Goal: Task Accomplishment & Management: Manage account settings

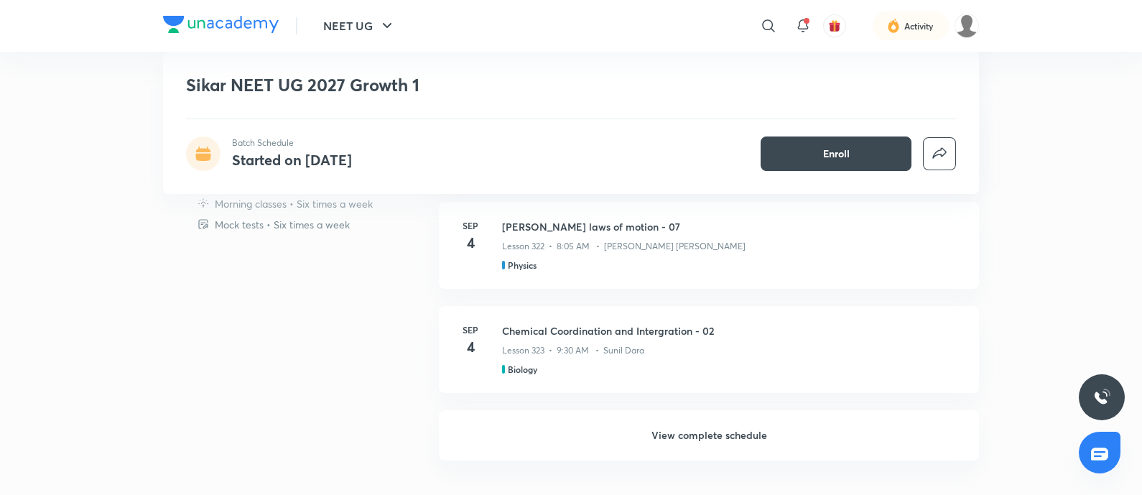
scroll to position [869, 0]
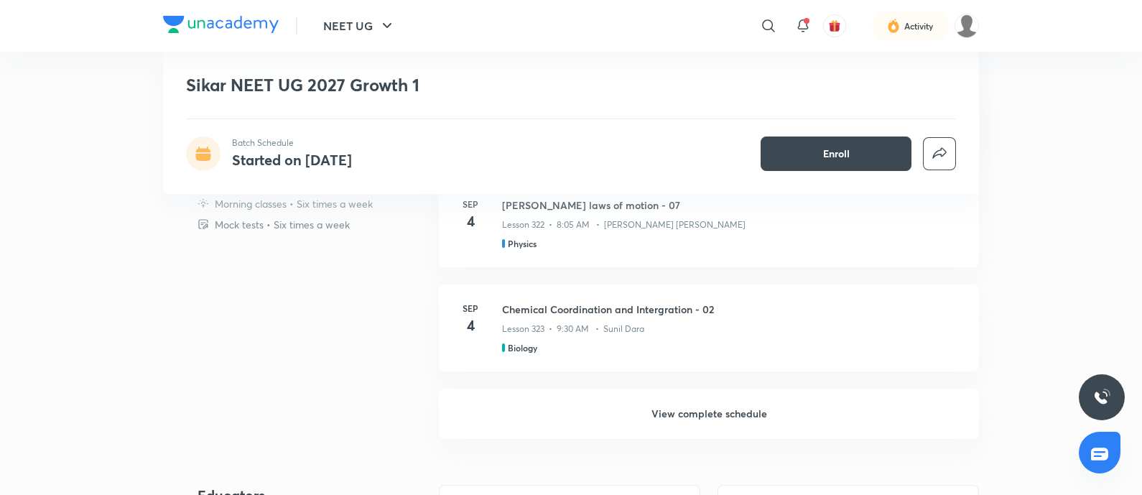
click at [698, 411] on h6 "View complete schedule" at bounding box center [709, 413] width 540 height 50
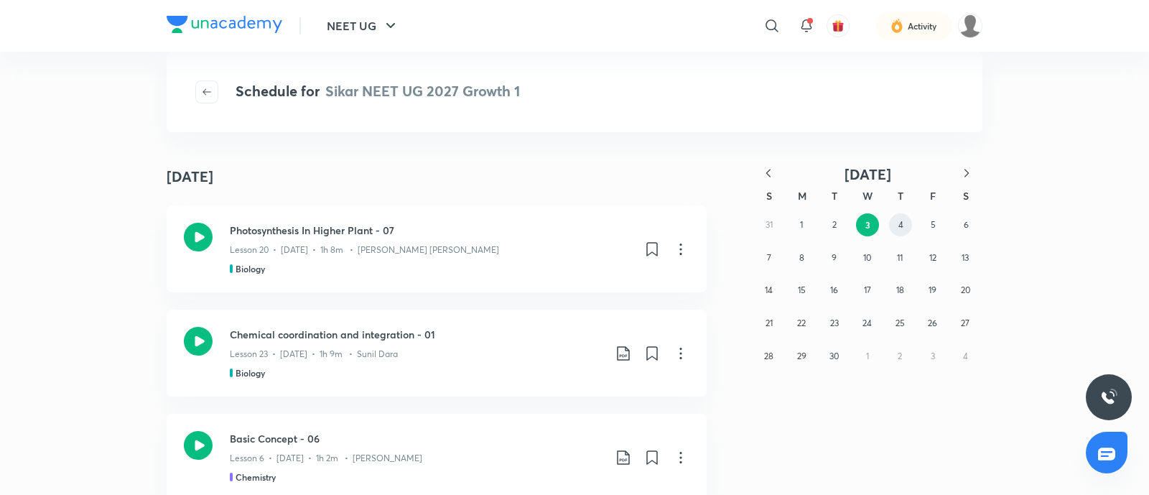
click at [890, 227] on button "4" at bounding box center [900, 224] width 23 height 23
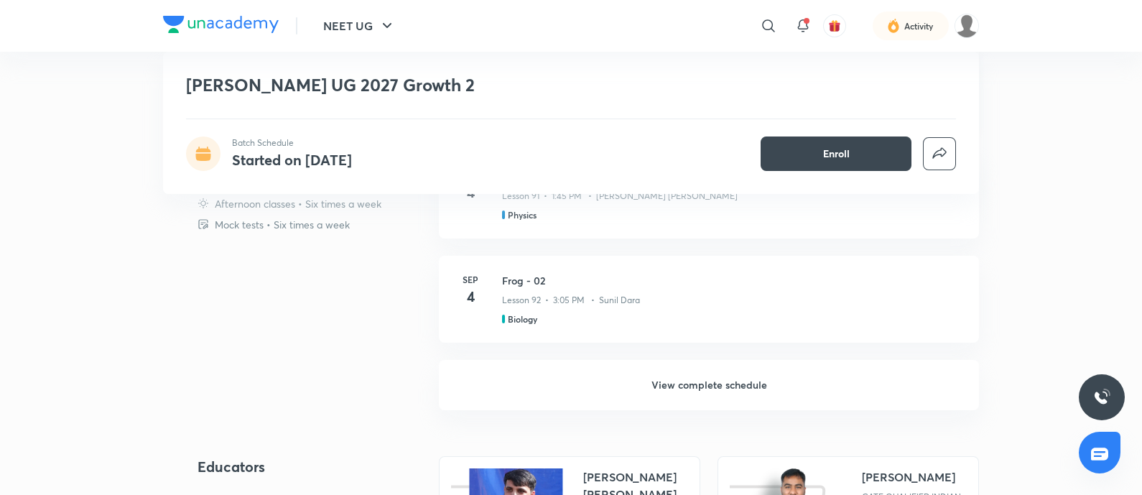
scroll to position [906, 0]
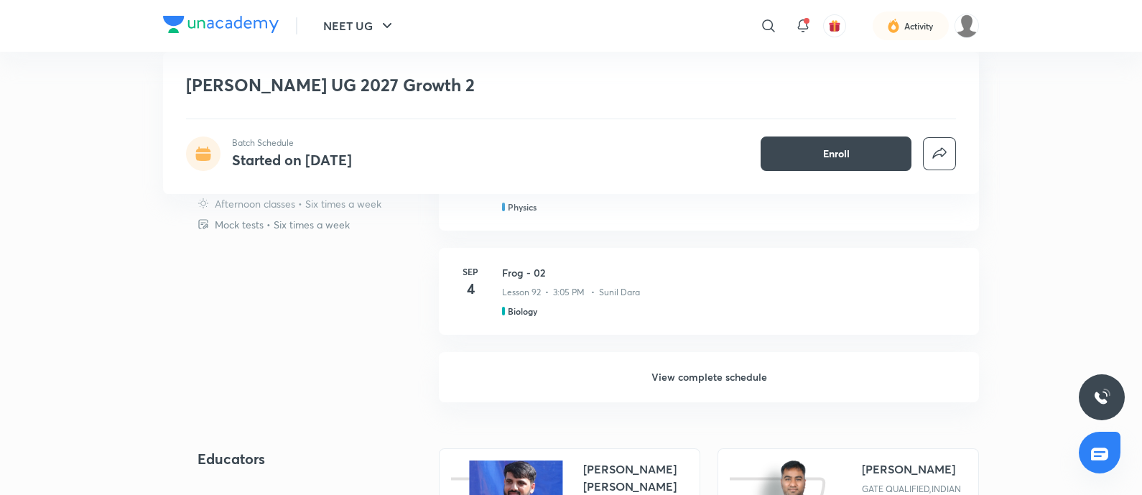
click at [671, 370] on h6 "View complete schedule" at bounding box center [709, 377] width 540 height 50
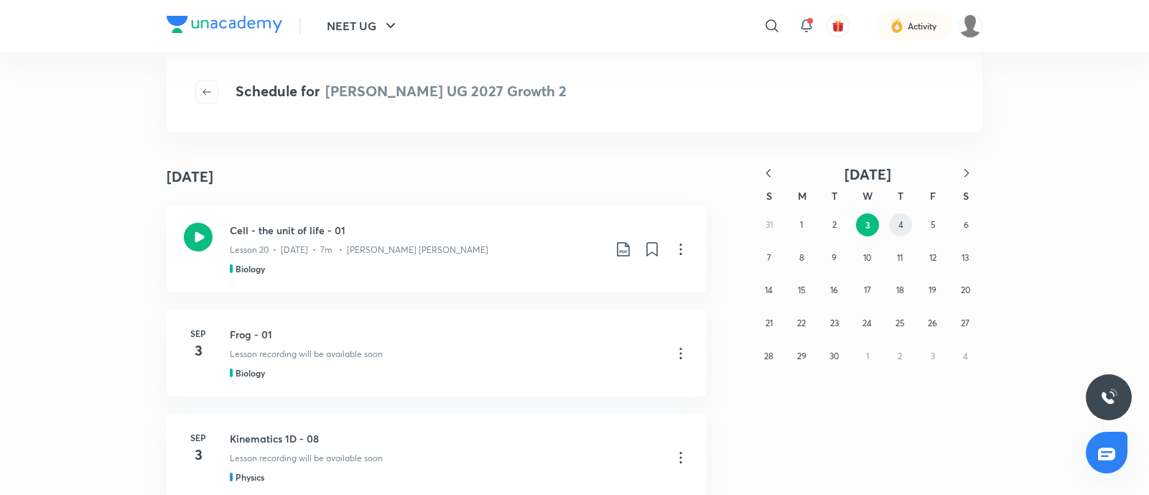
click at [905, 222] on button "4" at bounding box center [900, 224] width 23 height 23
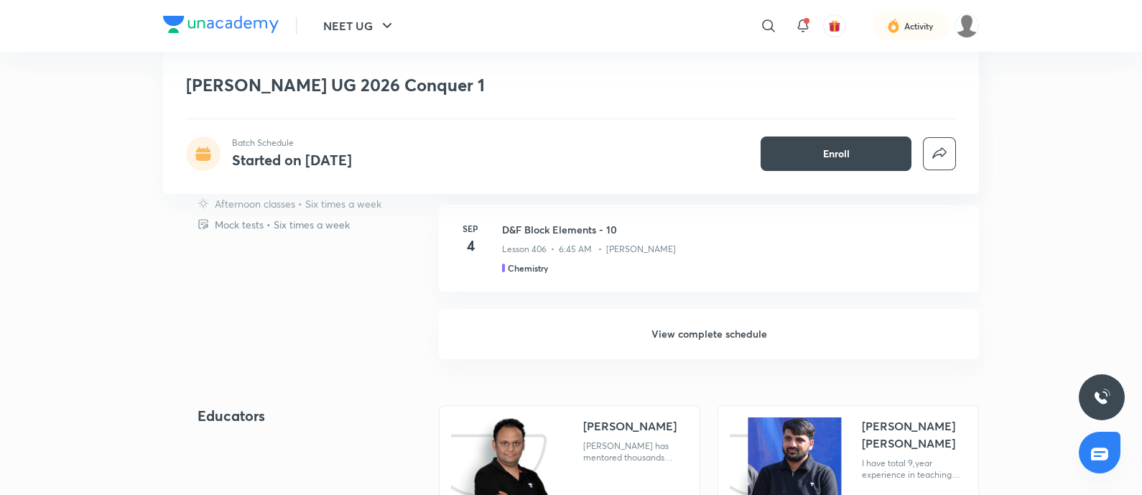
scroll to position [1209, 0]
click at [694, 331] on h6 "View complete schedule" at bounding box center [709, 332] width 540 height 50
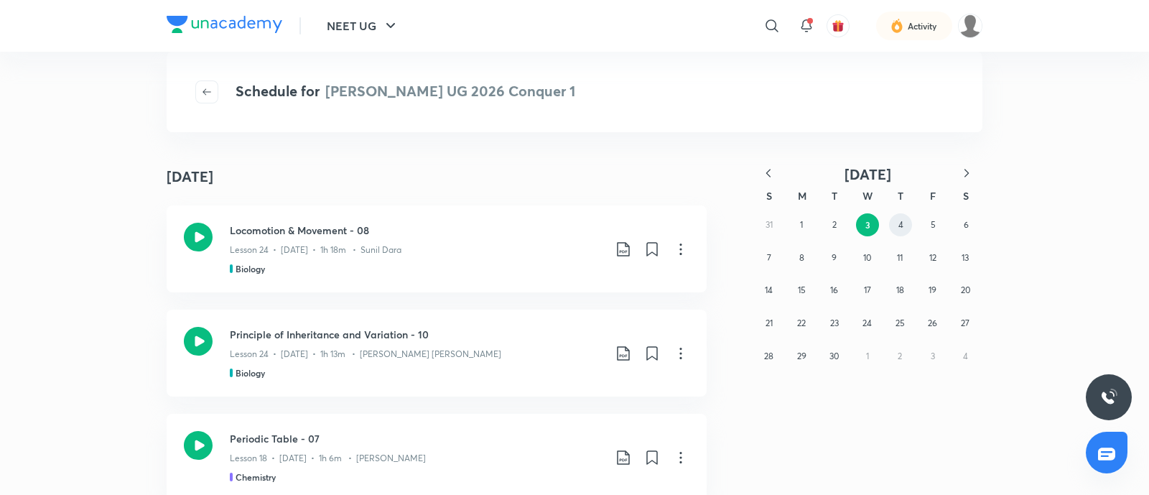
click at [901, 220] on abbr "4" at bounding box center [900, 224] width 5 height 11
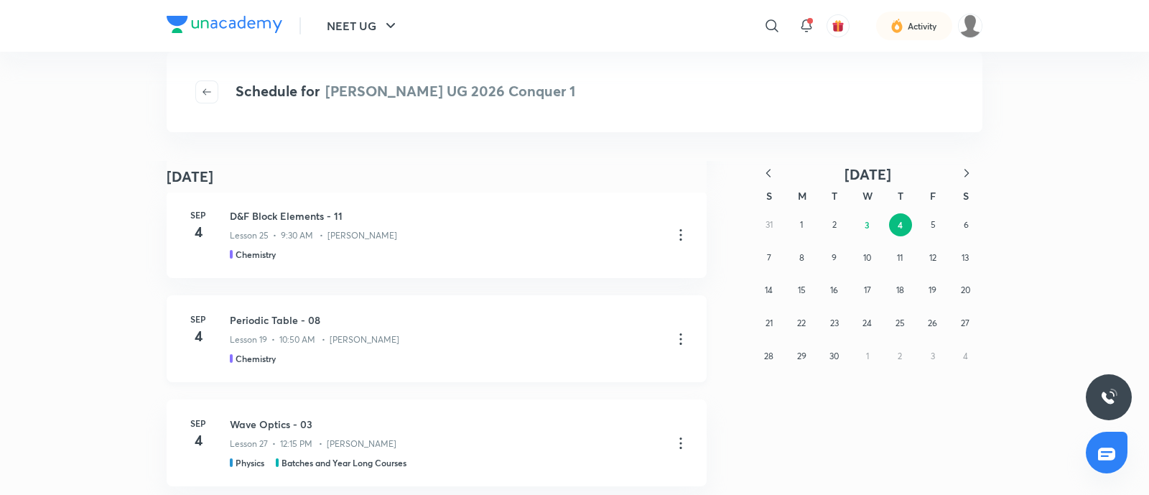
scroll to position [244, 0]
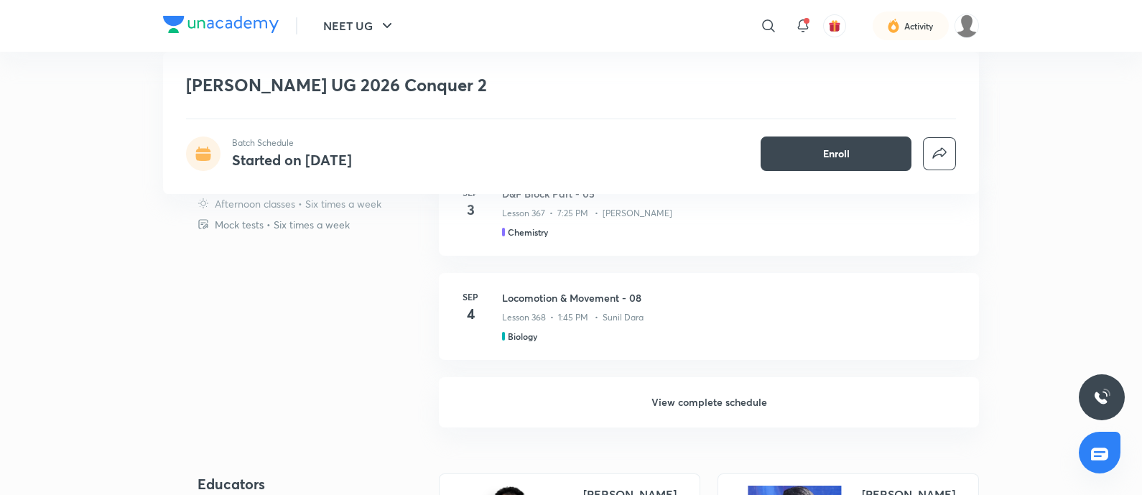
scroll to position [1141, 0]
click at [691, 394] on h6 "View complete schedule" at bounding box center [709, 400] width 540 height 50
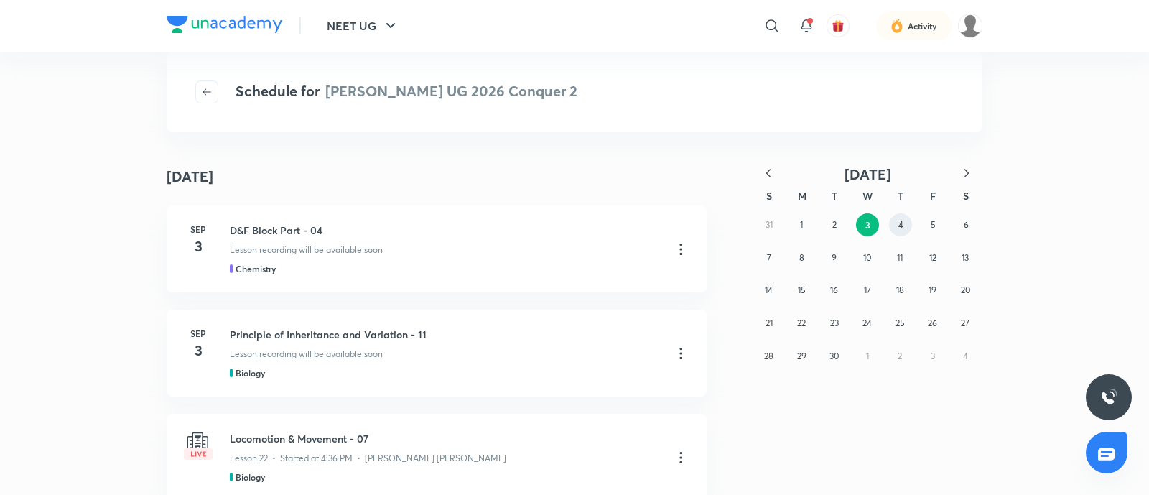
click at [904, 228] on button "4" at bounding box center [900, 224] width 23 height 23
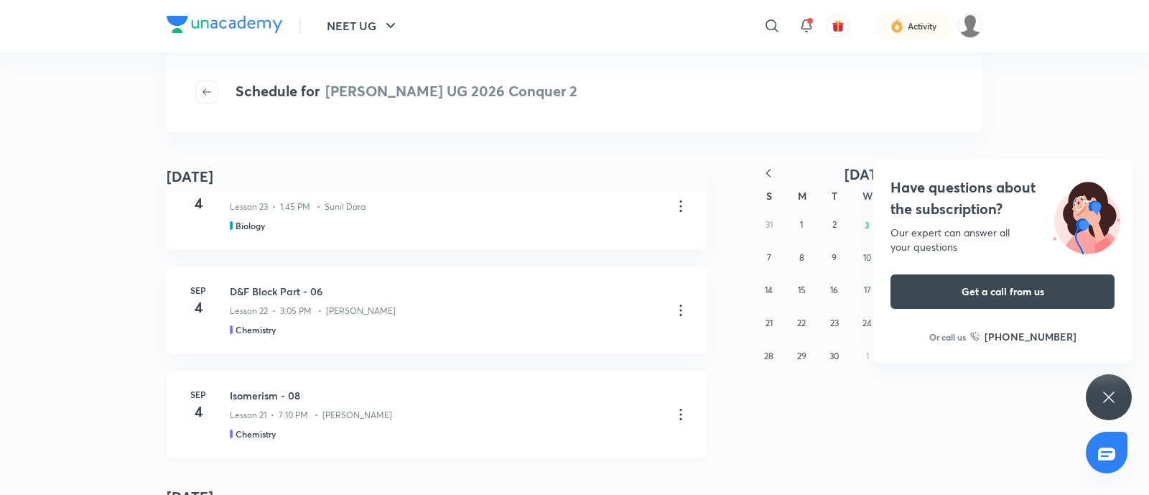
scroll to position [41, 0]
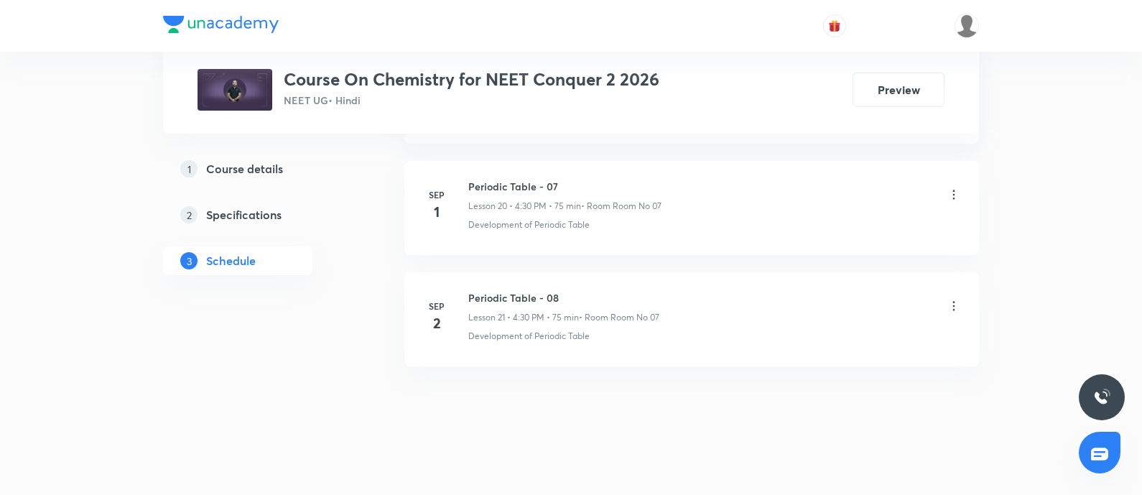
click at [471, 294] on h6 "Periodic Table - 08" at bounding box center [563, 297] width 191 height 15
copy h6 "Periodic Table - 08"
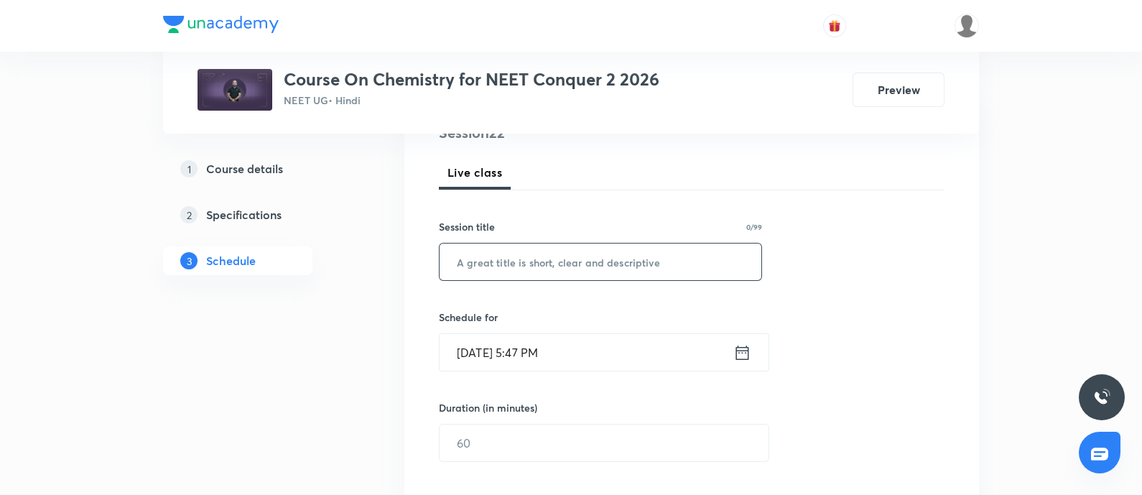
scroll to position [187, 0]
click at [528, 253] on input "text" at bounding box center [600, 262] width 322 height 37
paste input "Periodic Table - 08"
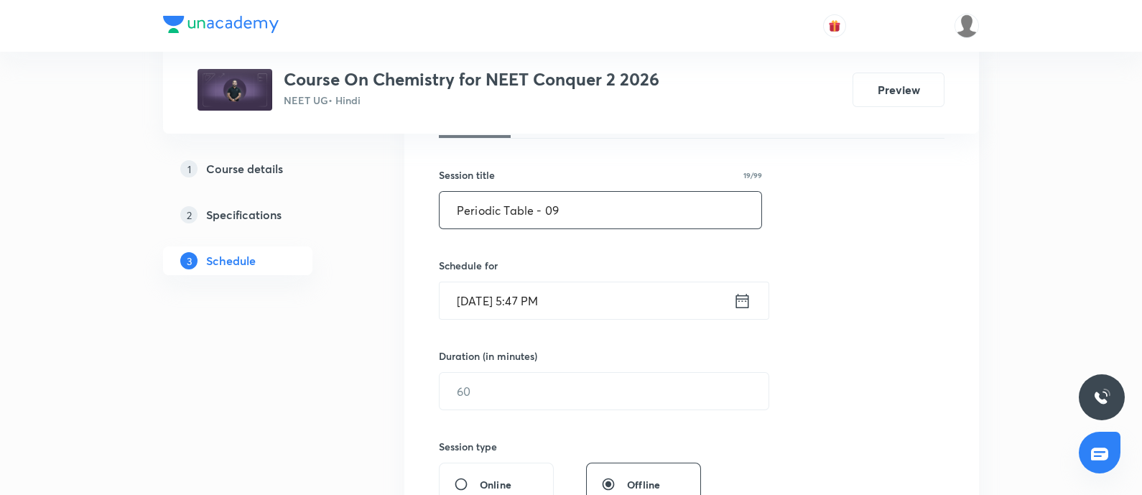
scroll to position [241, 0]
type input "Periodic Table - 09"
click at [594, 291] on input "Sep 3, 2025, 5:47 PM" at bounding box center [586, 299] width 294 height 37
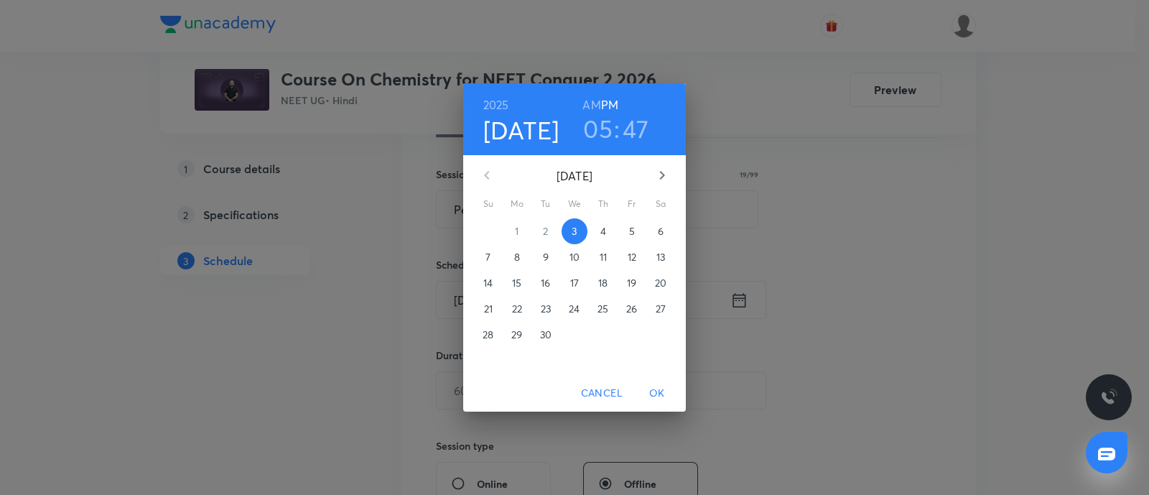
click at [597, 235] on span "4" at bounding box center [603, 231] width 26 height 14
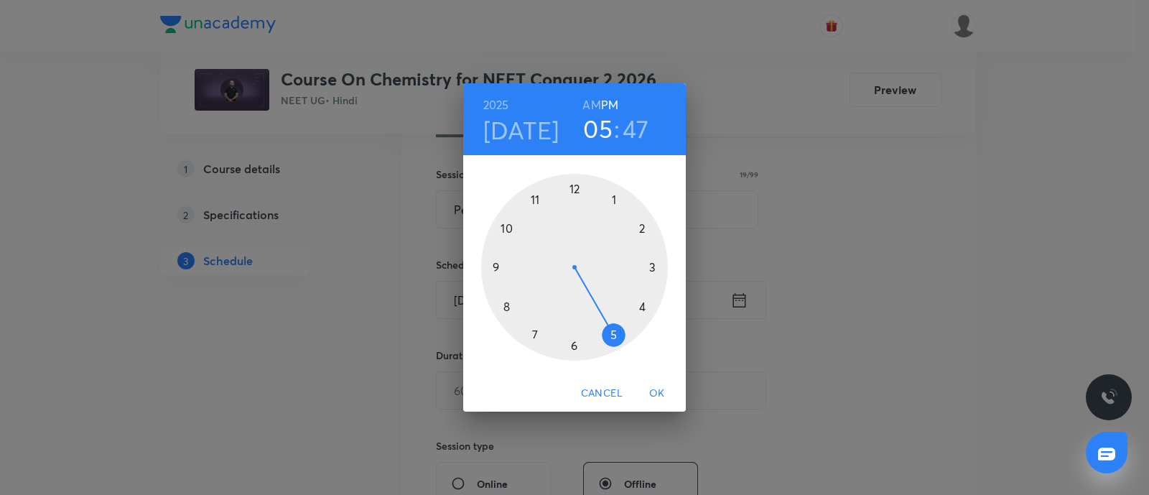
click at [641, 307] on div at bounding box center [574, 267] width 187 height 187
click at [574, 345] on div at bounding box center [574, 267] width 187 height 187
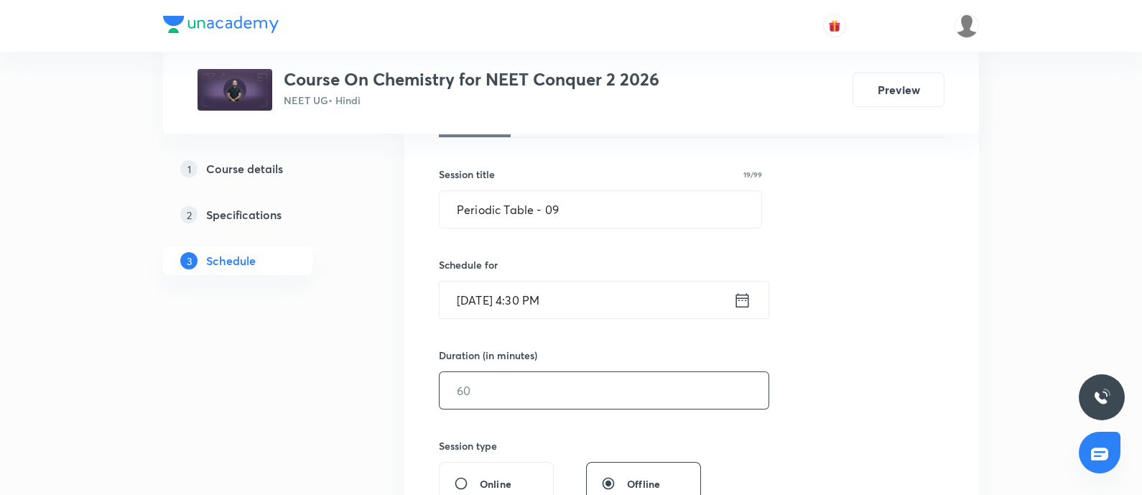
click at [501, 393] on input "text" at bounding box center [603, 390] width 329 height 37
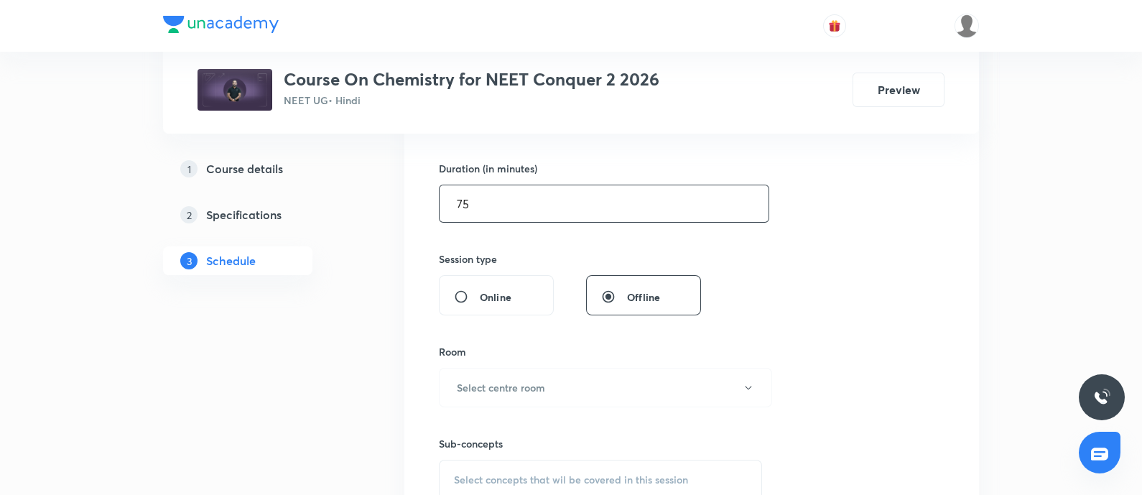
scroll to position [430, 0]
type input "75"
click at [501, 393] on button "Select centre room" at bounding box center [605, 384] width 333 height 39
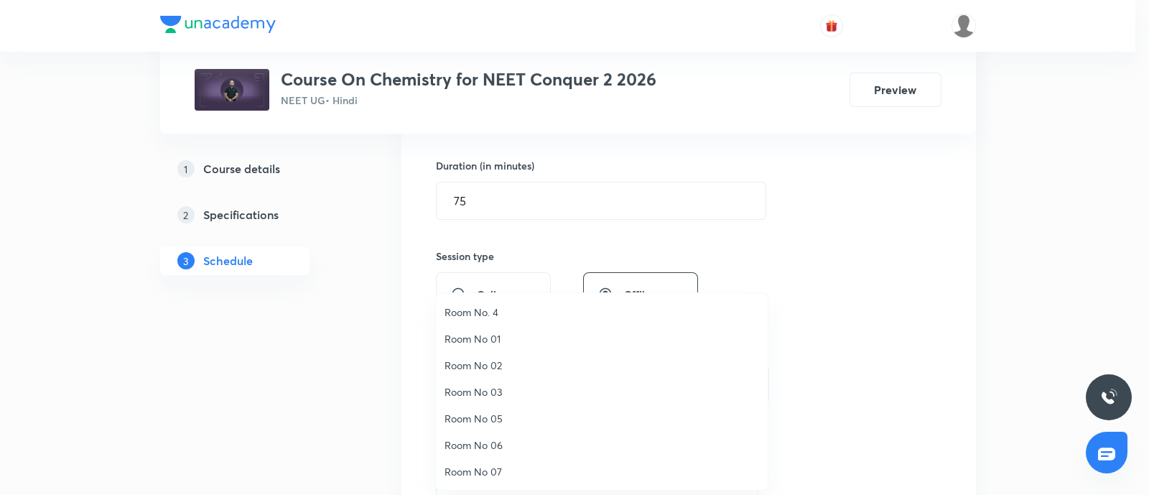
click at [477, 467] on span "Room No 07" at bounding box center [601, 471] width 314 height 15
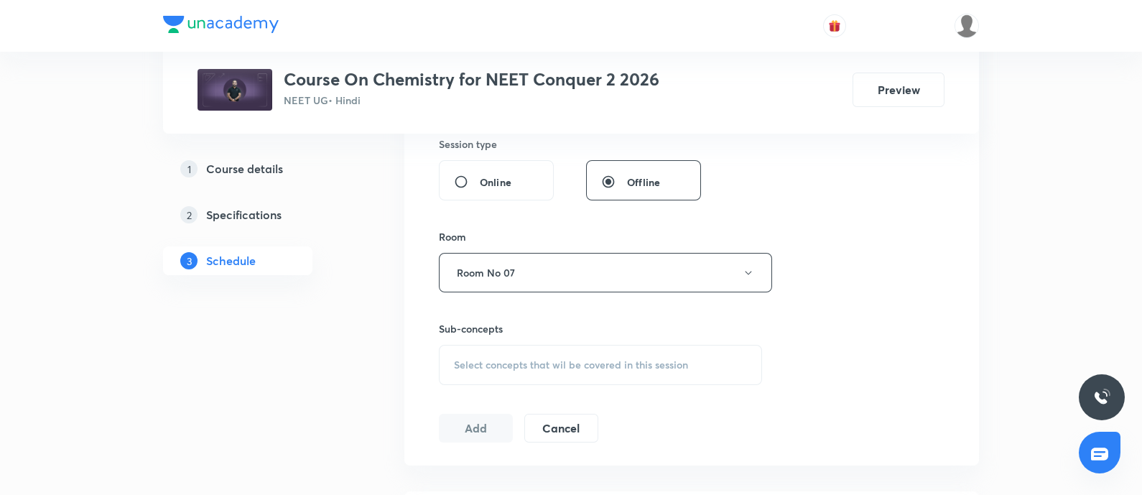
scroll to position [549, 0]
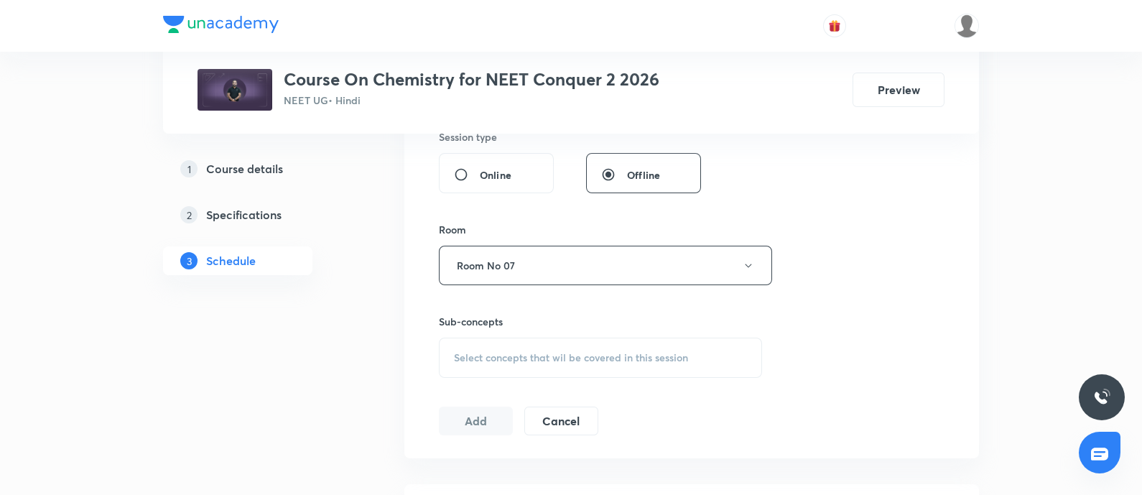
click at [515, 360] on span "Select concepts that wil be covered in this session" at bounding box center [571, 357] width 234 height 11
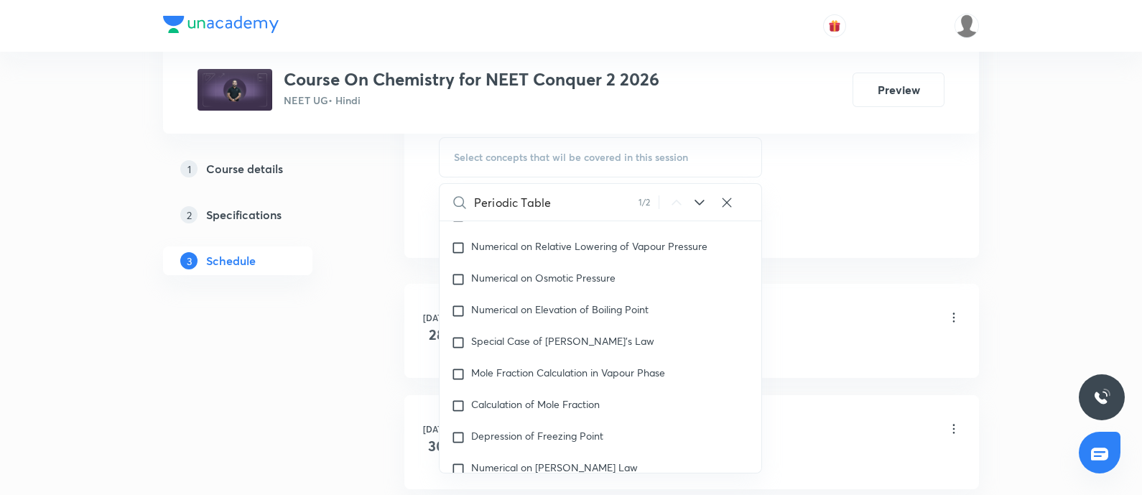
scroll to position [0, 0]
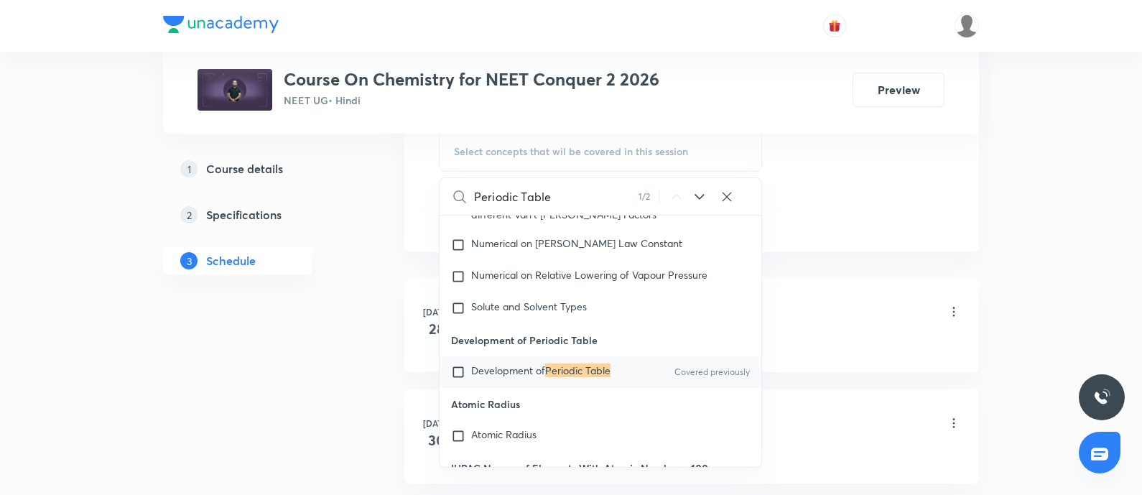
type input "Periodic Table"
click at [482, 377] on span "Development of" at bounding box center [508, 370] width 74 height 14
checkbox input "true"
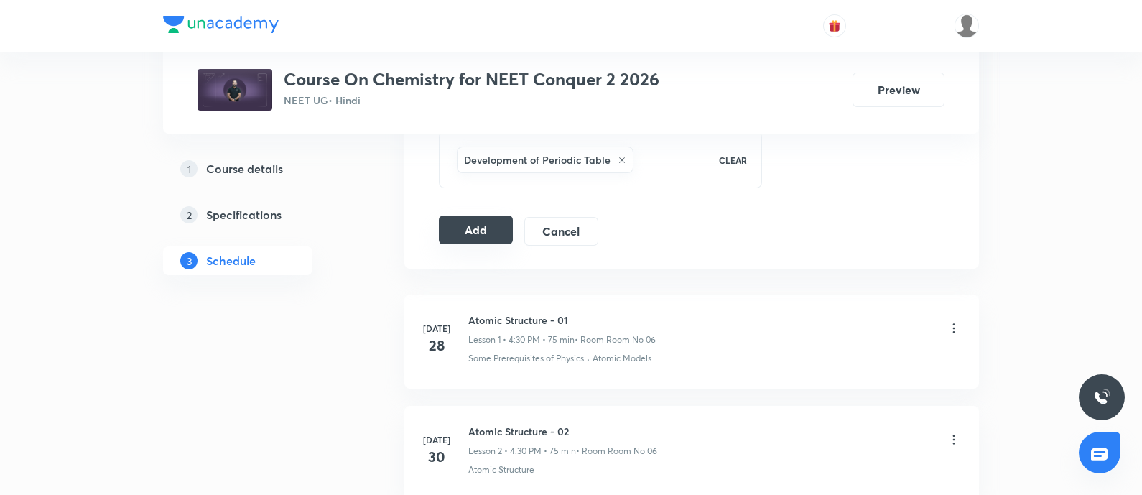
click at [488, 233] on button "Add" at bounding box center [476, 229] width 74 height 29
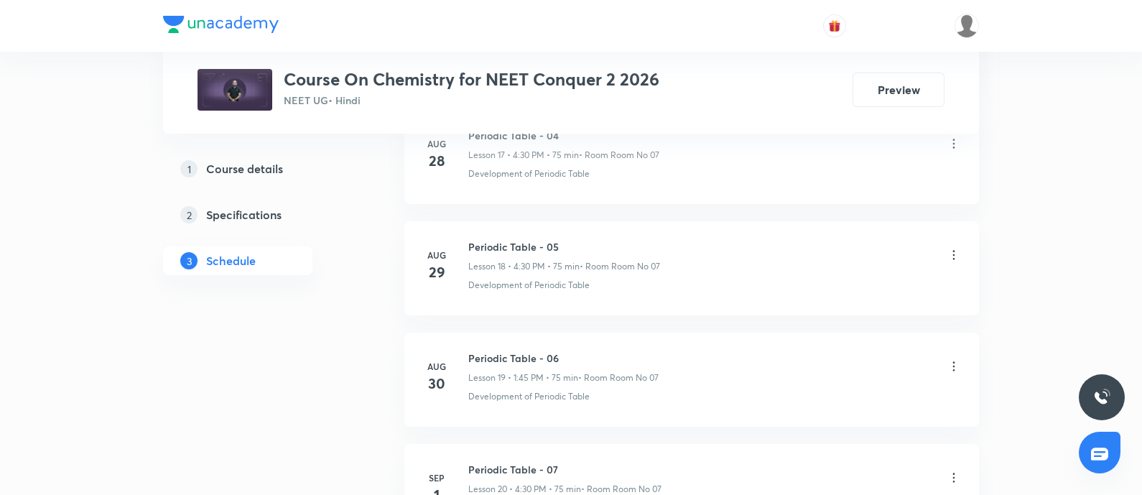
scroll to position [2328, 0]
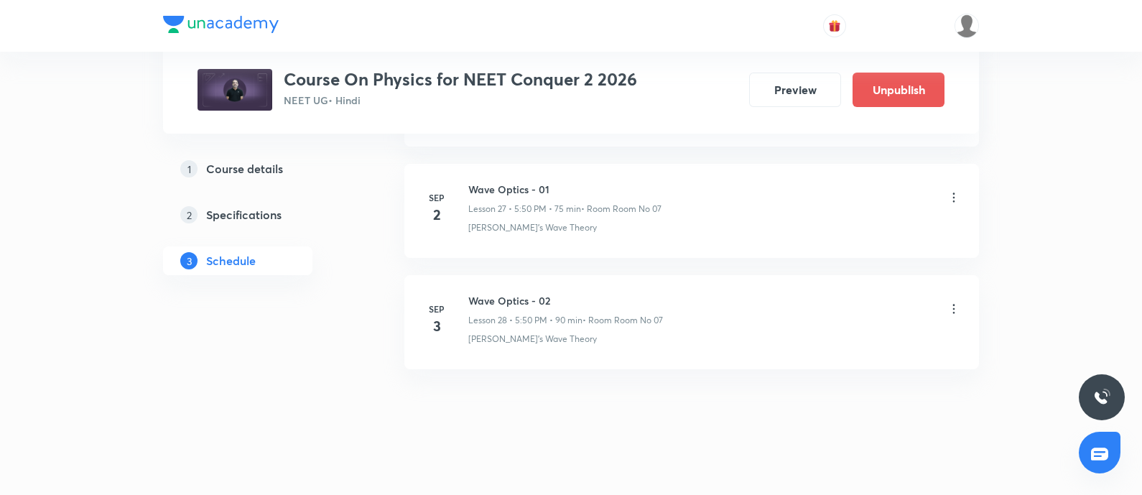
click at [472, 293] on h6 "Wave Optics - 02" at bounding box center [565, 300] width 195 height 15
copy h6 "Wave Optics - 02"
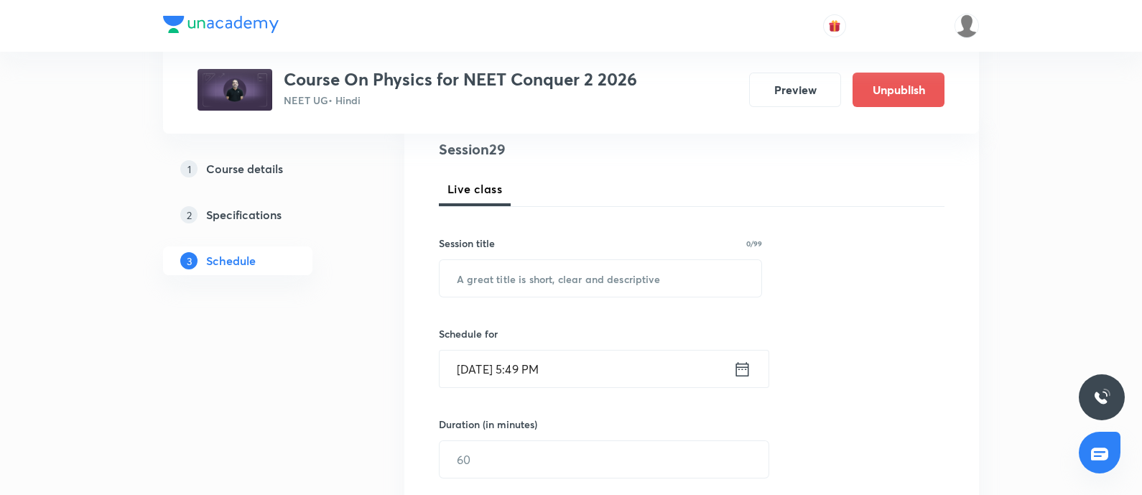
scroll to position [172, 0]
click at [506, 281] on input "text" at bounding box center [600, 278] width 322 height 37
paste input "Wave Optics - 02"
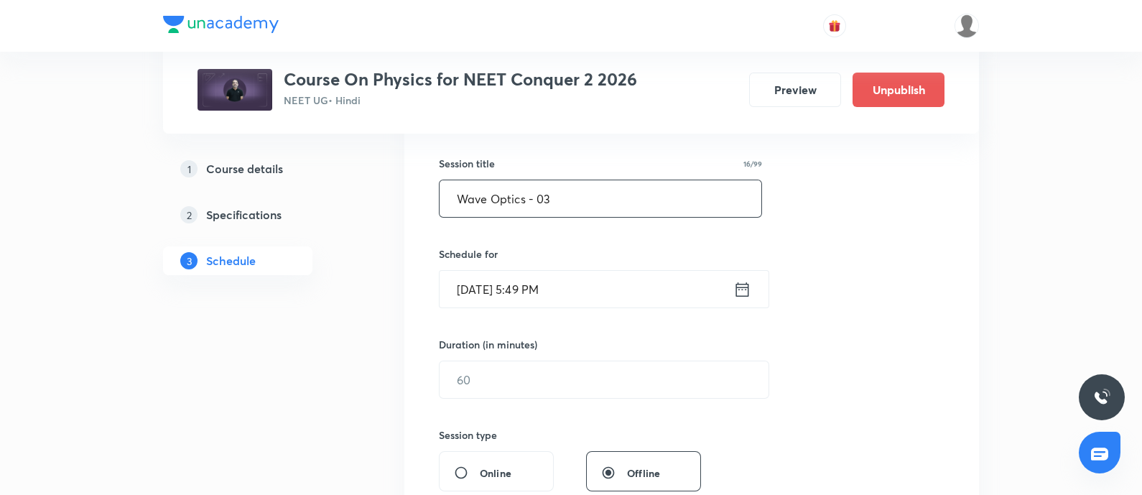
type input "Wave Optics - 03"
click at [603, 293] on input "Sep 3, 2025, 5:49 PM" at bounding box center [586, 289] width 294 height 37
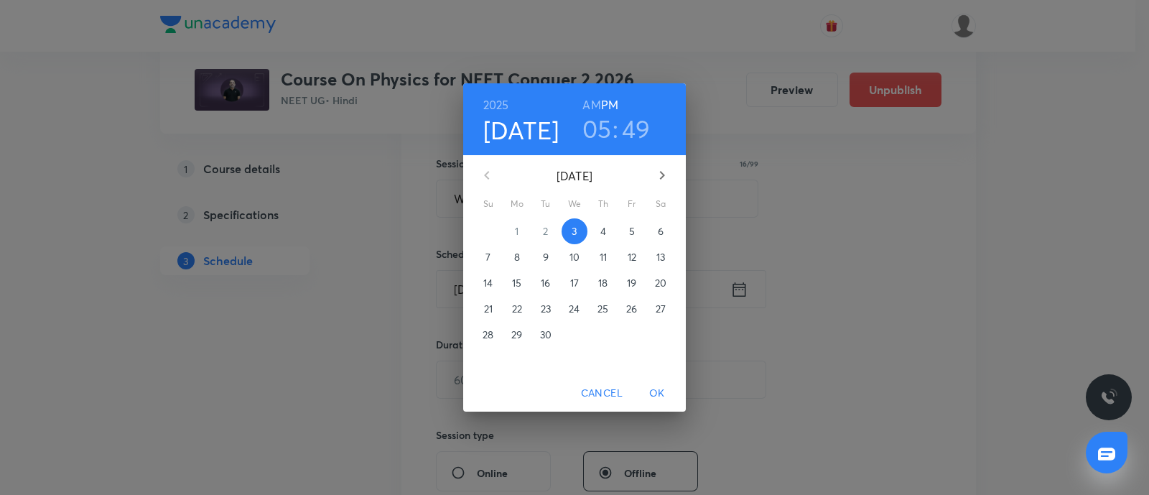
click at [605, 235] on p "4" at bounding box center [603, 231] width 6 height 14
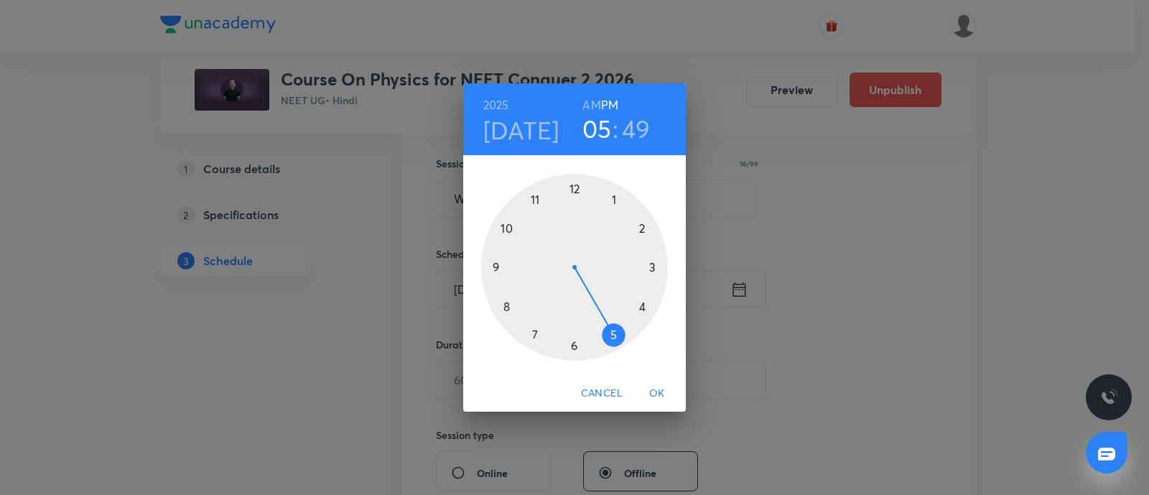
click at [612, 337] on div at bounding box center [574, 267] width 187 height 187
click at [506, 226] on div at bounding box center [574, 267] width 187 height 187
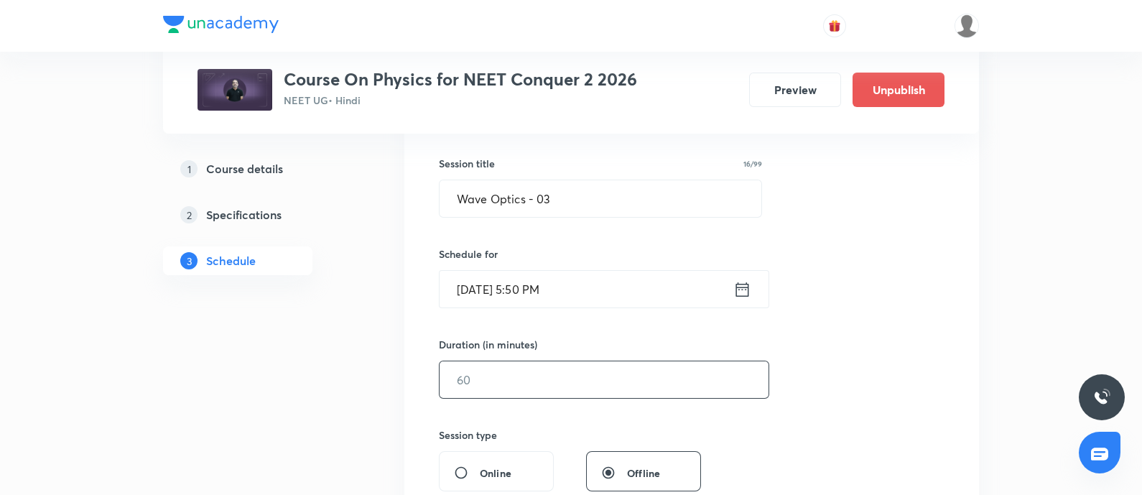
click at [491, 371] on input "text" at bounding box center [603, 379] width 329 height 37
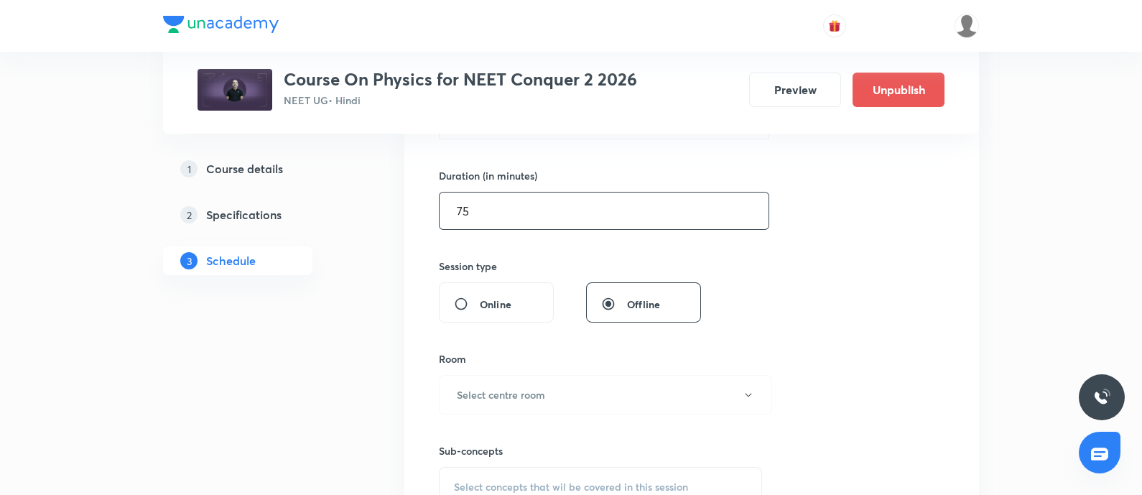
scroll to position [421, 0]
type input "75"
click at [492, 386] on h6 "Select centre room" at bounding box center [501, 393] width 88 height 15
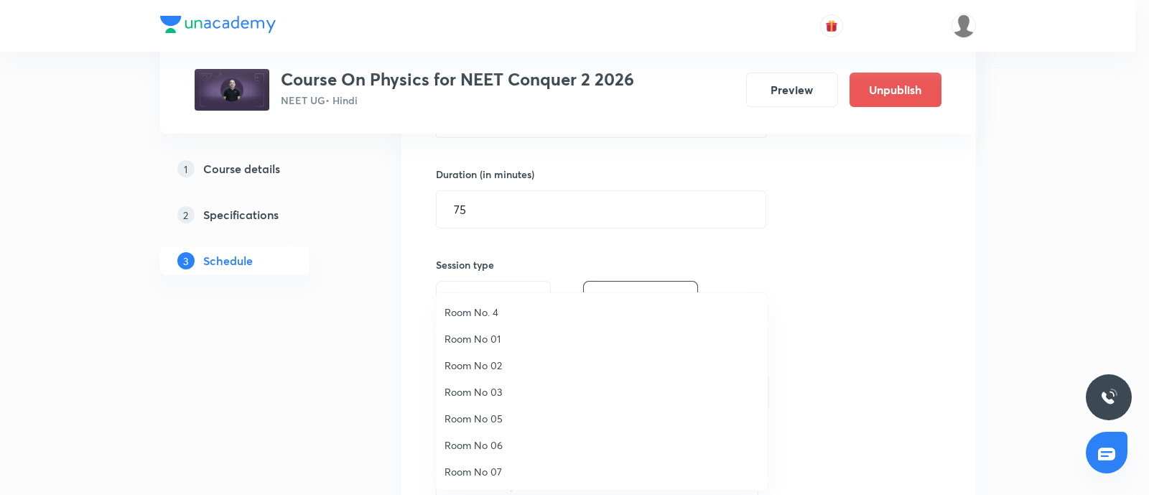
click at [485, 465] on span "Room No 07" at bounding box center [601, 471] width 314 height 15
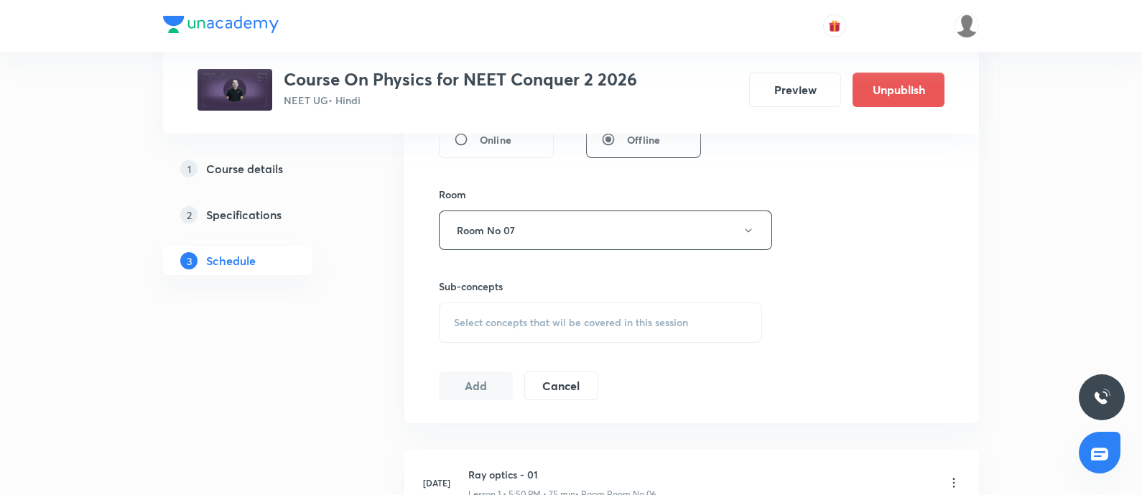
scroll to position [584, 0]
click at [507, 317] on span "Select concepts that wil be covered in this session" at bounding box center [571, 322] width 234 height 11
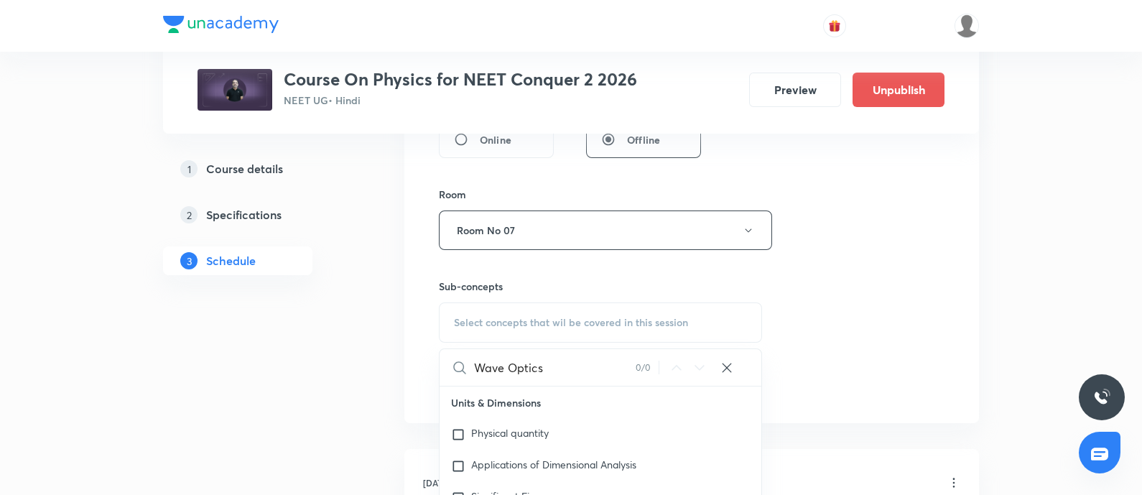
click at [507, 360] on input "Wave Optics" at bounding box center [555, 367] width 162 height 37
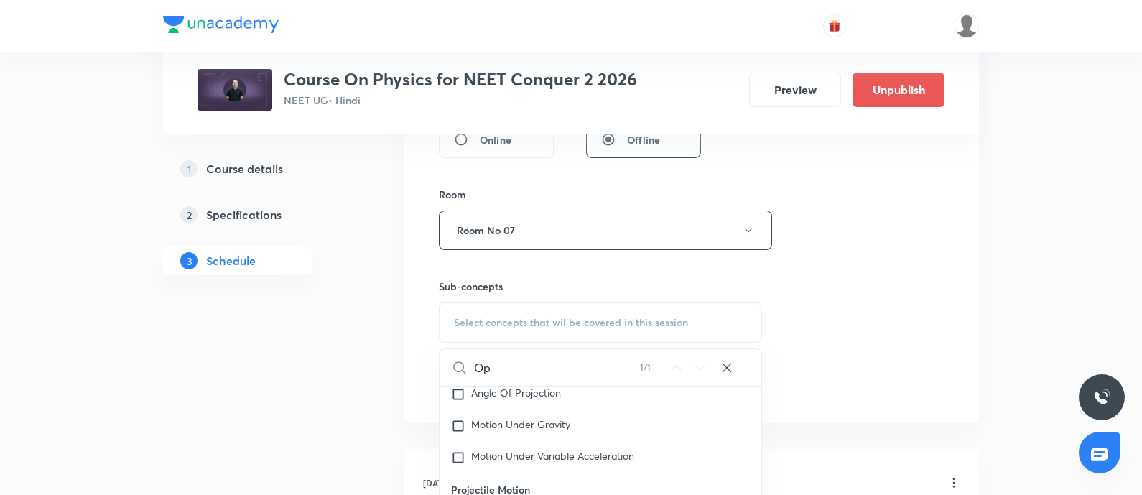
type input "O"
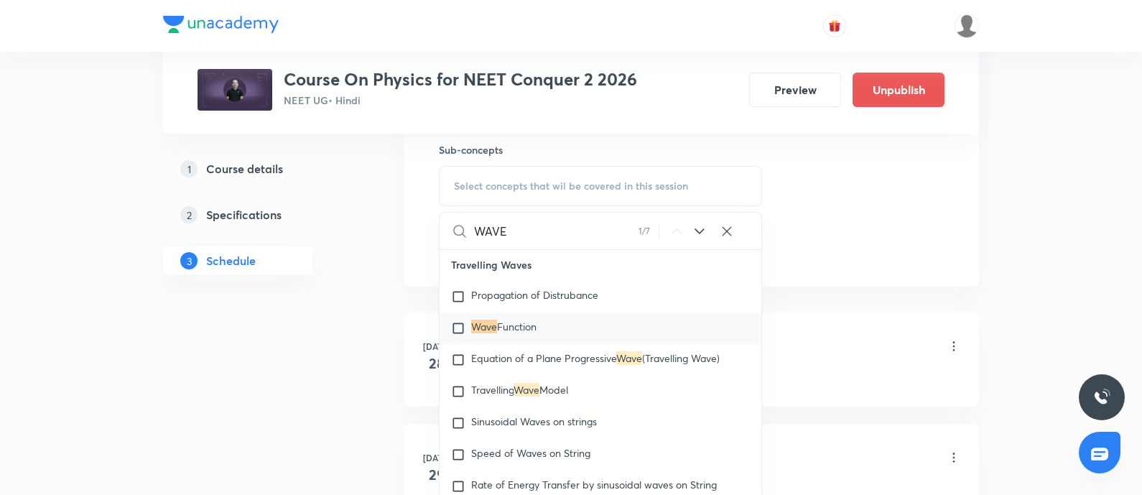
scroll to position [14603, 0]
type input "WAVE"
click at [701, 229] on icon at bounding box center [699, 231] width 17 height 17
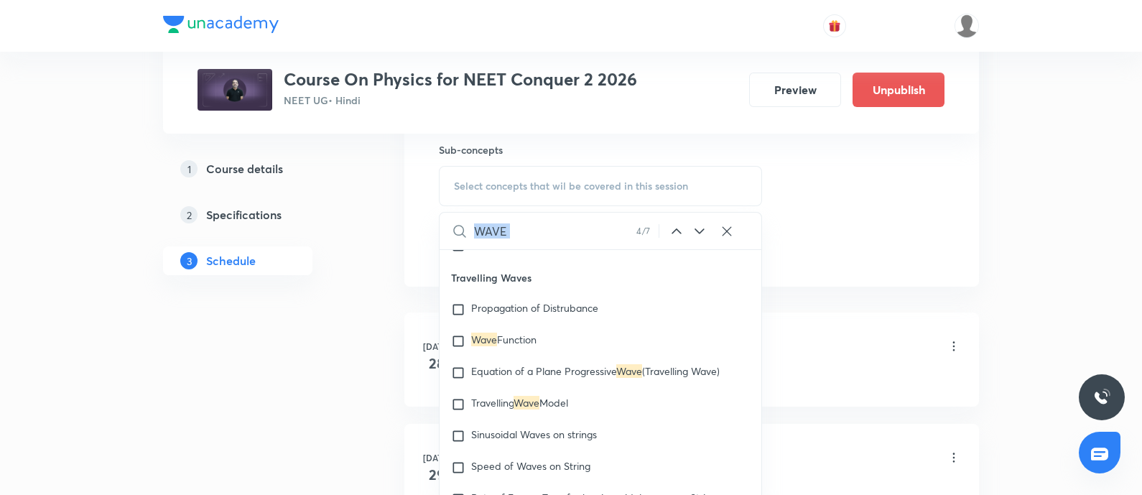
click at [701, 229] on icon at bounding box center [699, 231] width 17 height 17
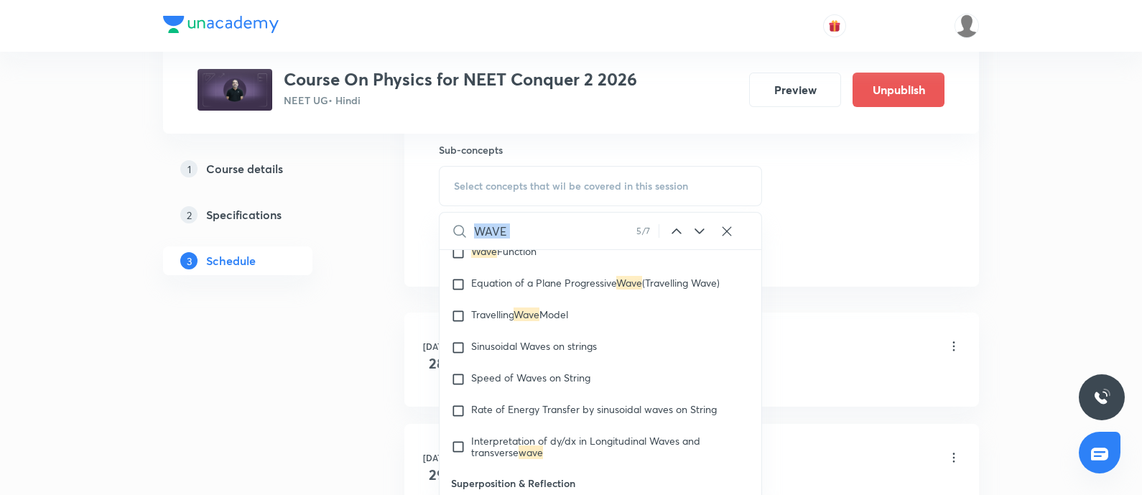
click at [701, 229] on icon at bounding box center [699, 231] width 17 height 17
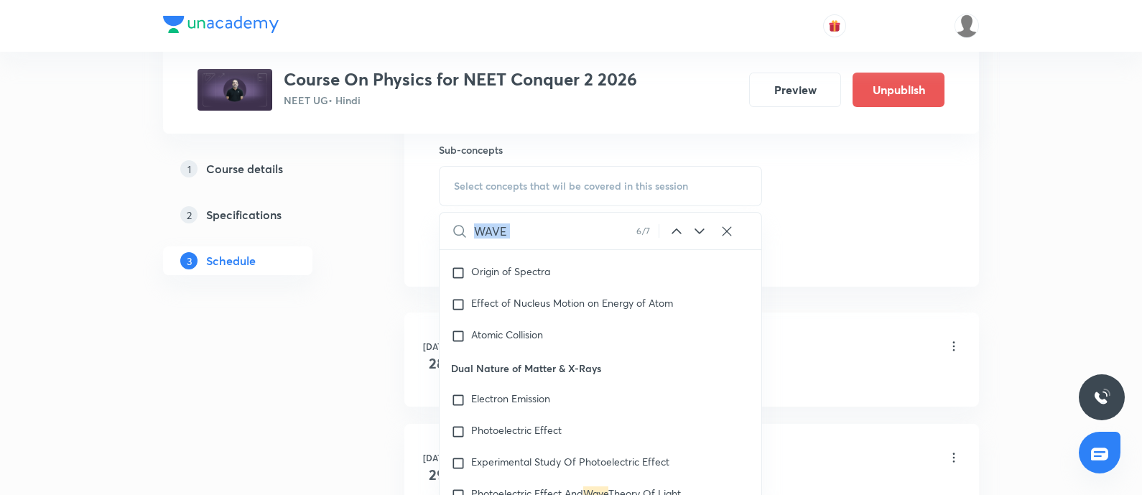
click at [701, 229] on icon at bounding box center [699, 231] width 17 height 17
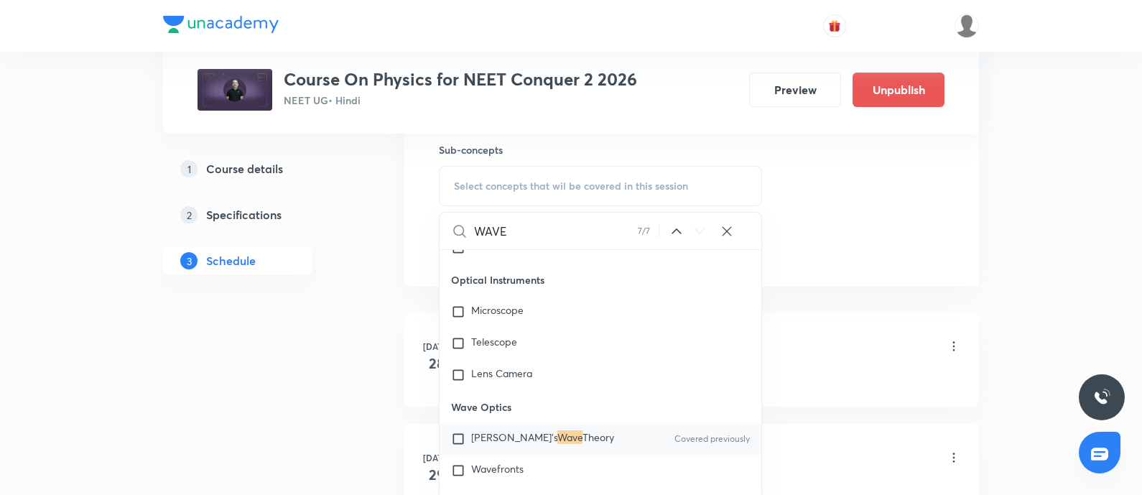
scroll to position [21116, 0]
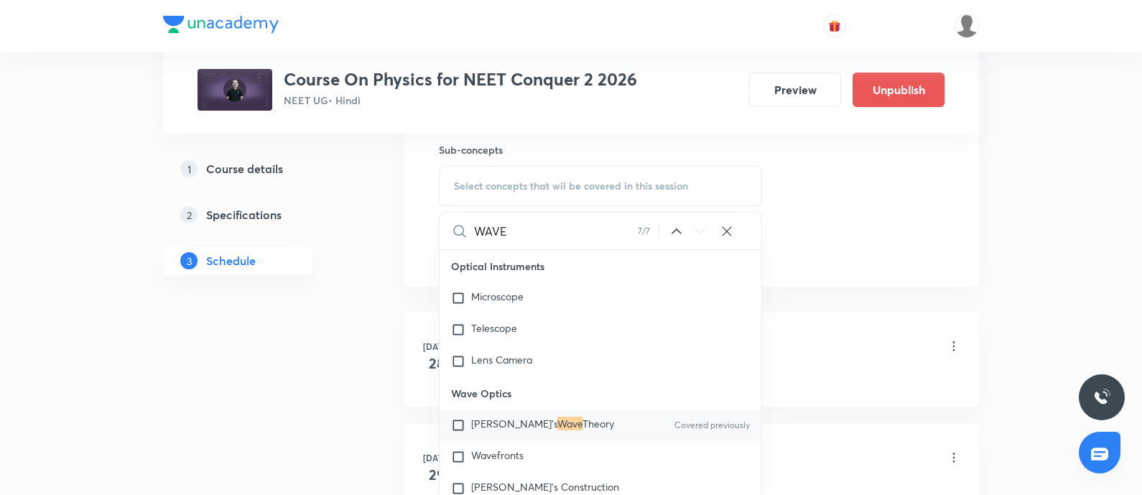
click at [480, 430] on span "Huygen's" at bounding box center [514, 423] width 86 height 14
checkbox input "true"
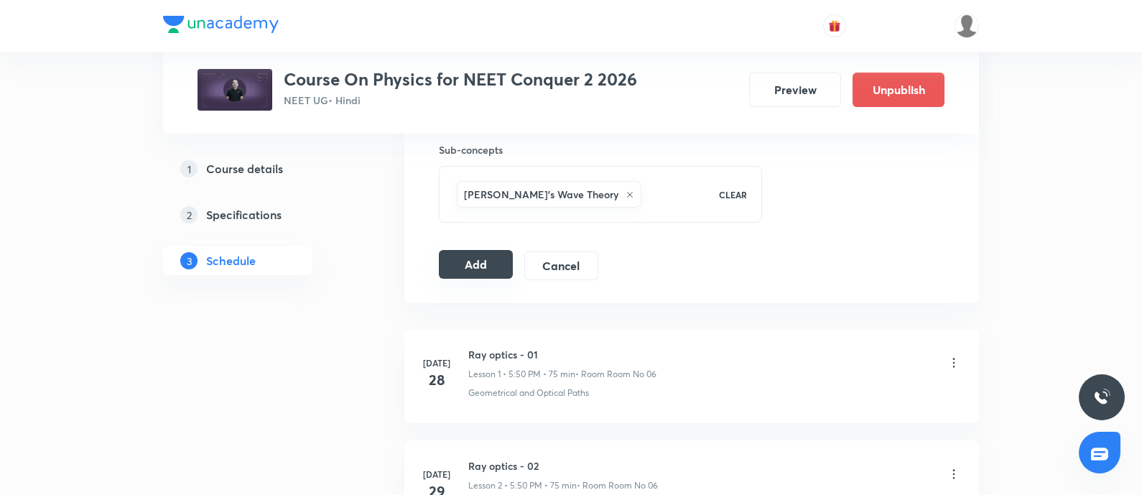
click at [472, 260] on button "Add" at bounding box center [476, 264] width 74 height 29
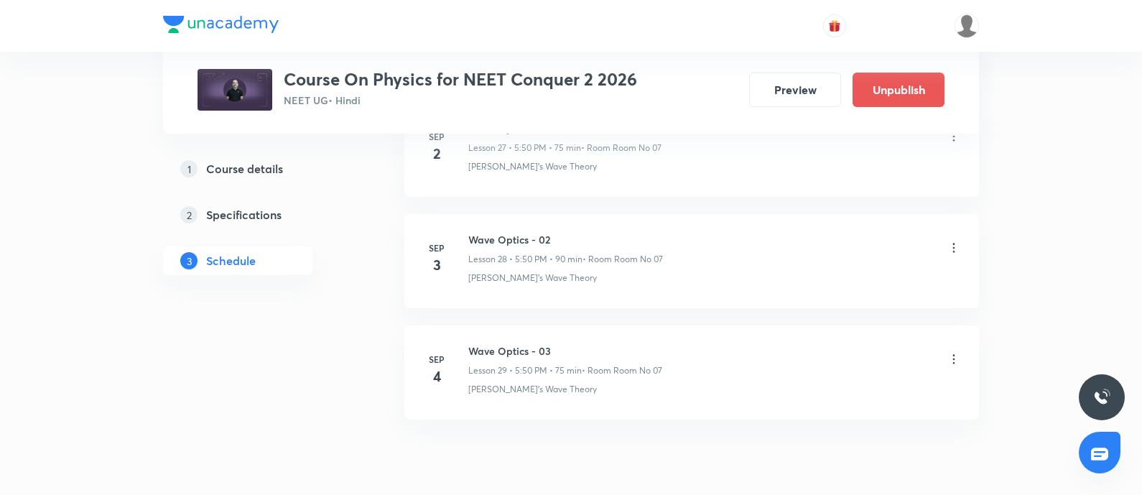
scroll to position [3216, 0]
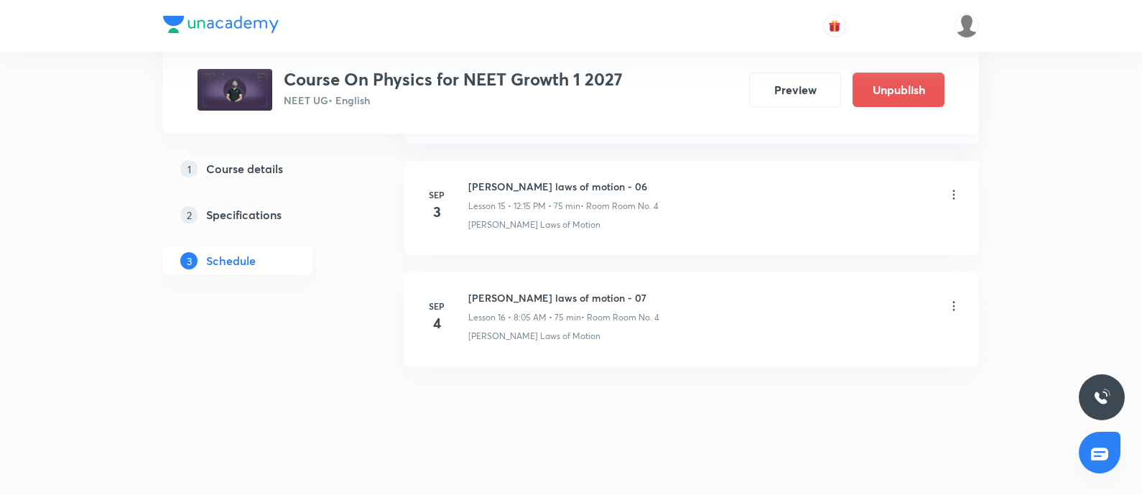
click at [475, 292] on h6 "[PERSON_NAME] laws of motion - 07" at bounding box center [563, 297] width 191 height 15
copy h6 "[PERSON_NAME] laws of motion - 07"
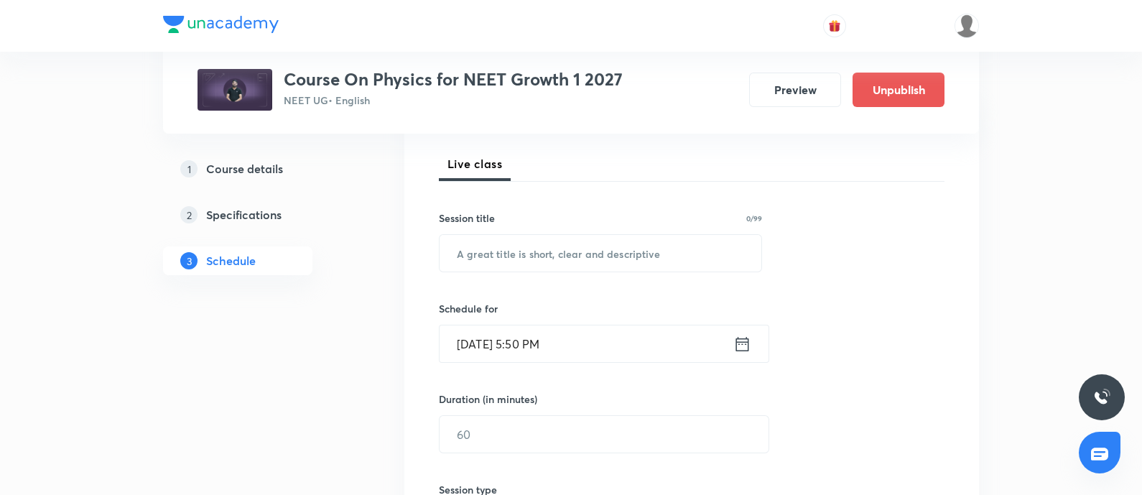
scroll to position [195, 0]
click at [513, 271] on input "text" at bounding box center [600, 254] width 322 height 37
paste input "[PERSON_NAME] laws of motion - 07"
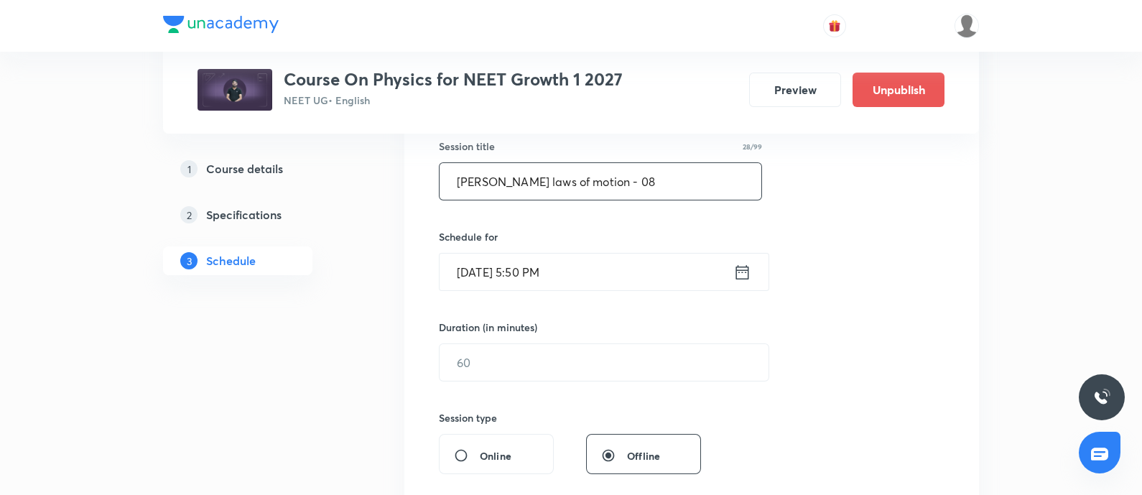
scroll to position [279, 0]
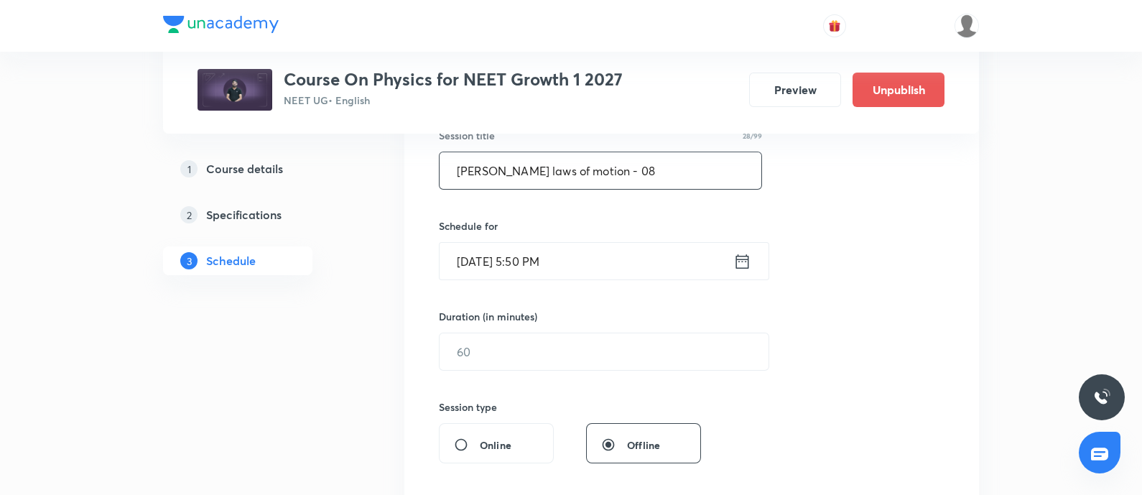
type input "[PERSON_NAME] laws of motion - 08"
click at [591, 259] on input "[DATE] 5:50 PM" at bounding box center [586, 261] width 294 height 37
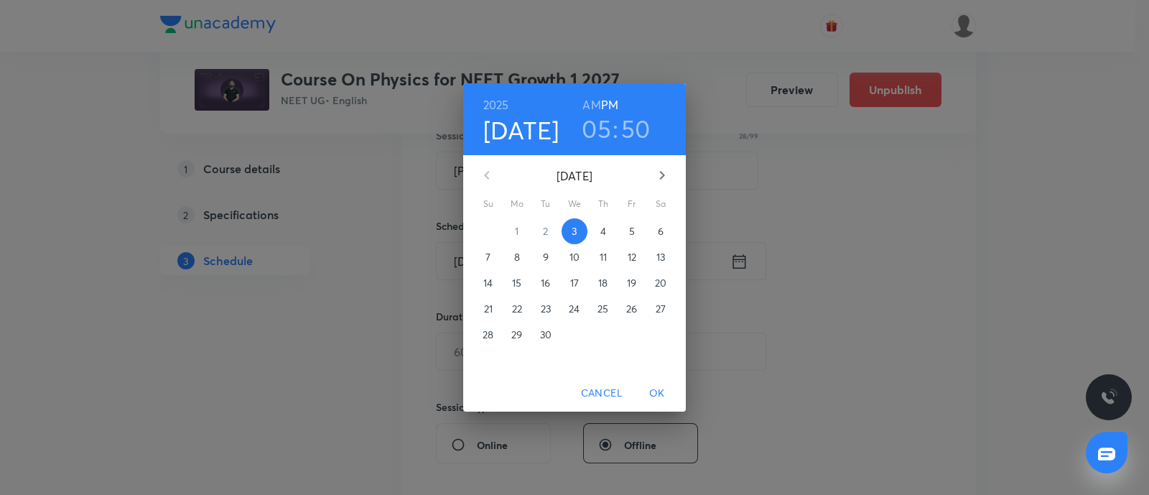
click at [631, 228] on p "5" at bounding box center [632, 231] width 6 height 14
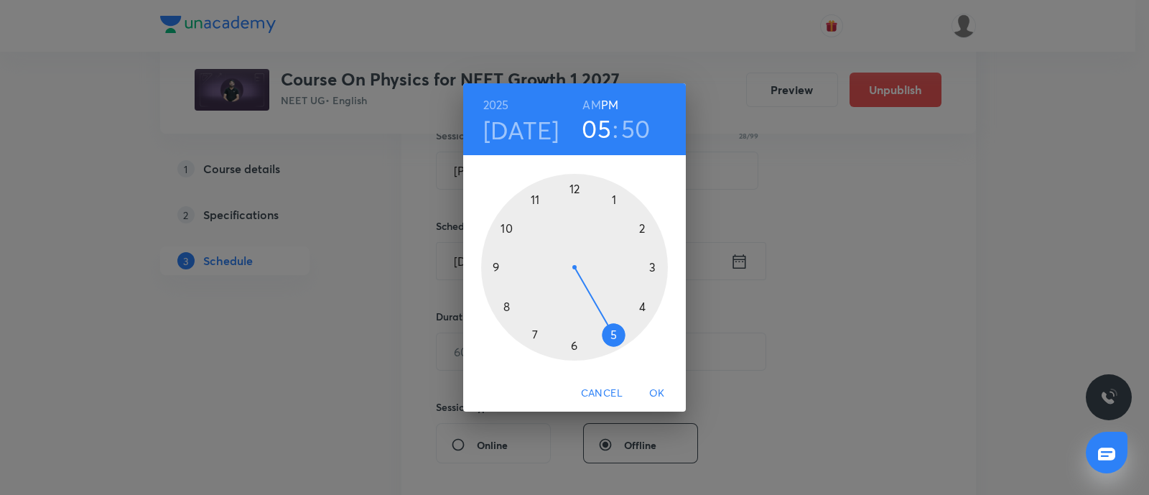
click at [588, 104] on h6 "AM" at bounding box center [591, 105] width 18 height 20
click at [572, 348] on div at bounding box center [574, 267] width 187 height 187
click at [496, 266] on div at bounding box center [574, 267] width 187 height 187
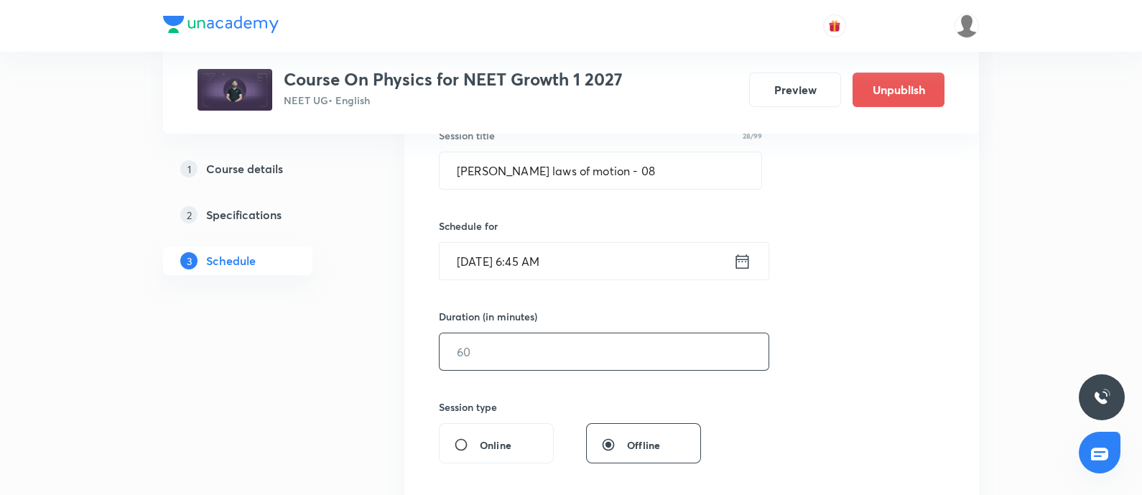
click at [494, 350] on input "text" at bounding box center [603, 351] width 329 height 37
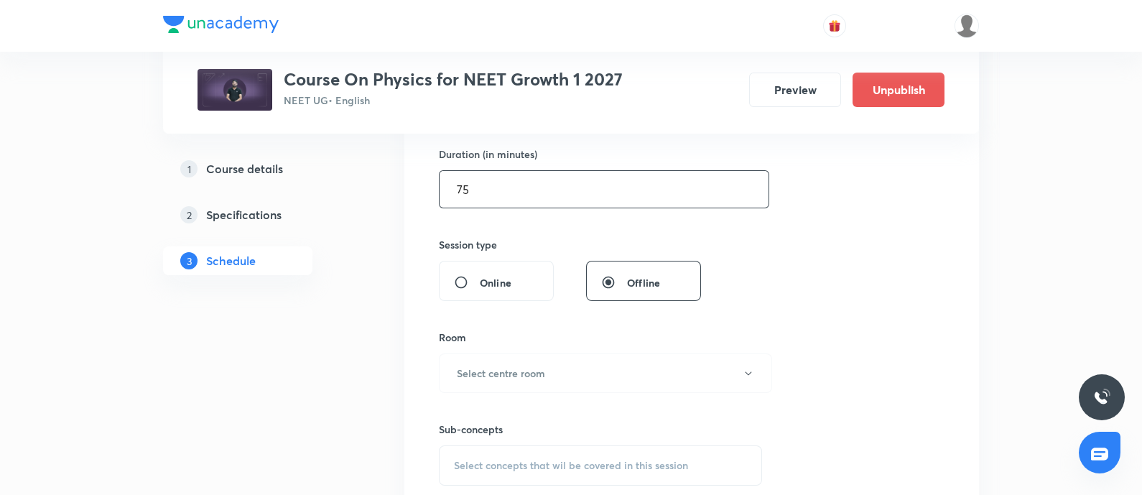
scroll to position [445, 0]
type input "75"
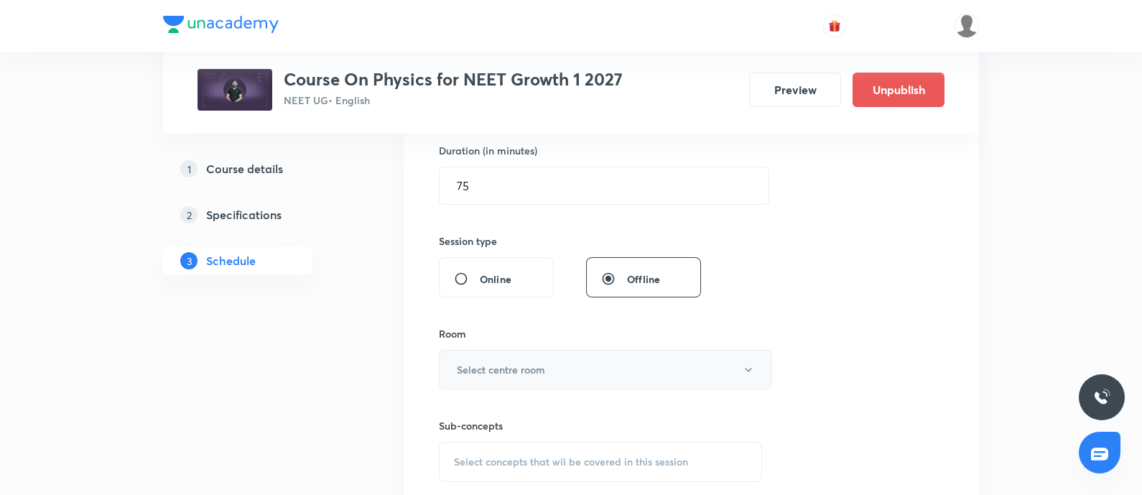
click at [494, 370] on h6 "Select centre room" at bounding box center [501, 369] width 88 height 15
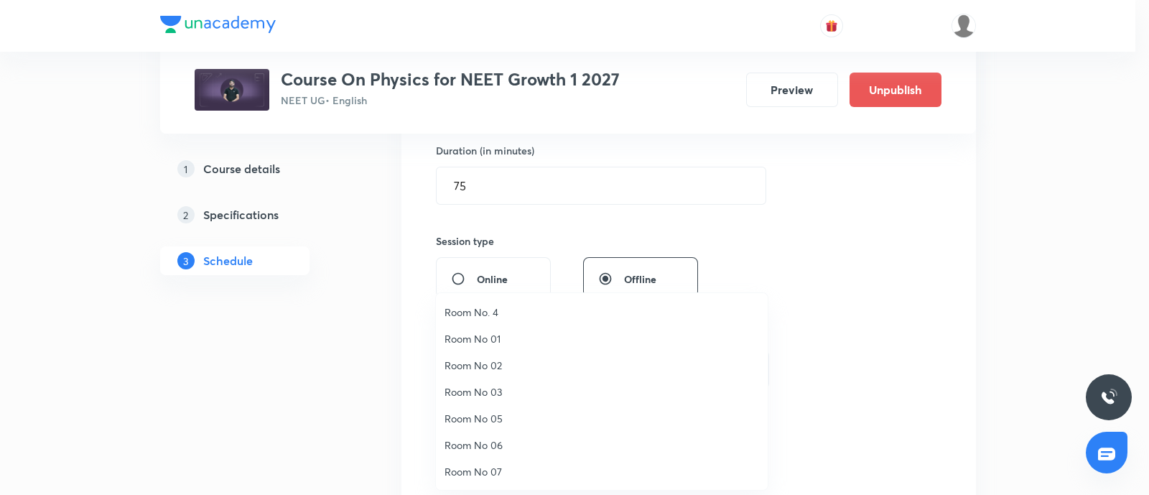
click at [490, 311] on span "Room No. 4" at bounding box center [601, 311] width 314 height 15
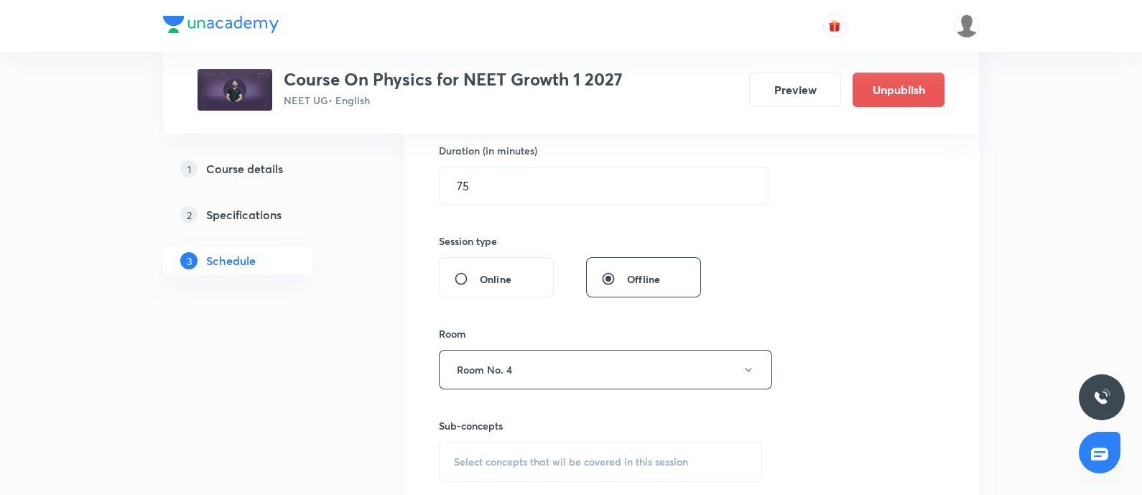
click at [482, 464] on span "Select concepts that wil be covered in this session" at bounding box center [571, 461] width 234 height 11
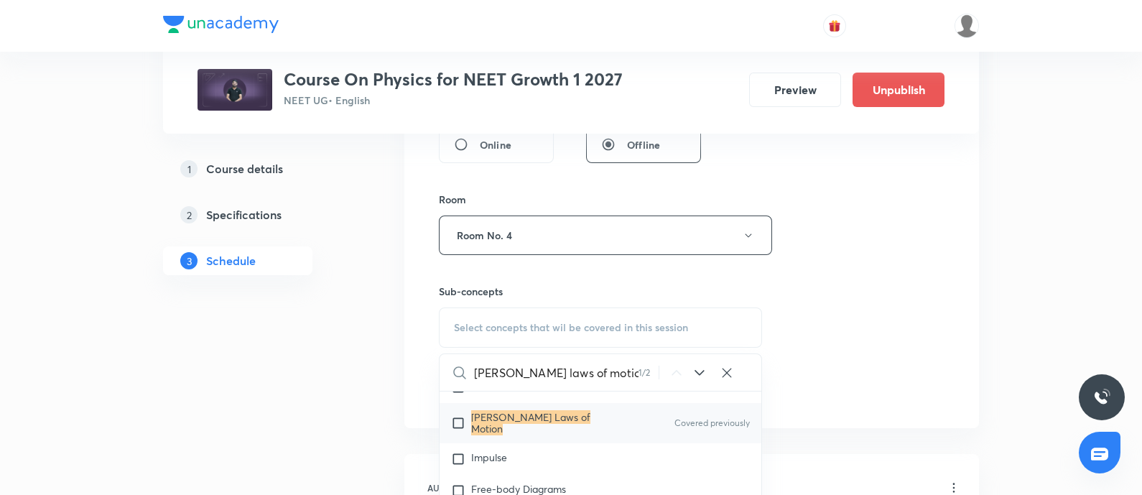
scroll to position [2945, 0]
type input "Newton's laws of motion"
click at [460, 429] on input "checkbox" at bounding box center [461, 421] width 20 height 23
checkbox input "true"
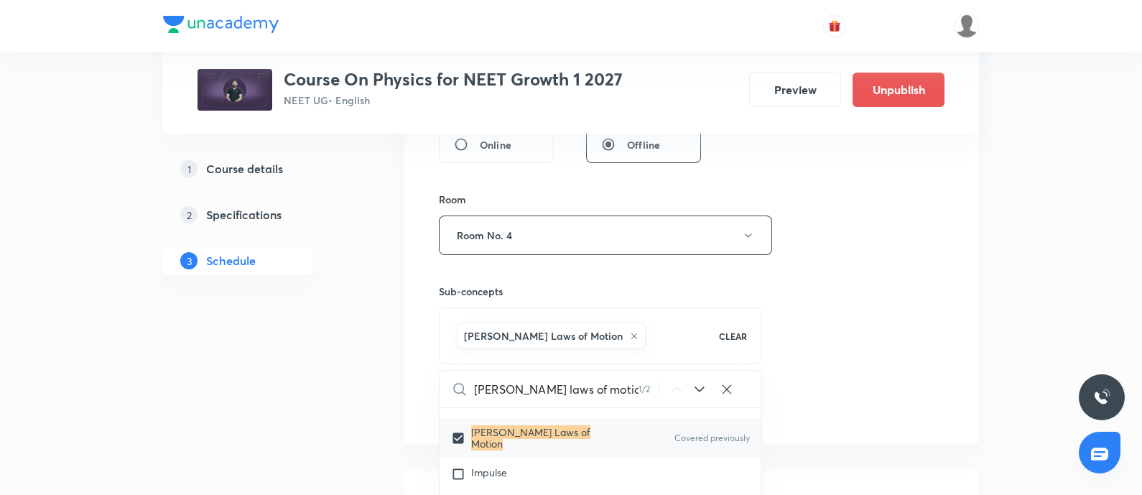
click at [840, 347] on div "Session 17 Live class Session title 28/99 Newton's laws of motion - 08 ​ Schedu…" at bounding box center [691, 76] width 505 height 691
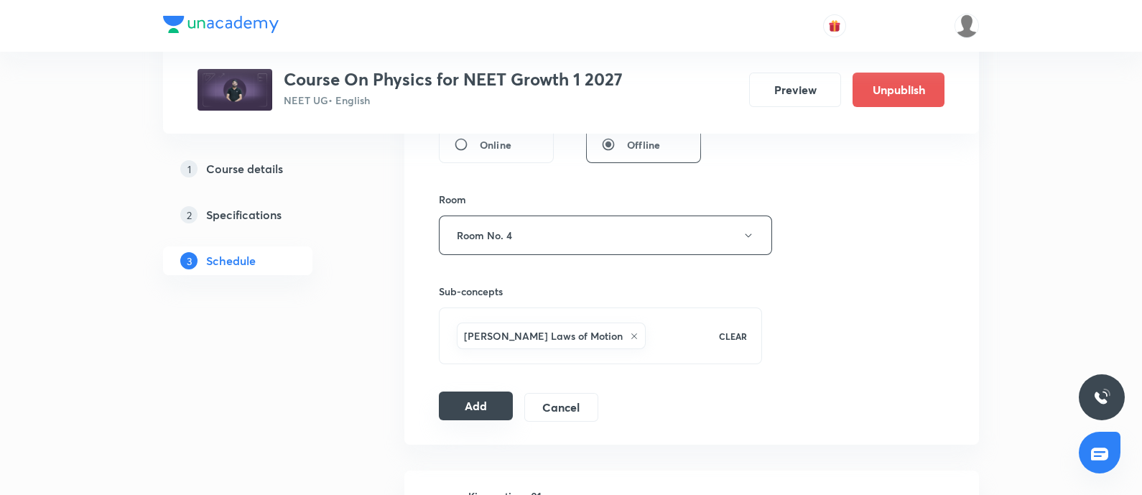
click at [474, 402] on button "Add" at bounding box center [476, 405] width 74 height 29
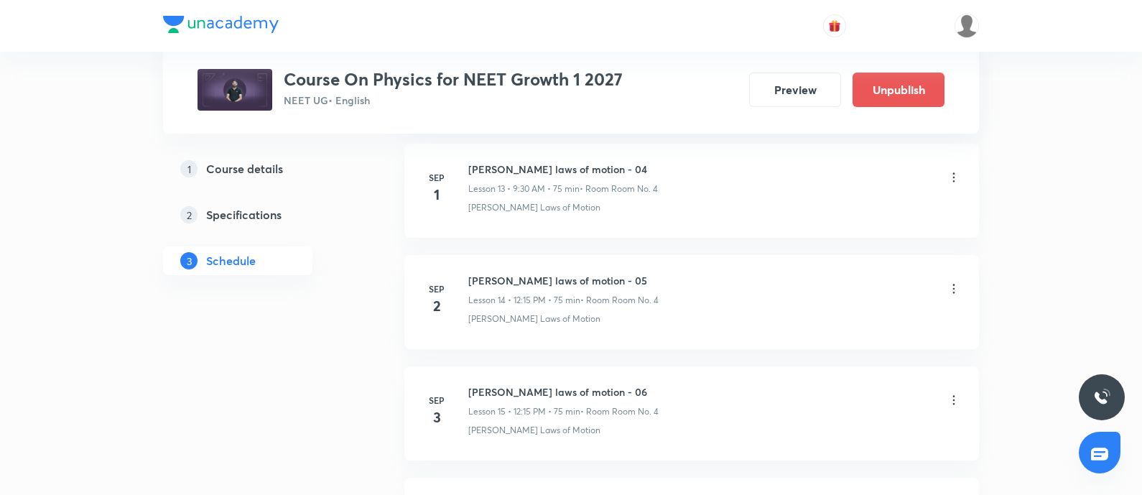
scroll to position [2447, 0]
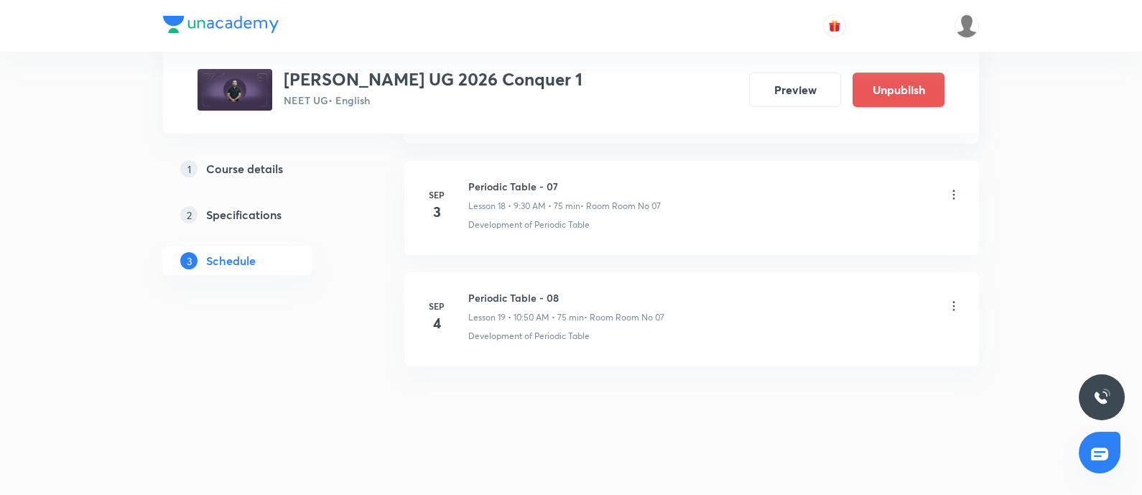
click at [475, 293] on h6 "Periodic Table - 08" at bounding box center [566, 297] width 196 height 15
copy h6 "Periodic Table - 08"
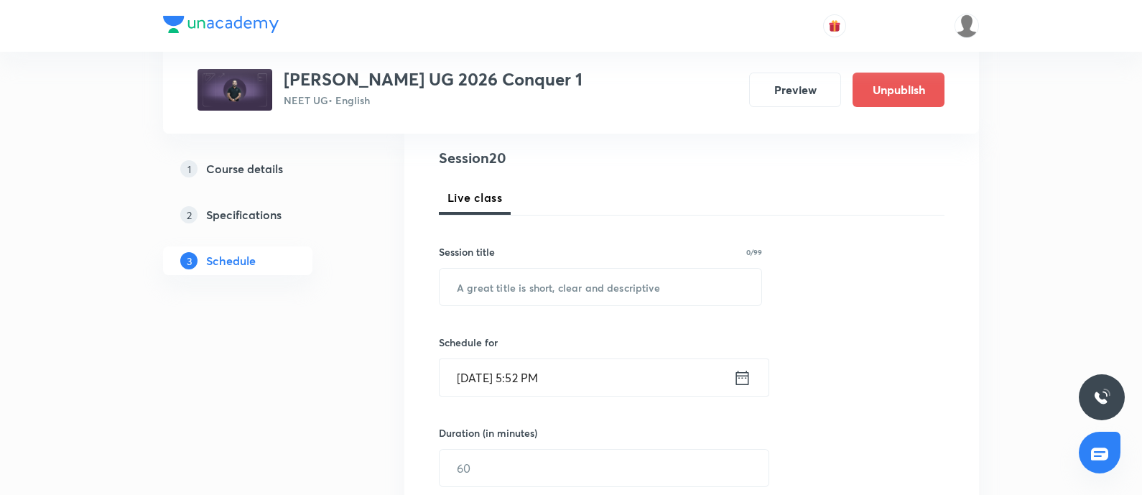
scroll to position [194, 0]
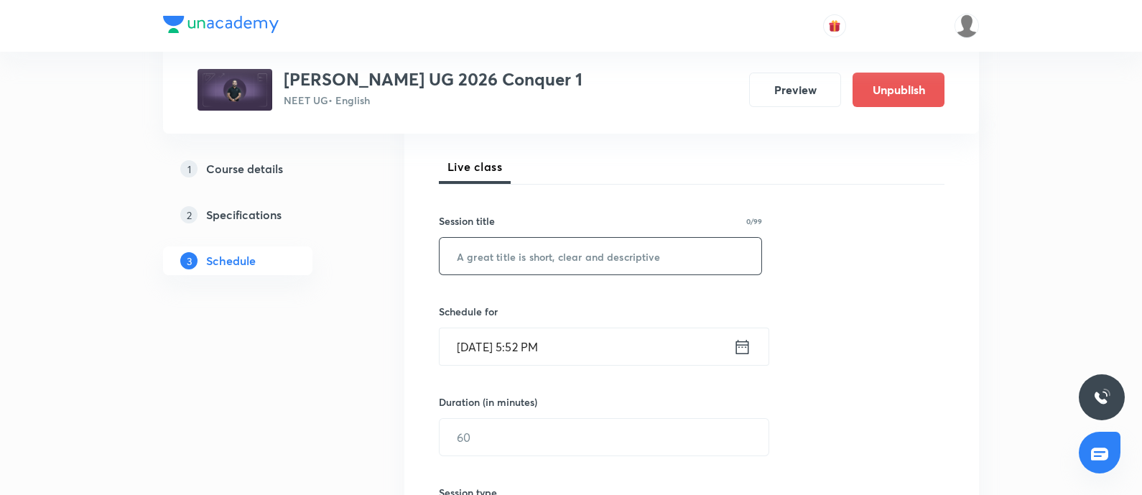
click at [513, 267] on input "text" at bounding box center [600, 256] width 322 height 37
paste input "Periodic Table - 08"
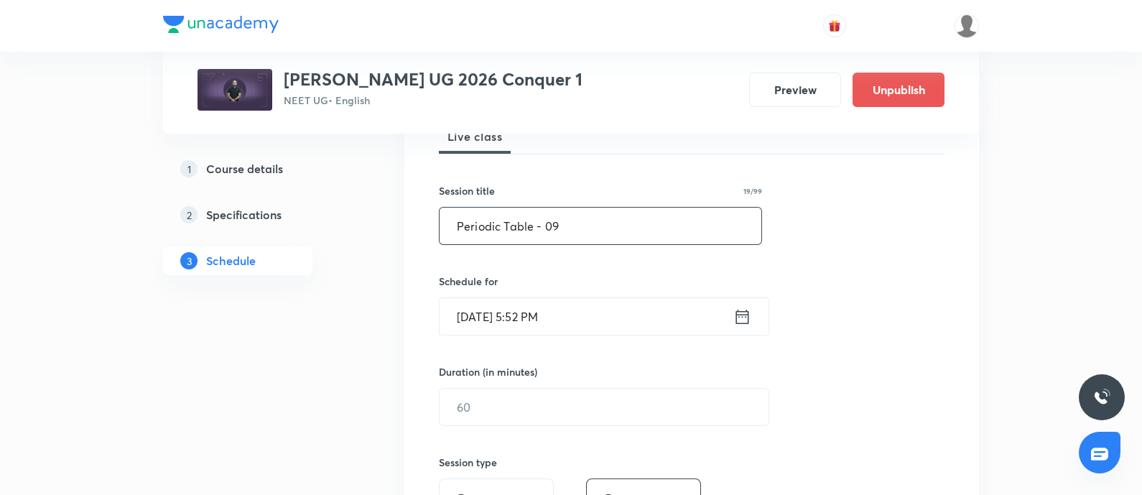
scroll to position [225, 0]
type input "Periodic Table - 09"
click at [612, 307] on input "[DATE] 5:52 PM" at bounding box center [586, 315] width 294 height 37
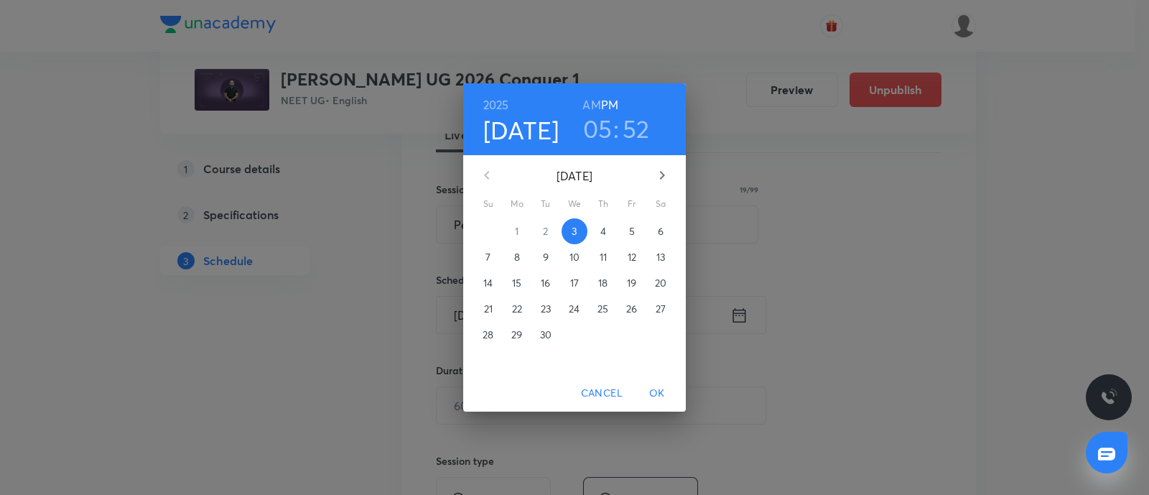
click at [630, 231] on p "5" at bounding box center [632, 231] width 6 height 14
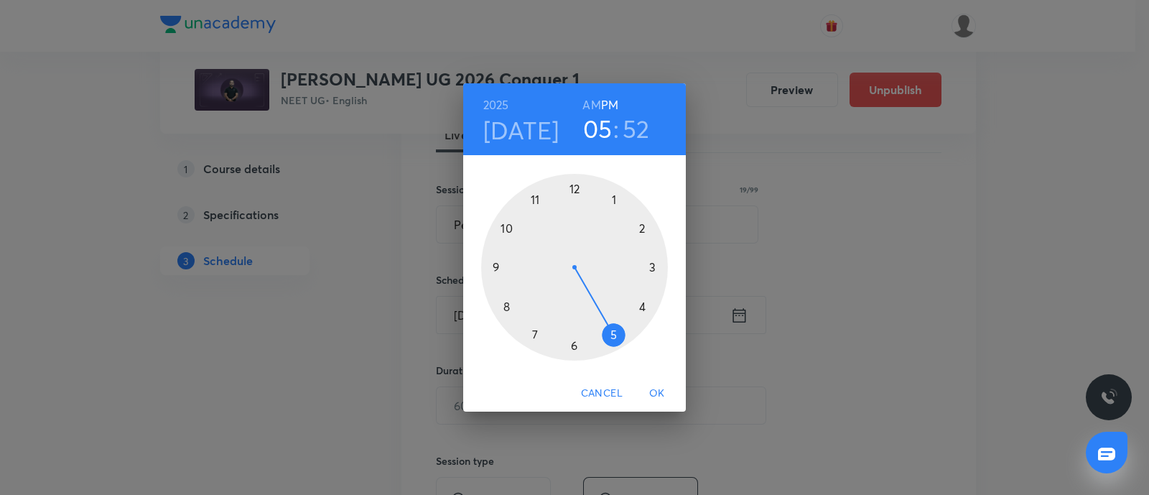
click at [595, 102] on h6 "AM" at bounding box center [591, 105] width 18 height 20
click at [574, 341] on div at bounding box center [574, 267] width 187 height 187
click at [499, 266] on div at bounding box center [574, 267] width 187 height 187
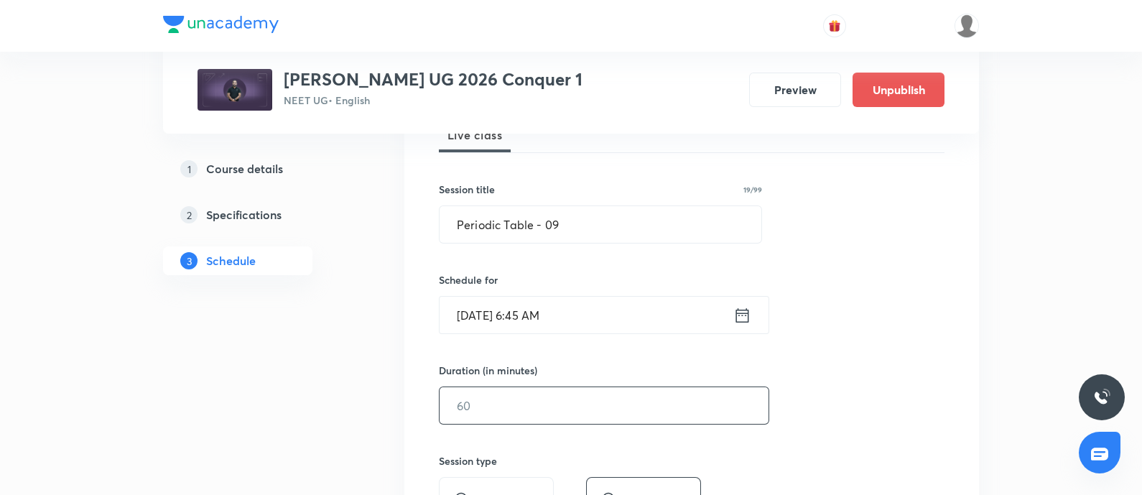
click at [505, 403] on input "text" at bounding box center [603, 405] width 329 height 37
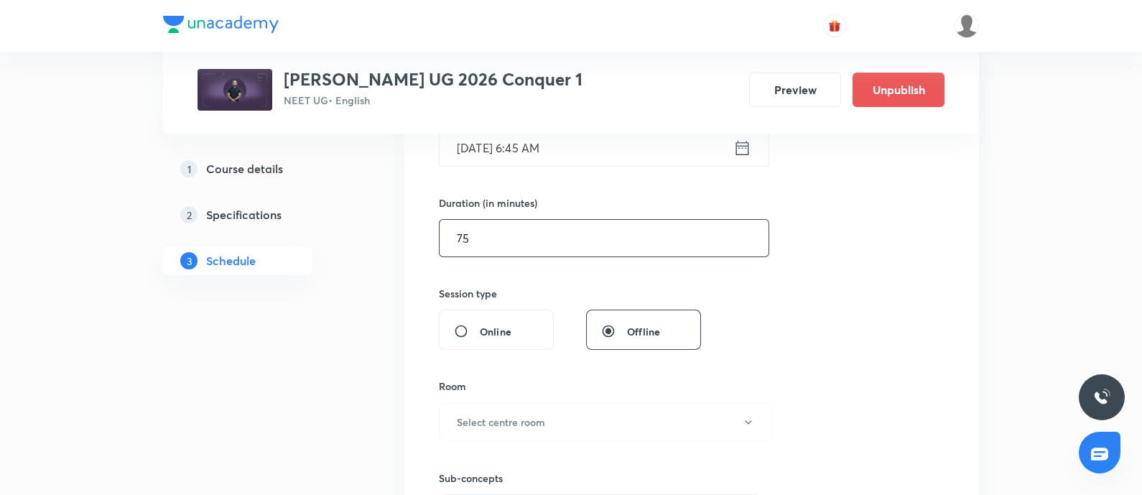
scroll to position [394, 0]
type input "75"
click at [505, 403] on button "Select centre room" at bounding box center [605, 420] width 333 height 39
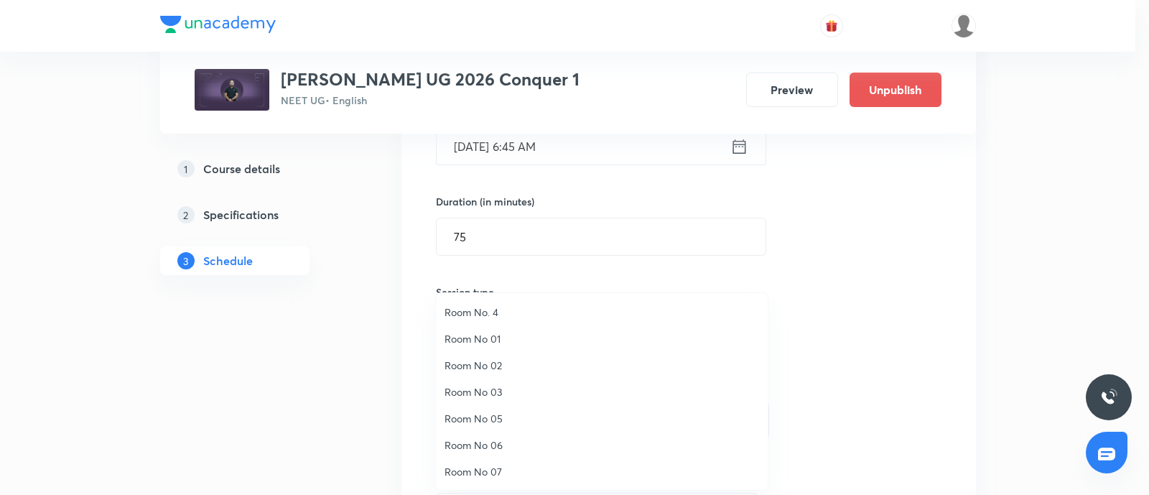
click at [479, 468] on span "Room No 07" at bounding box center [601, 471] width 314 height 15
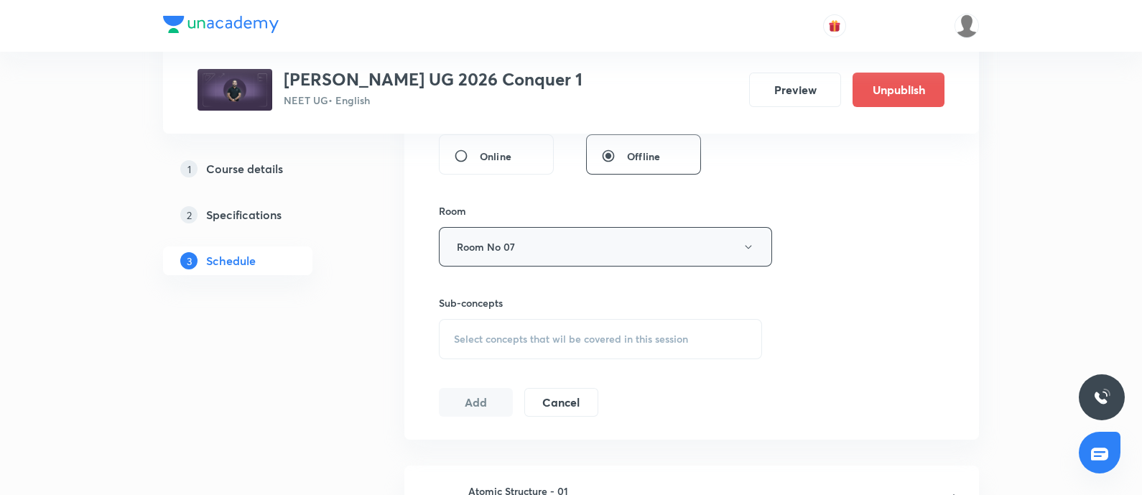
scroll to position [577, 0]
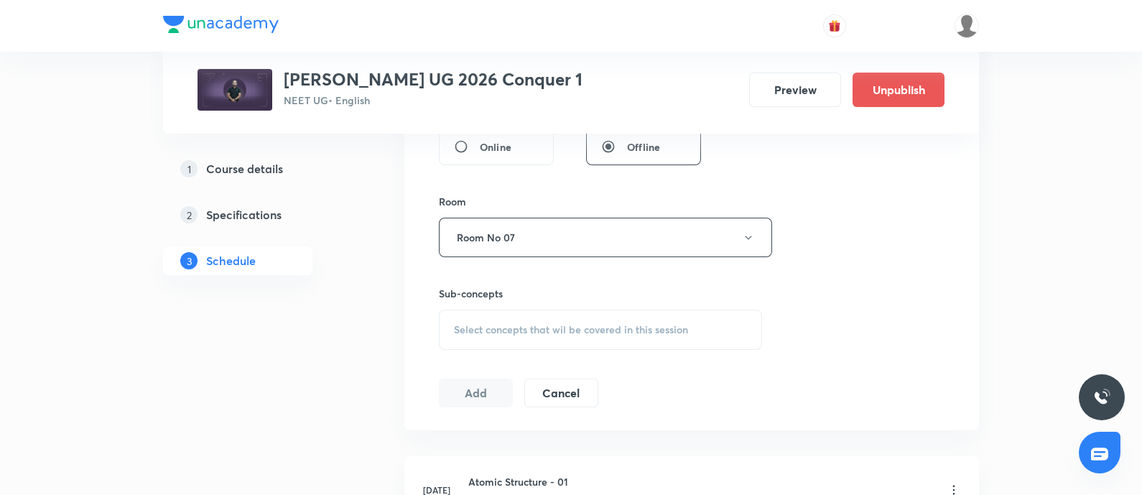
click at [508, 332] on span "Select concepts that wil be covered in this session" at bounding box center [571, 329] width 234 height 11
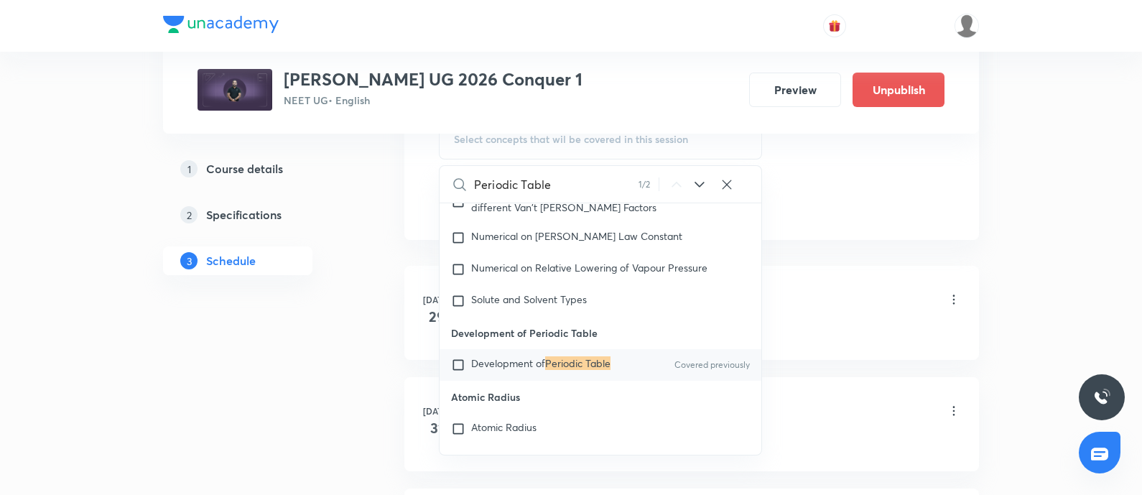
scroll to position [15020, 0]
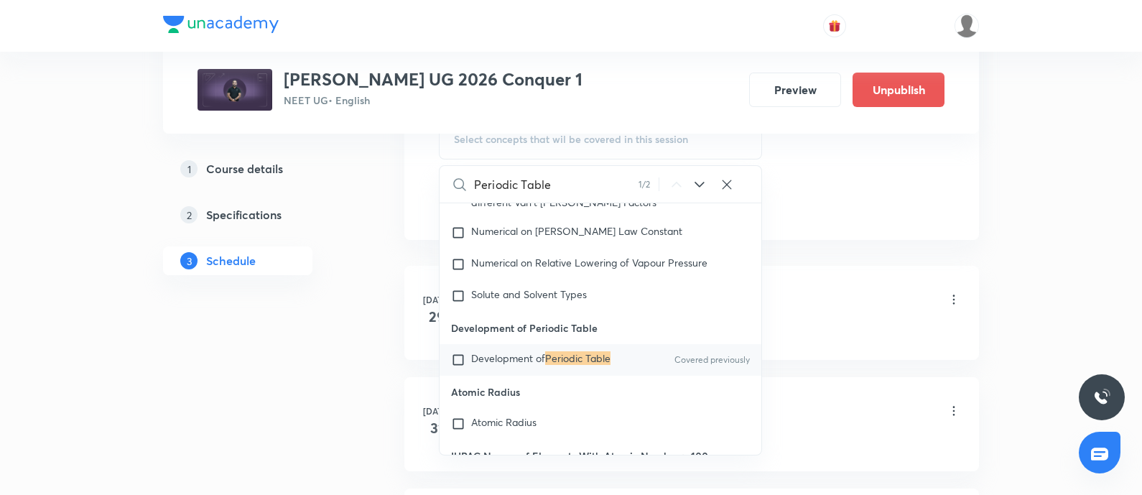
type input "Periodic Table"
click at [492, 365] on span "Development of" at bounding box center [508, 358] width 74 height 14
checkbox input "true"
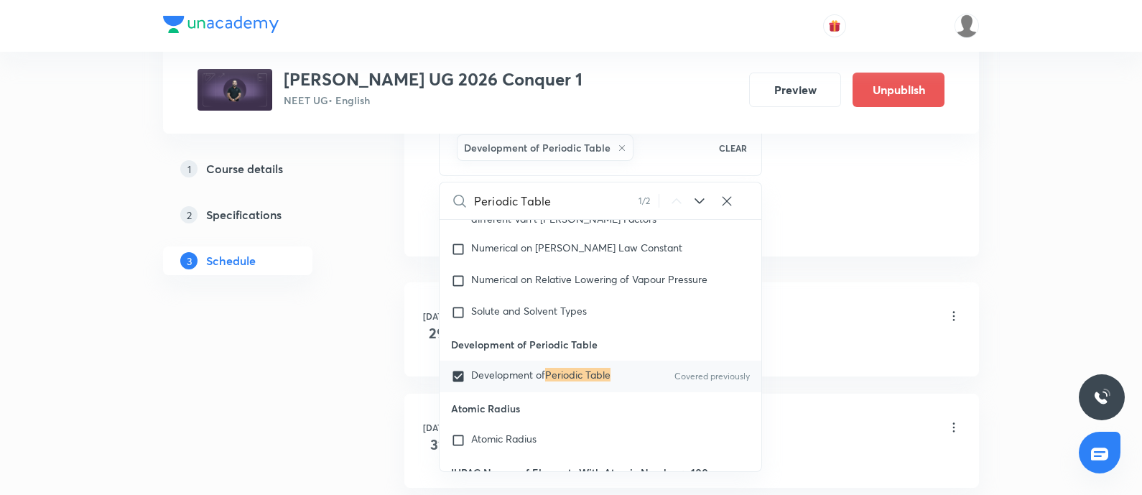
click at [841, 305] on div "Atomic Structure - 01 Lesson 1 • 9:30 AM • 75 min • Room Room No 07" at bounding box center [714, 317] width 493 height 34
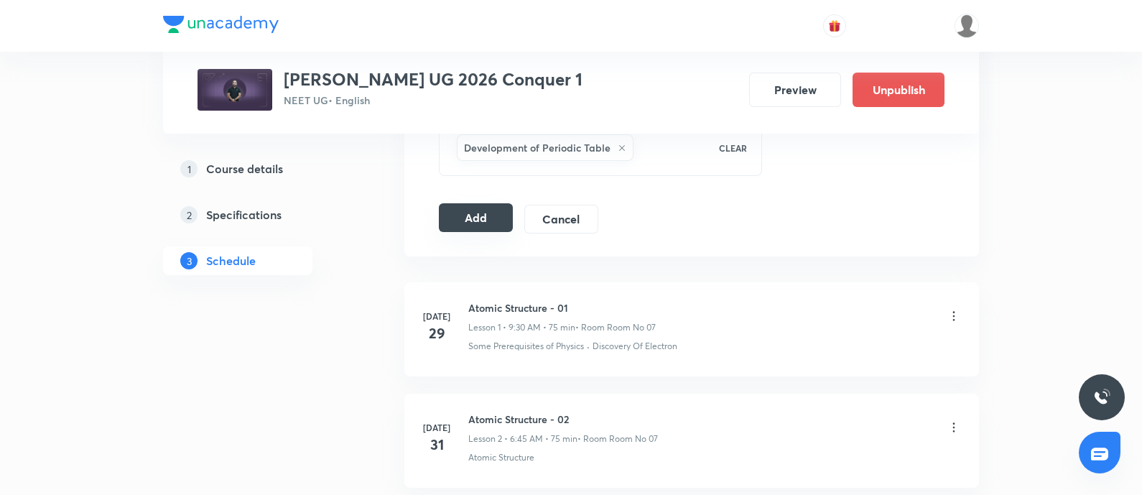
click at [465, 228] on button "Add" at bounding box center [476, 217] width 74 height 29
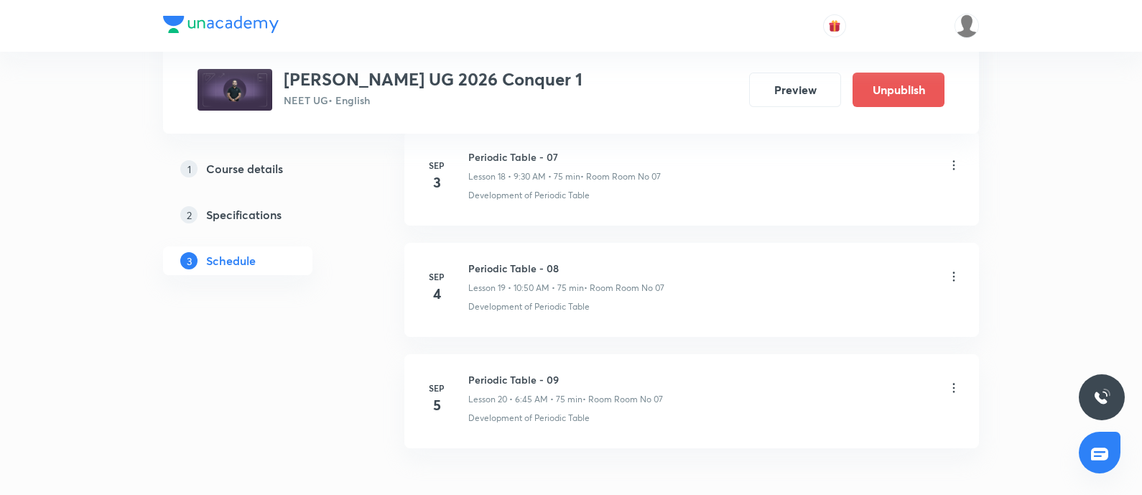
scroll to position [2216, 0]
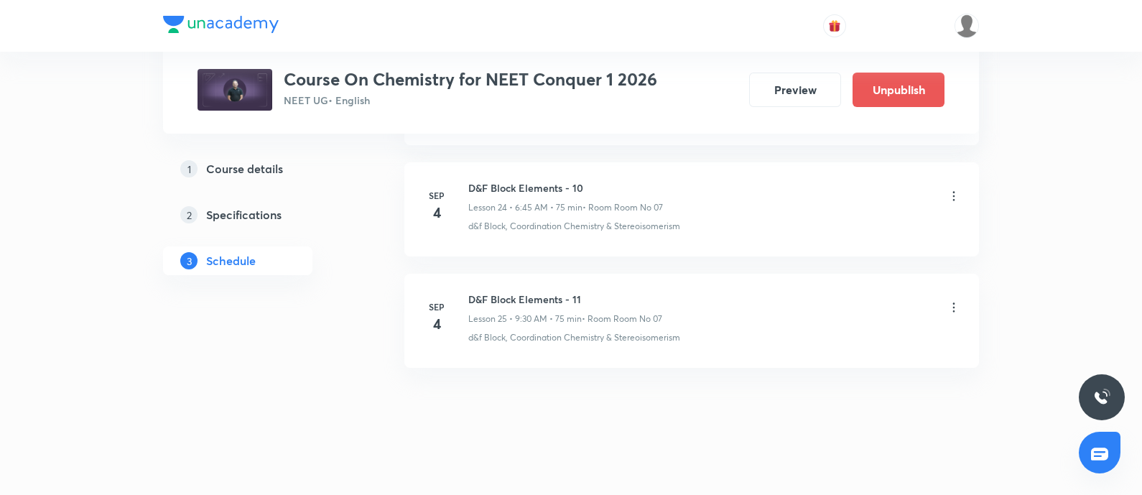
click at [473, 291] on h6 "D&F Block Elements - 11" at bounding box center [565, 298] width 194 height 15
copy h6 "D&F Block Elements - 11"
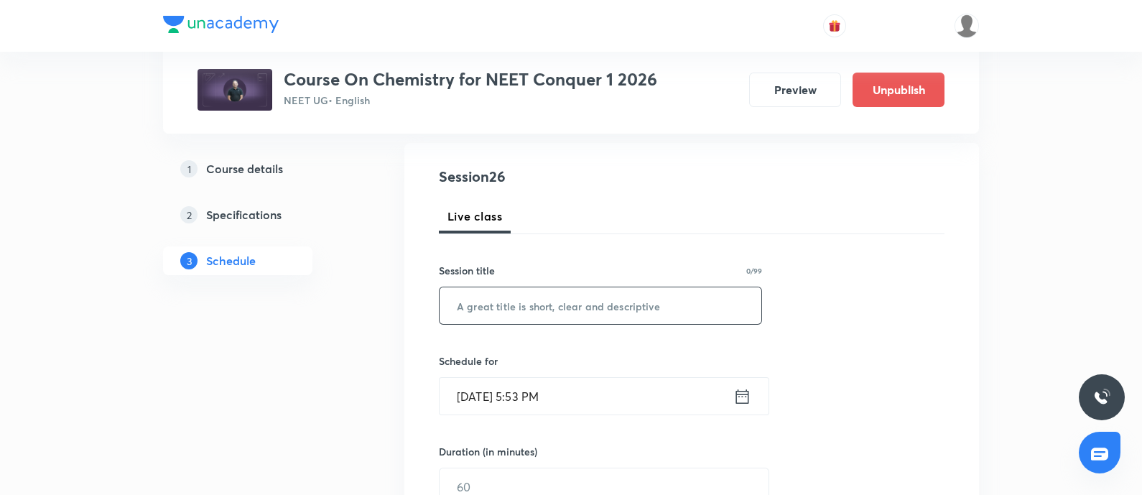
scroll to position [145, 0]
click at [489, 303] on input "text" at bounding box center [600, 304] width 322 height 37
paste input "D&F Block Elements - 11"
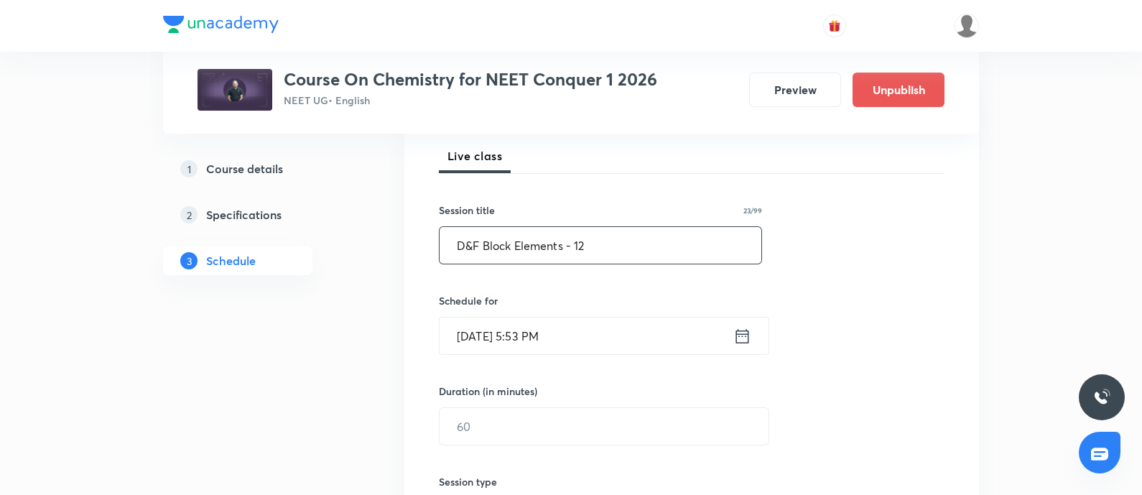
type input "D&F Block Elements - 12"
click at [590, 339] on input "[DATE] 5:53 PM" at bounding box center [586, 335] width 294 height 37
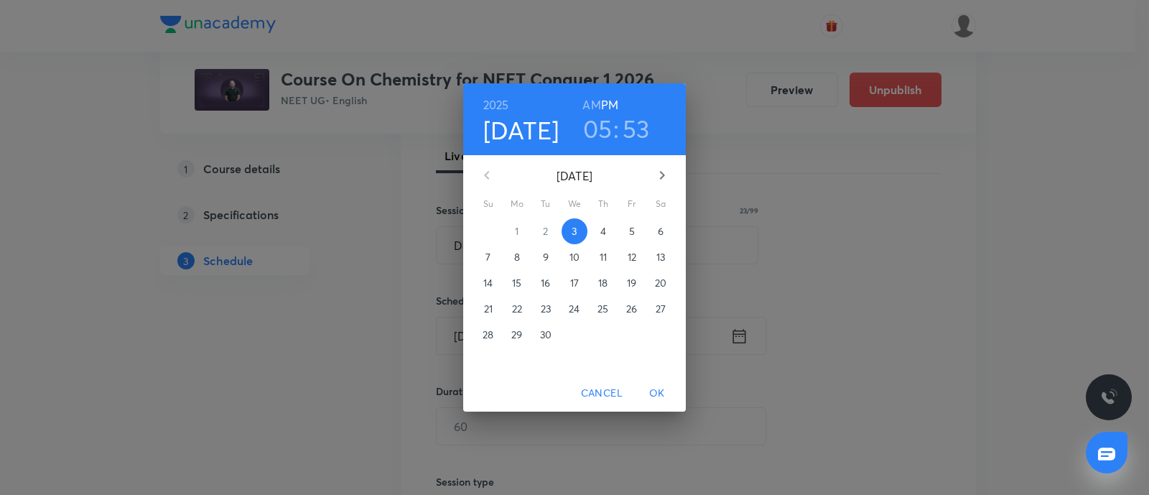
click at [632, 224] on p "5" at bounding box center [632, 231] width 6 height 14
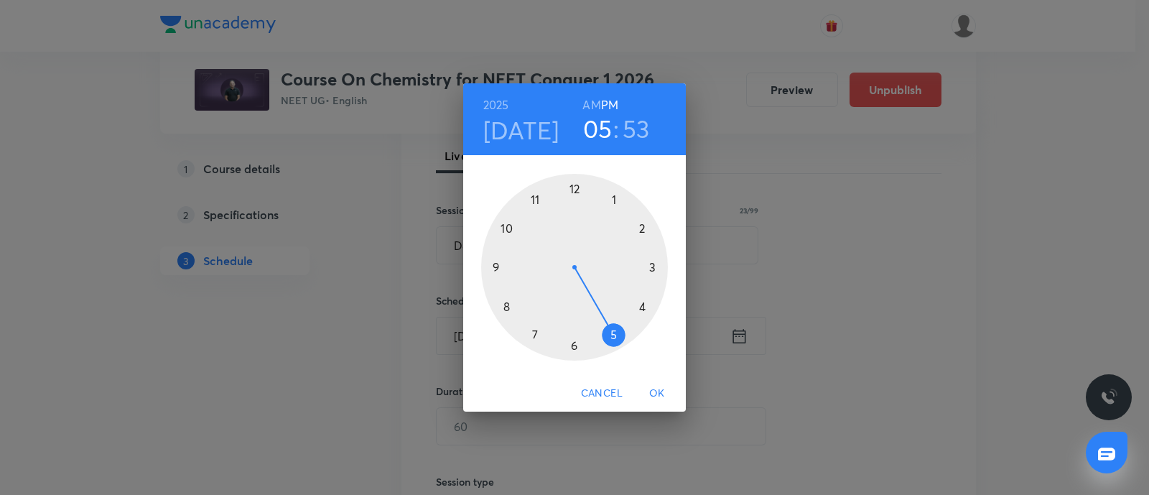
click at [594, 103] on h6 "AM" at bounding box center [591, 105] width 18 height 20
click at [512, 304] on div at bounding box center [574, 267] width 187 height 187
click at [615, 195] on div at bounding box center [574, 267] width 187 height 187
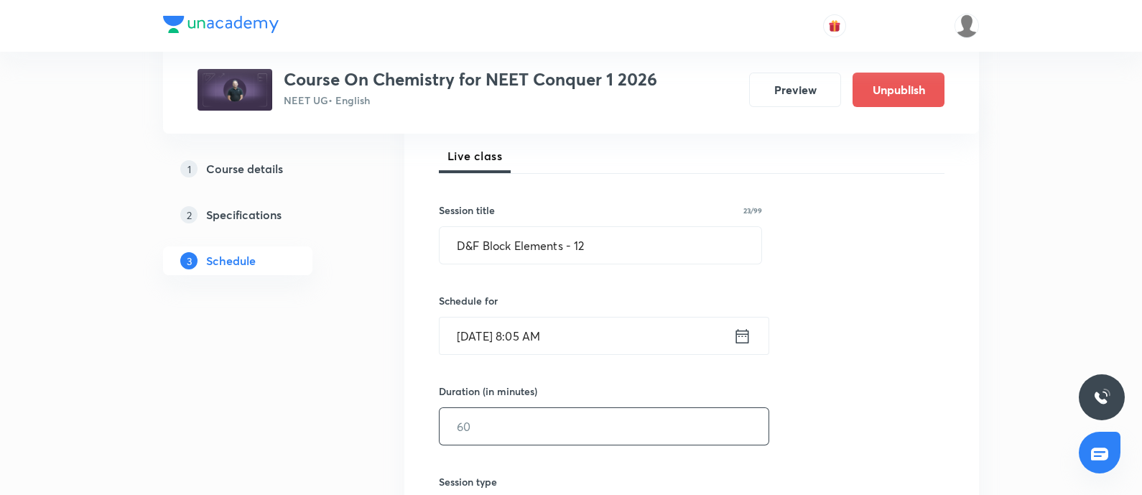
click at [507, 421] on input "text" at bounding box center [603, 426] width 329 height 37
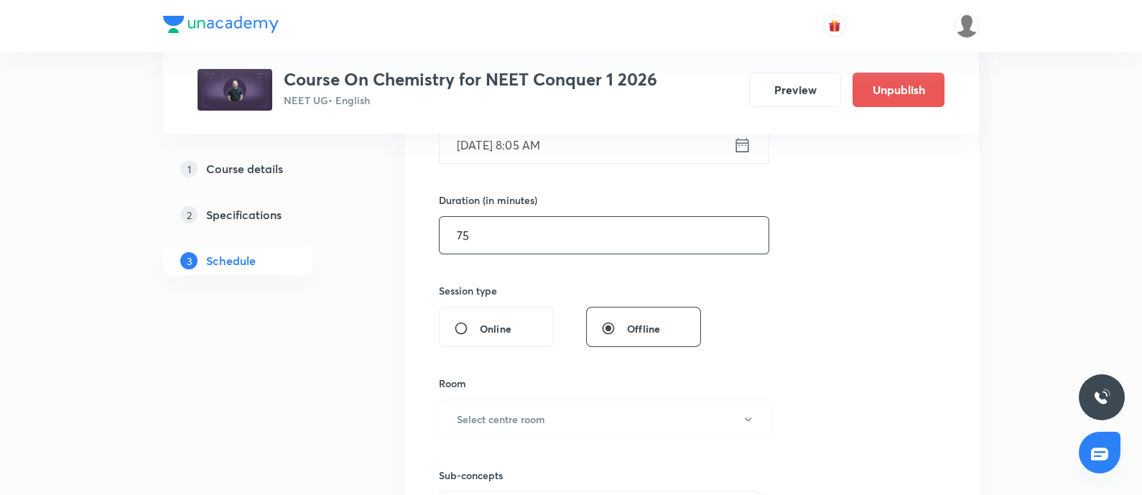
scroll to position [396, 0]
type input "75"
click at [517, 416] on h6 "Select centre room" at bounding box center [501, 418] width 88 height 15
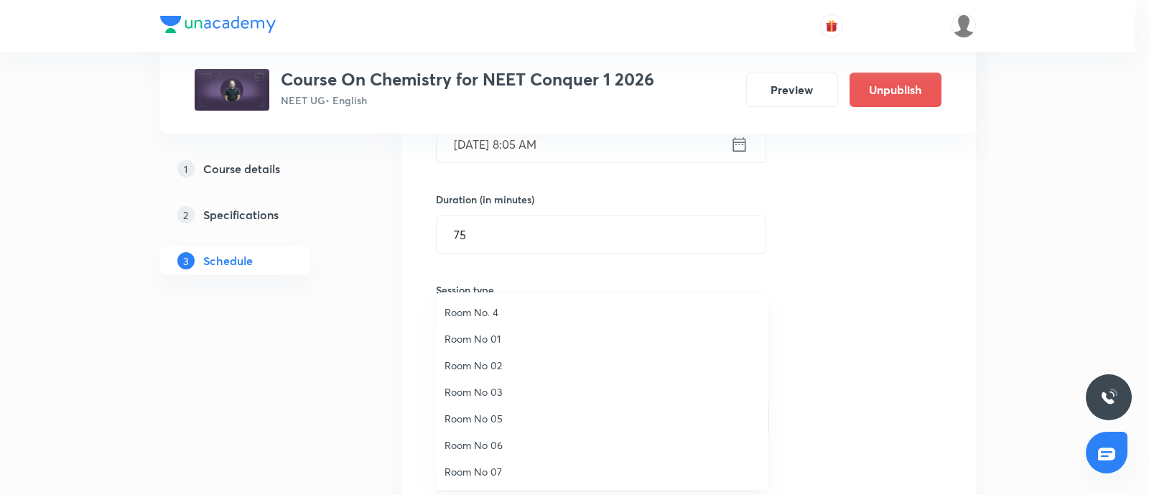
click at [481, 469] on span "Room No 07" at bounding box center [601, 471] width 314 height 15
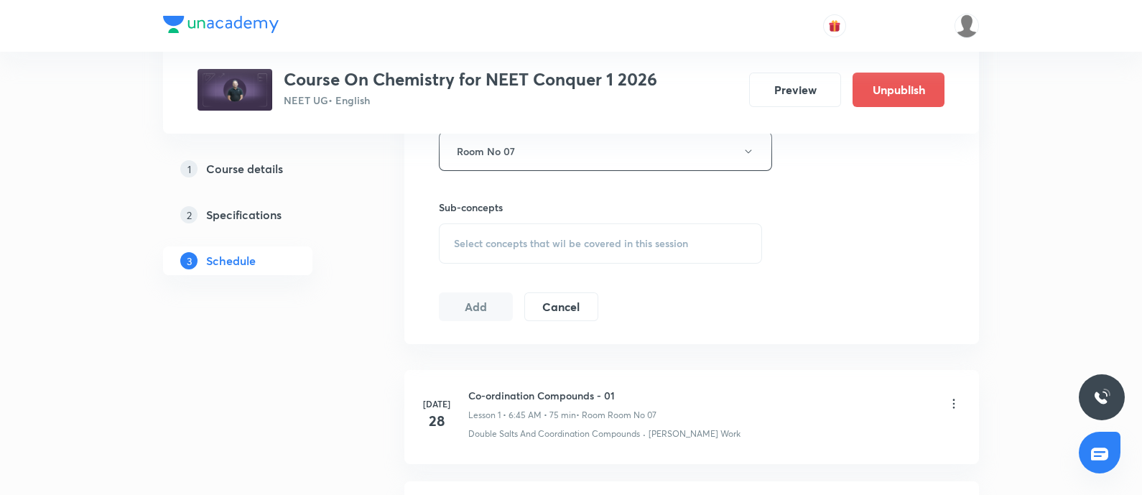
scroll to position [666, 0]
click at [513, 242] on span "Select concepts that wil be covered in this session" at bounding box center [571, 240] width 234 height 11
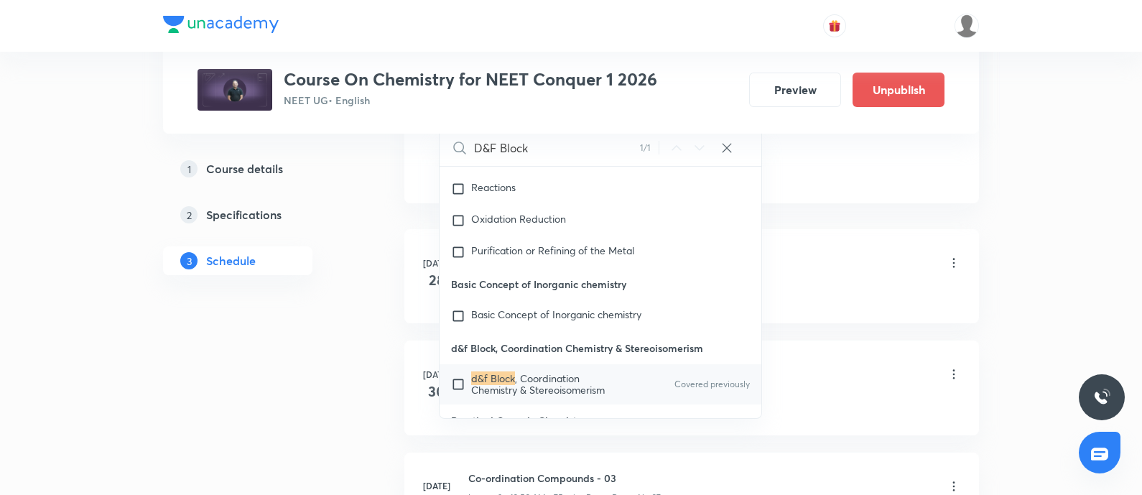
scroll to position [10055, 0]
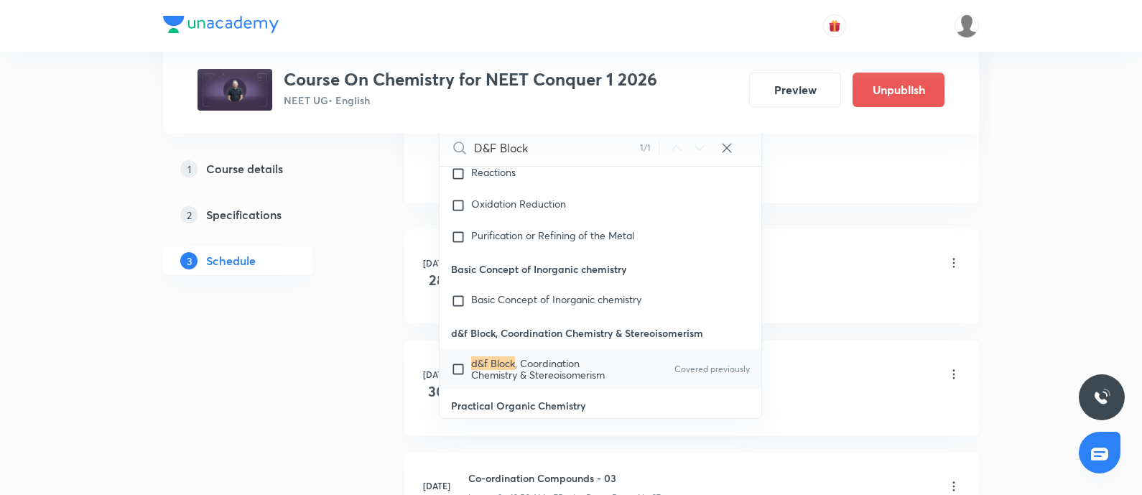
type input "D&F Block"
click at [461, 358] on input "checkbox" at bounding box center [461, 369] width 20 height 23
checkbox input "true"
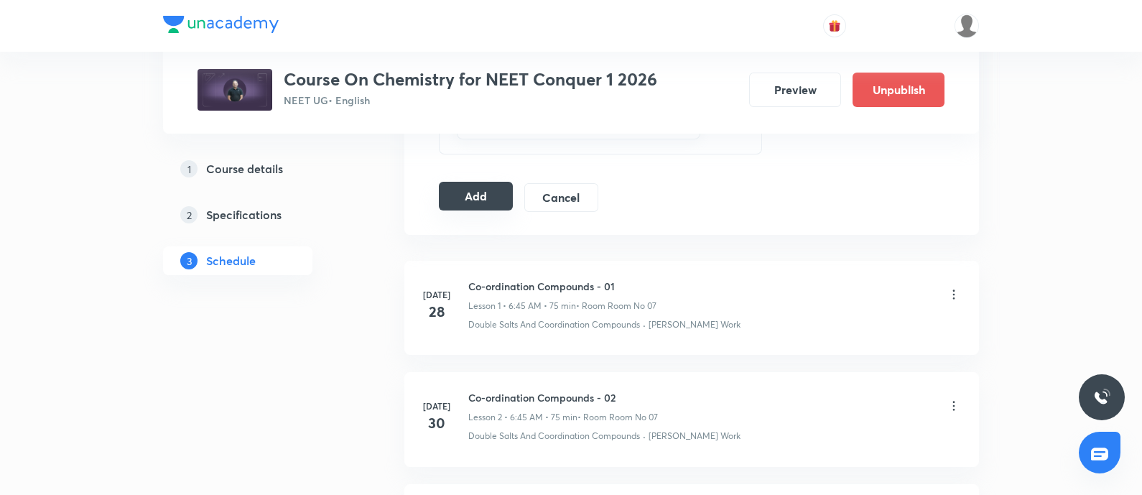
click at [487, 190] on button "Add" at bounding box center [476, 196] width 74 height 29
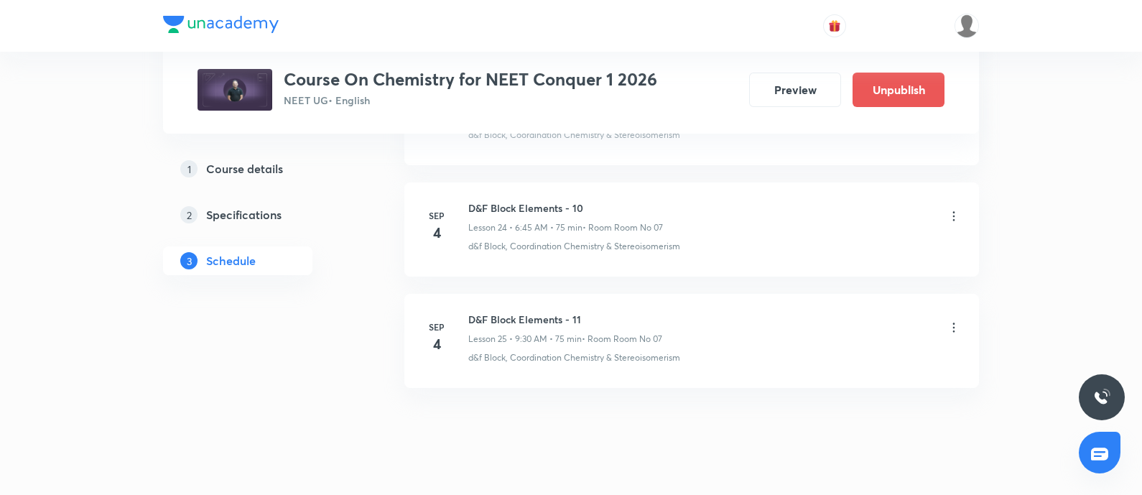
scroll to position [3461, 0]
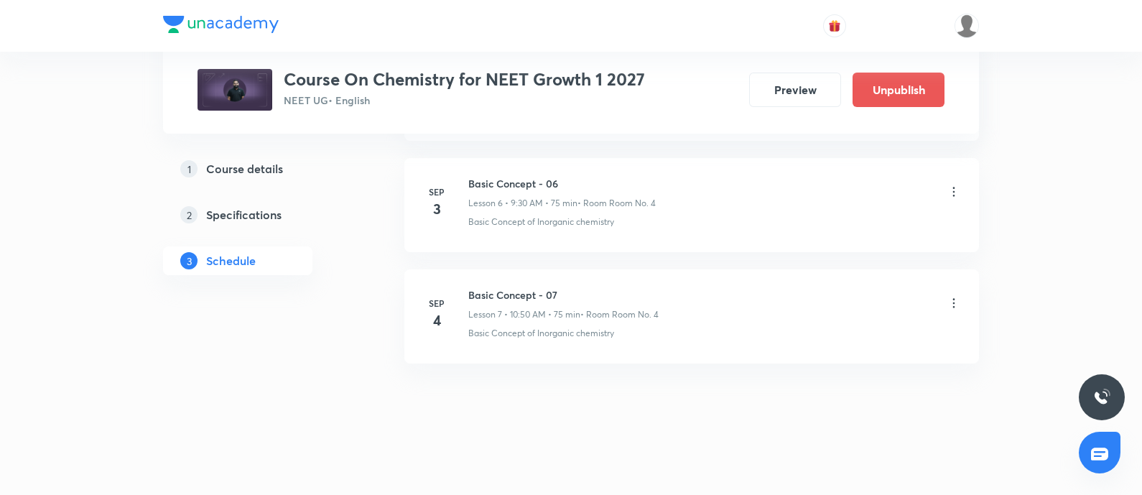
click at [951, 296] on icon at bounding box center [953, 303] width 14 height 14
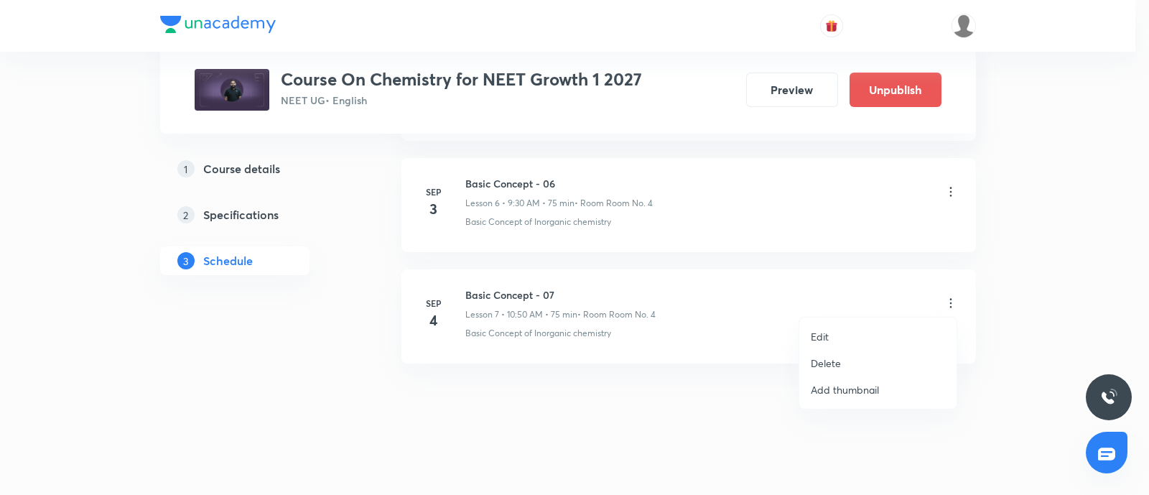
click at [826, 340] on p "Edit" at bounding box center [820, 336] width 18 height 15
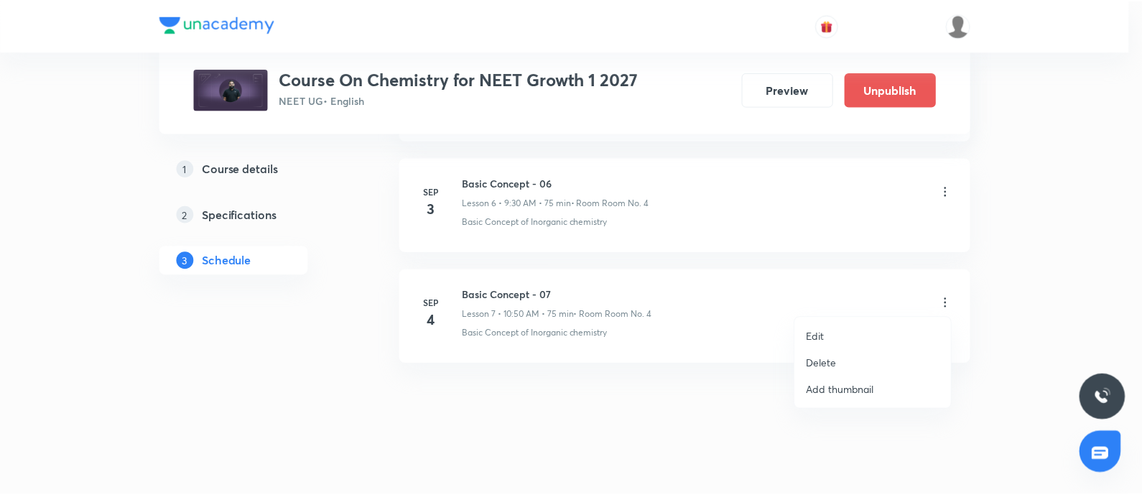
scroll to position [1324, 0]
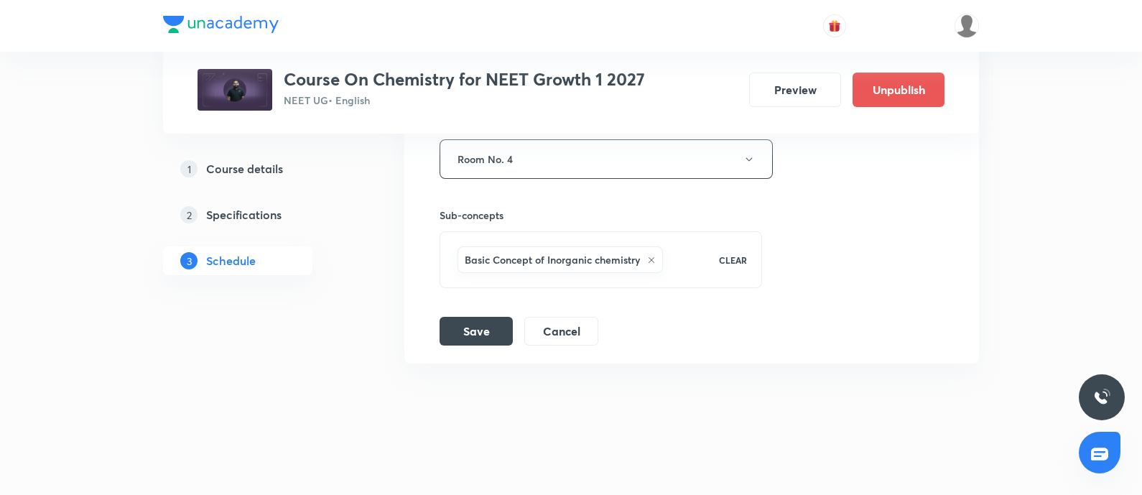
click at [650, 256] on icon at bounding box center [651, 260] width 9 height 9
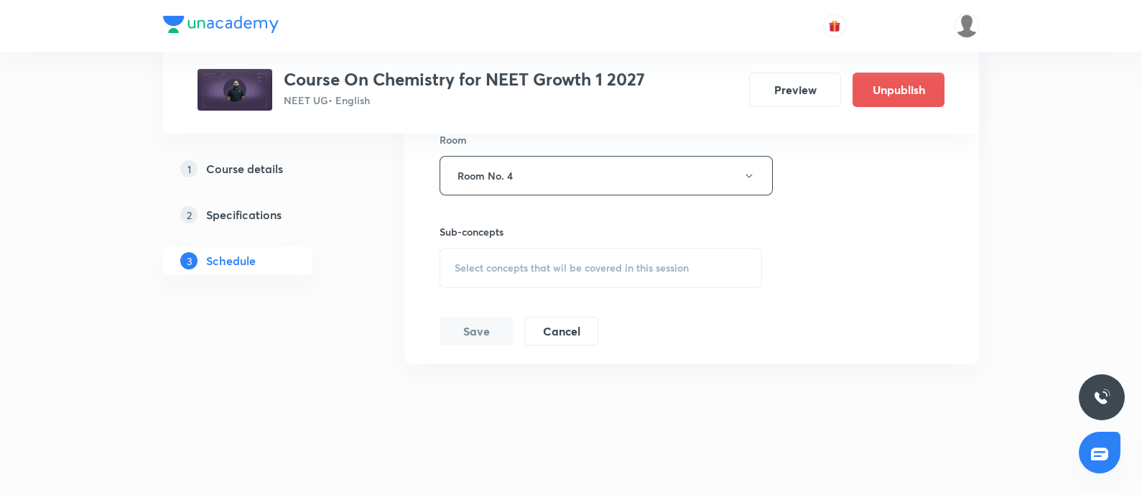
click at [631, 262] on span "Select concepts that wil be covered in this session" at bounding box center [571, 267] width 234 height 11
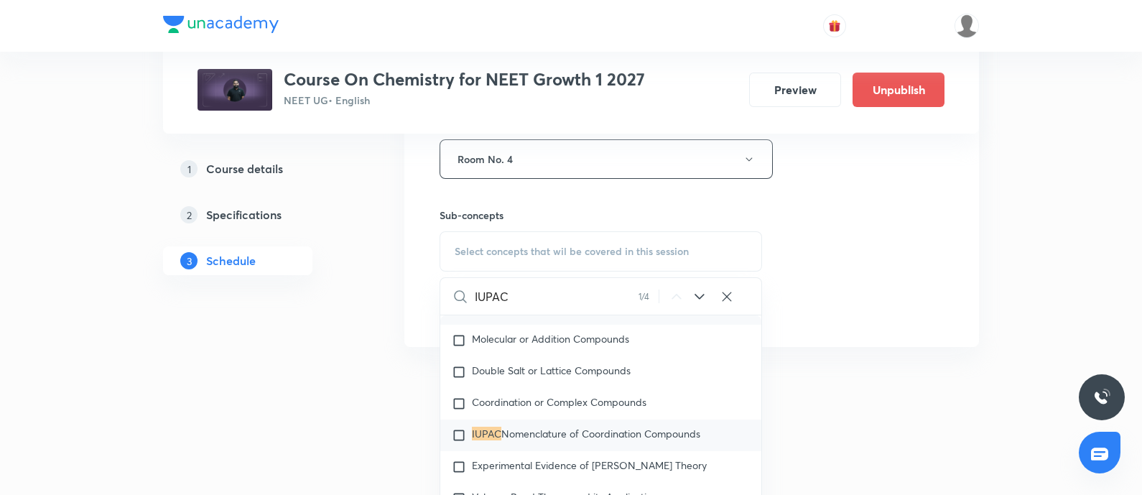
scroll to position [7892, 0]
type input "IUPAC"
click at [691, 288] on icon at bounding box center [699, 296] width 17 height 17
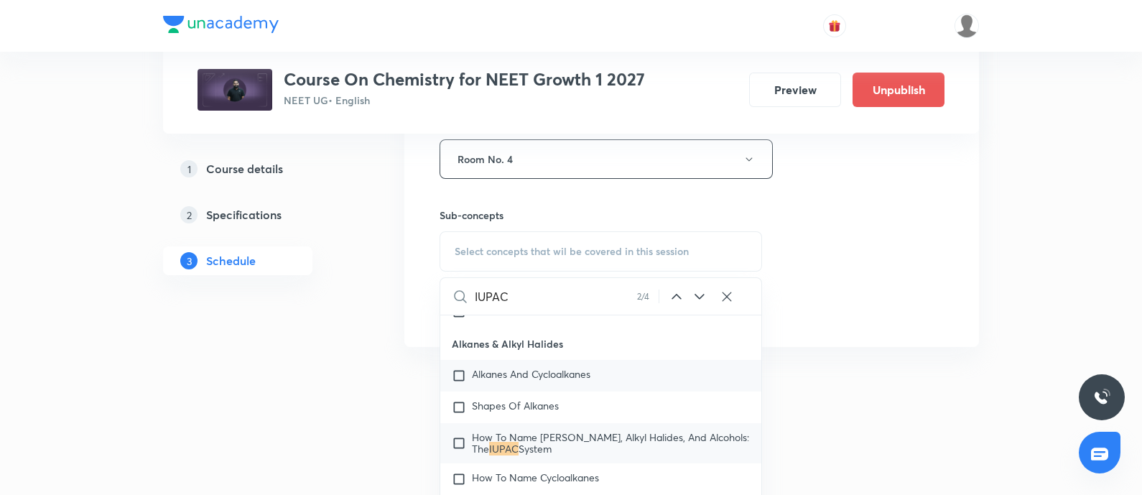
scroll to position [11726, 0]
click at [695, 297] on icon at bounding box center [699, 296] width 17 height 17
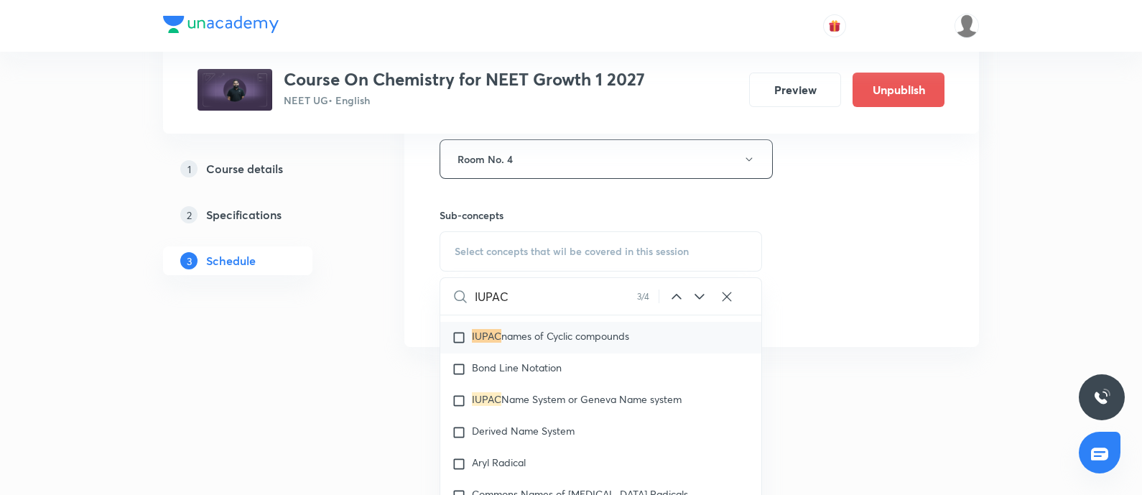
scroll to position [21684, 0]
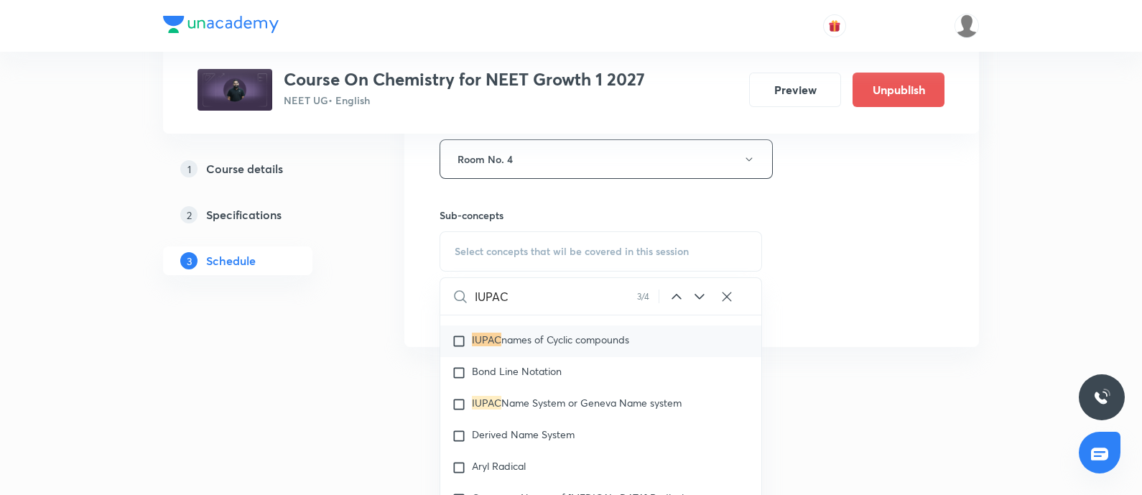
click at [707, 293] on div "IUPAC 3 / 4 ​" at bounding box center [600, 296] width 321 height 37
click at [696, 290] on icon at bounding box center [699, 296] width 17 height 17
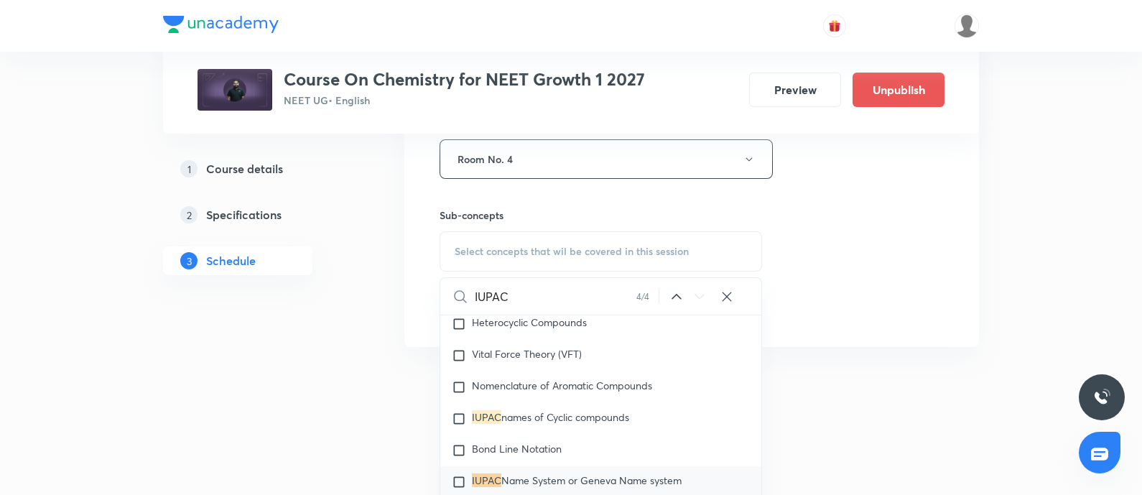
scroll to position [21603, 0]
click at [668, 294] on icon at bounding box center [676, 296] width 17 height 17
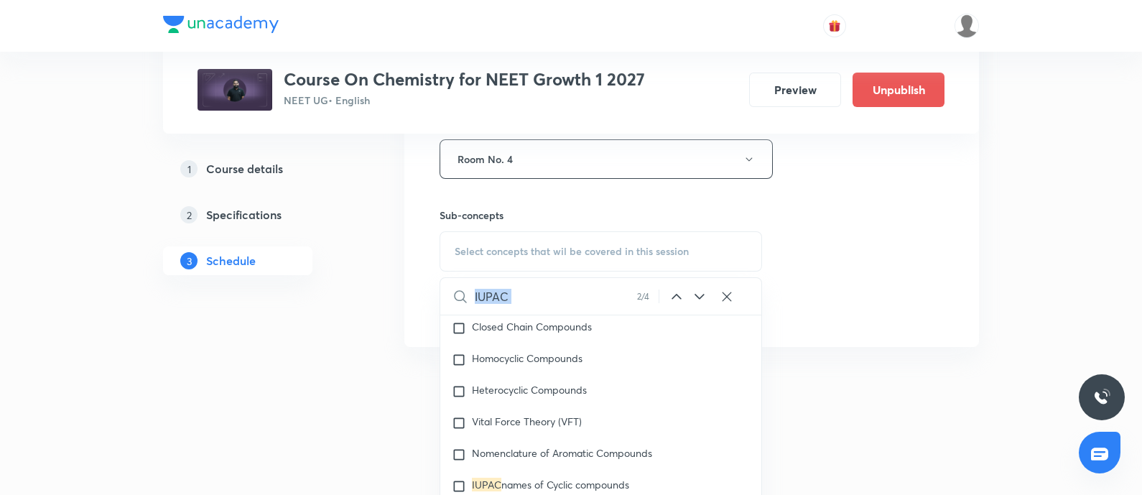
click at [668, 294] on icon at bounding box center [676, 296] width 17 height 17
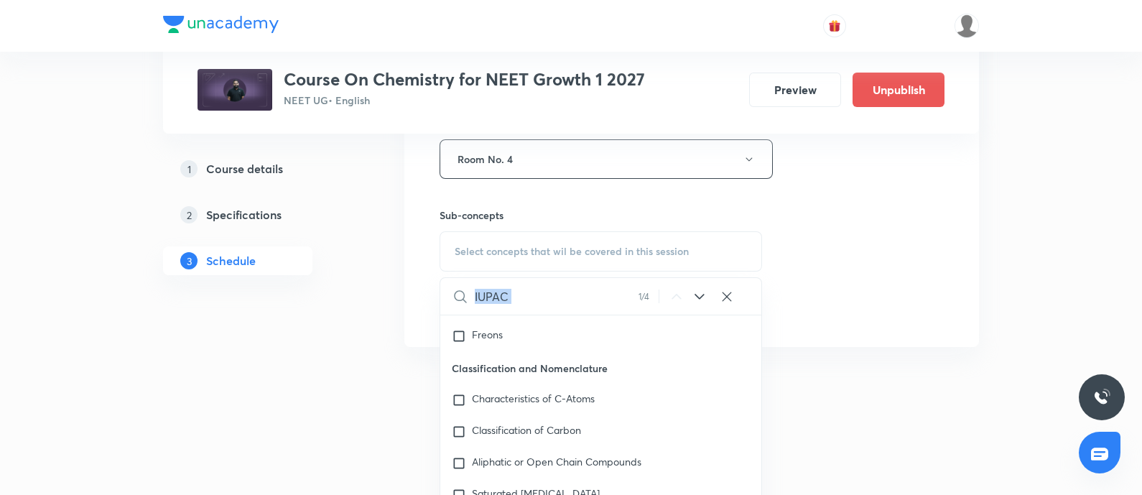
click at [668, 294] on icon at bounding box center [676, 296] width 17 height 17
click at [691, 292] on icon at bounding box center [699, 296] width 17 height 17
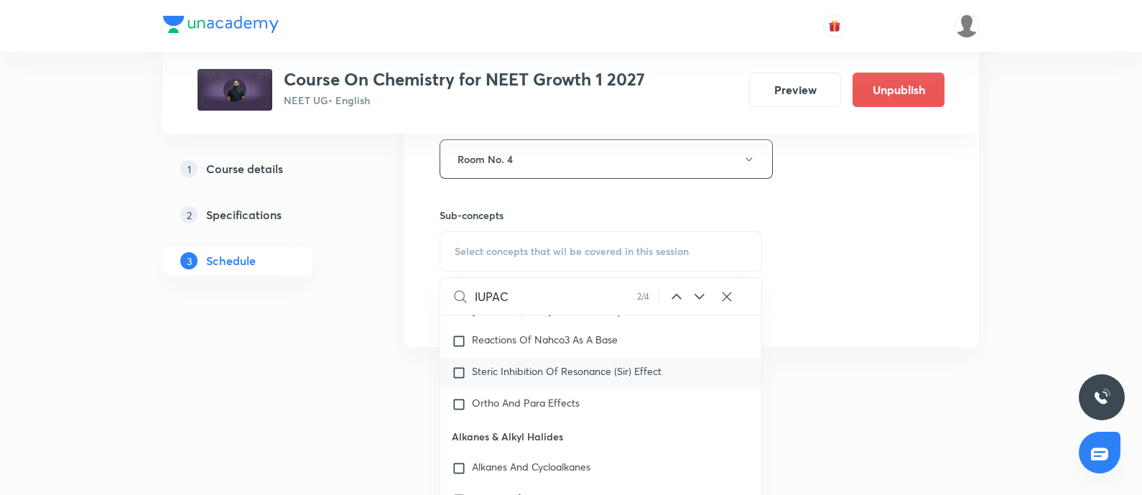
scroll to position [11658, 0]
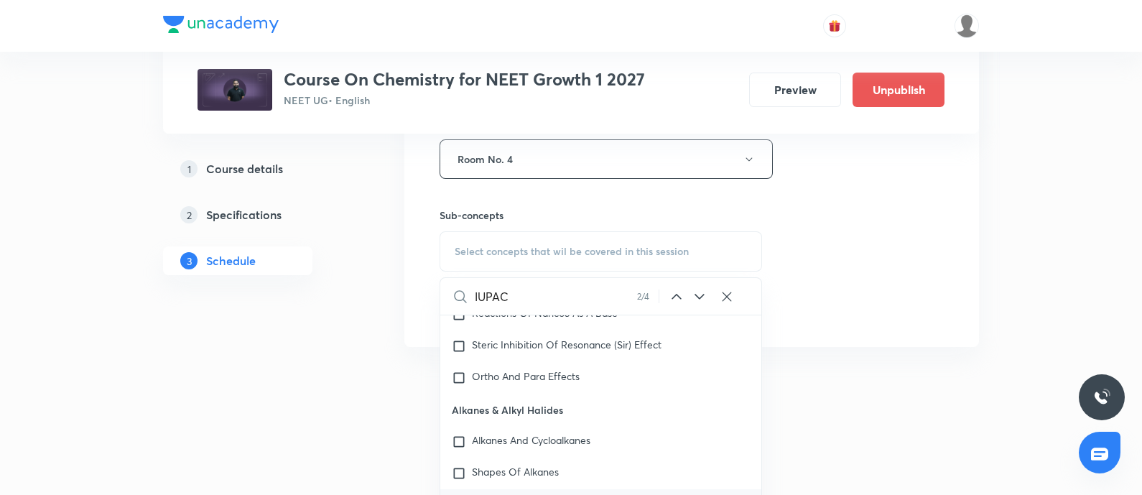
click at [673, 296] on icon at bounding box center [676, 296] width 17 height 17
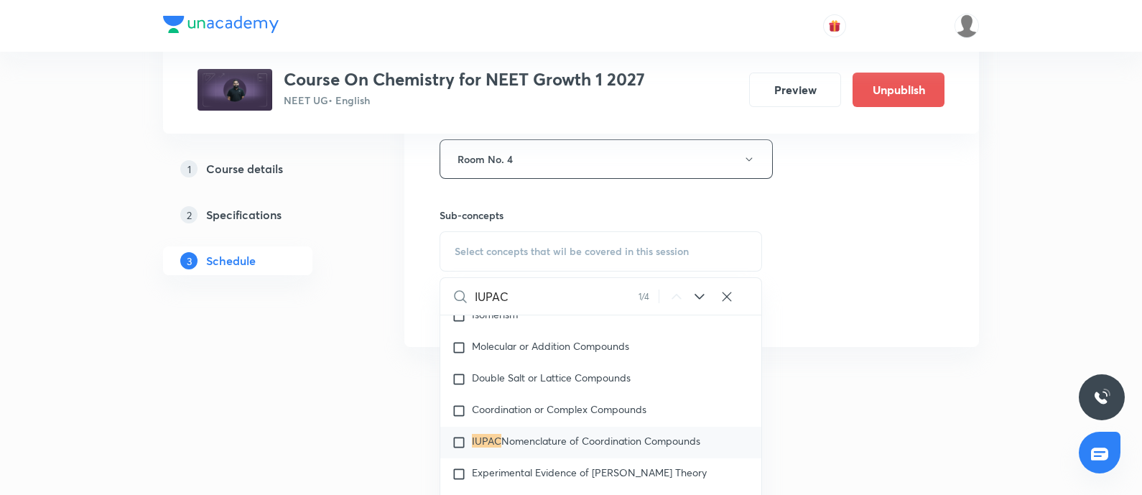
scroll to position [7884, 0]
drag, startPoint x: 478, startPoint y: 421, endPoint x: 569, endPoint y: 429, distance: 90.7
click at [569, 434] on p "IUPAC Nomenclature of Coordination Compounds" at bounding box center [586, 441] width 228 height 14
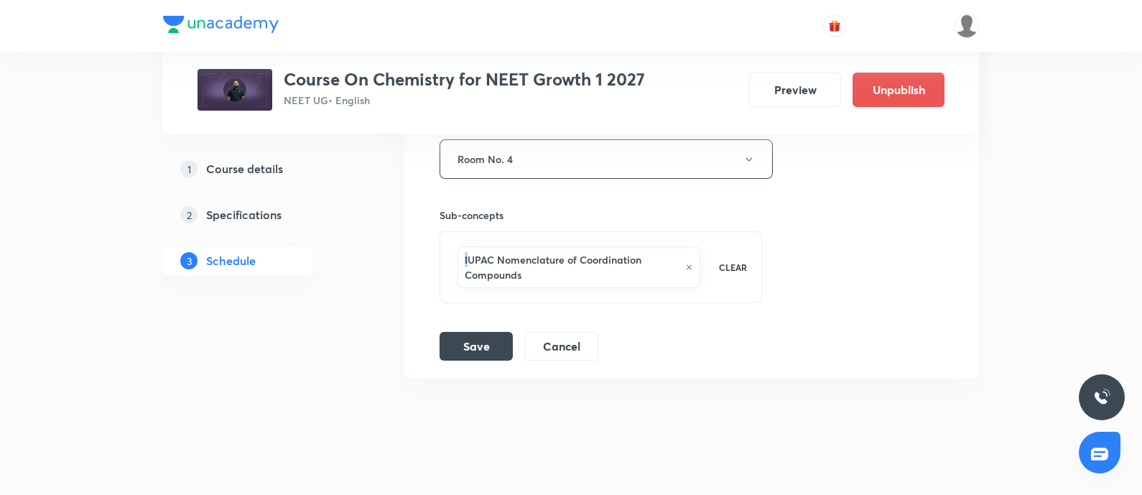
drag, startPoint x: 467, startPoint y: 254, endPoint x: 443, endPoint y: 255, distance: 24.4
click at [443, 255] on div "IUPAC Nomenclature of Coordination Compounds CLEAR" at bounding box center [600, 267] width 322 height 72
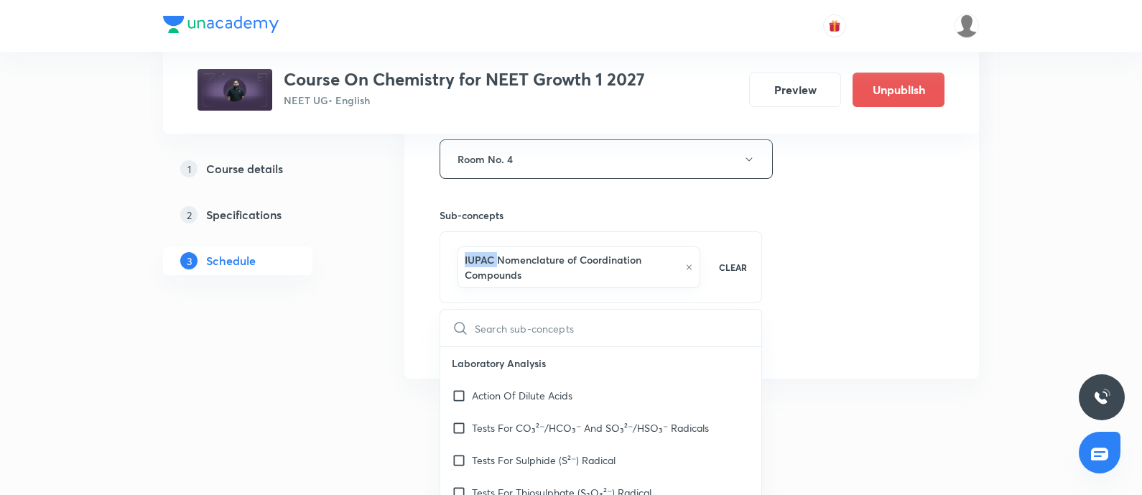
checkbox input "true"
drag, startPoint x: 463, startPoint y: 252, endPoint x: 568, endPoint y: 257, distance: 104.9
click at [568, 257] on h6 "IUPAC Nomenclature of Coordination Compounds" at bounding box center [571, 267] width 213 height 30
copy h6 "IUPAC Nomenclature"
click at [813, 251] on div "Session title 18/99 Basic Concept - 07 ​ Schedule for Sep 4, 2025, 10:50 AM ​ D…" at bounding box center [691, 40] width 504 height 640
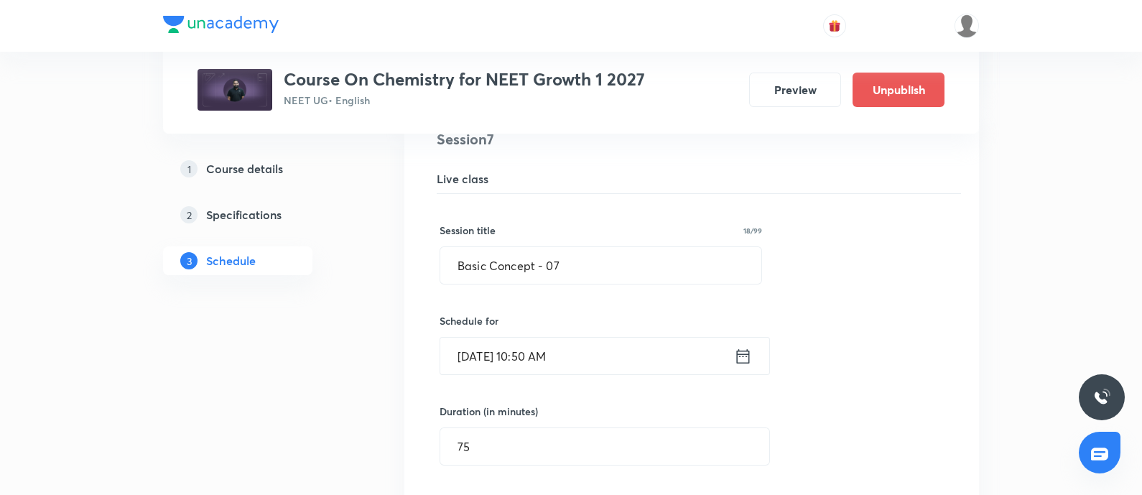
scroll to position [844, 0]
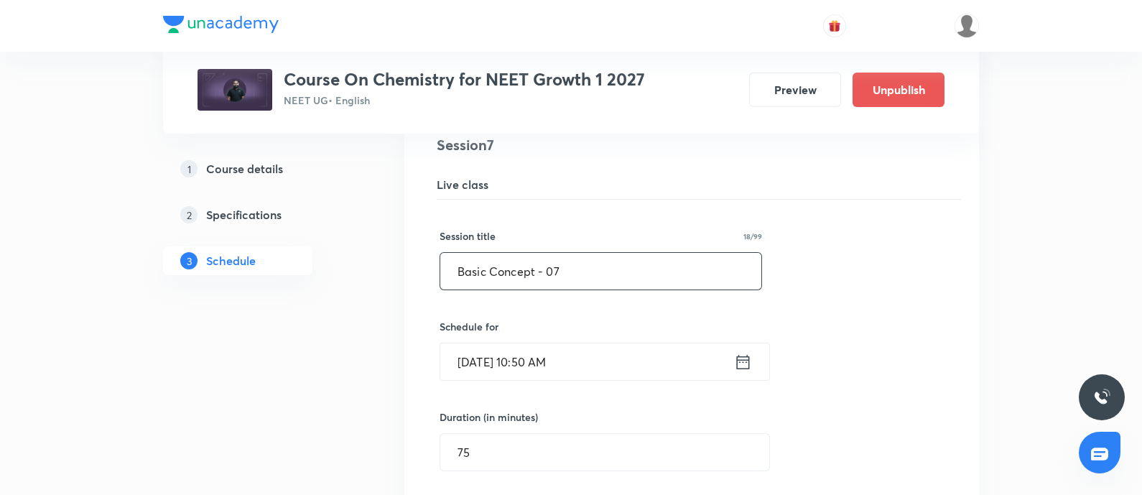
click at [584, 278] on input "Basic Concept - 07" at bounding box center [600, 271] width 321 height 37
paste input "IUPAC Nomenclature"
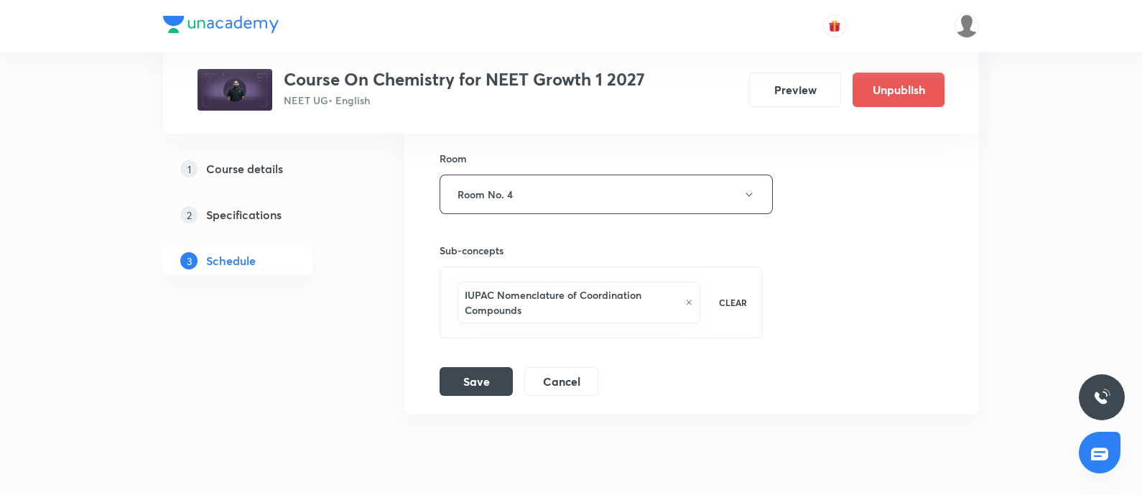
scroll to position [1292, 0]
type input "IUPAC Nomenclature - 01"
click at [465, 378] on button "Save" at bounding box center [475, 377] width 73 height 29
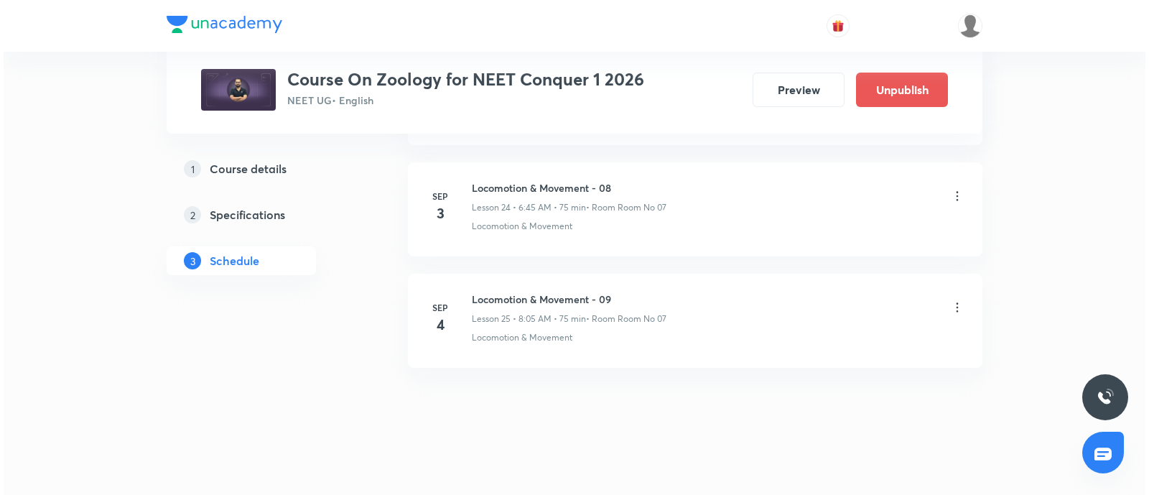
scroll to position [3430, 0]
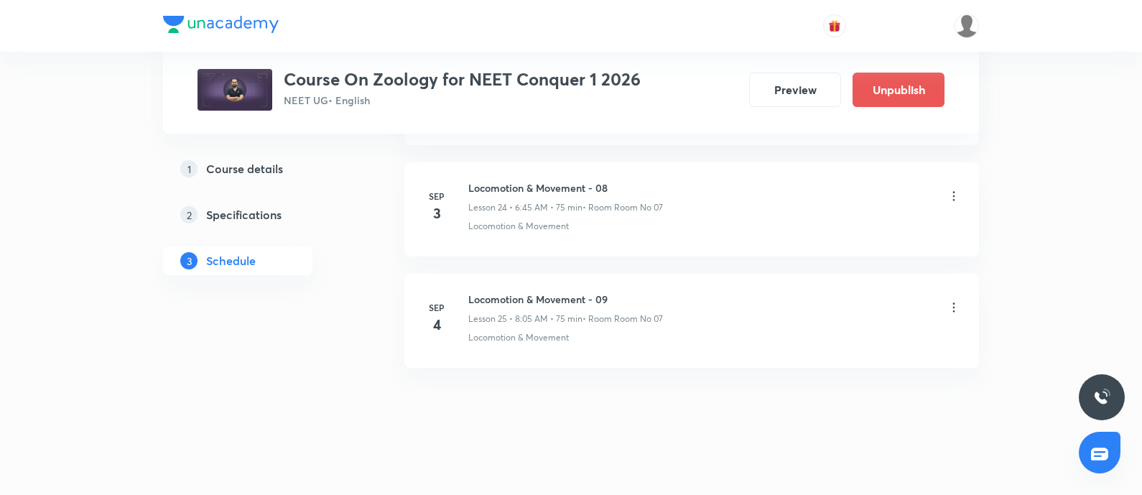
click at [949, 300] on icon at bounding box center [953, 307] width 14 height 14
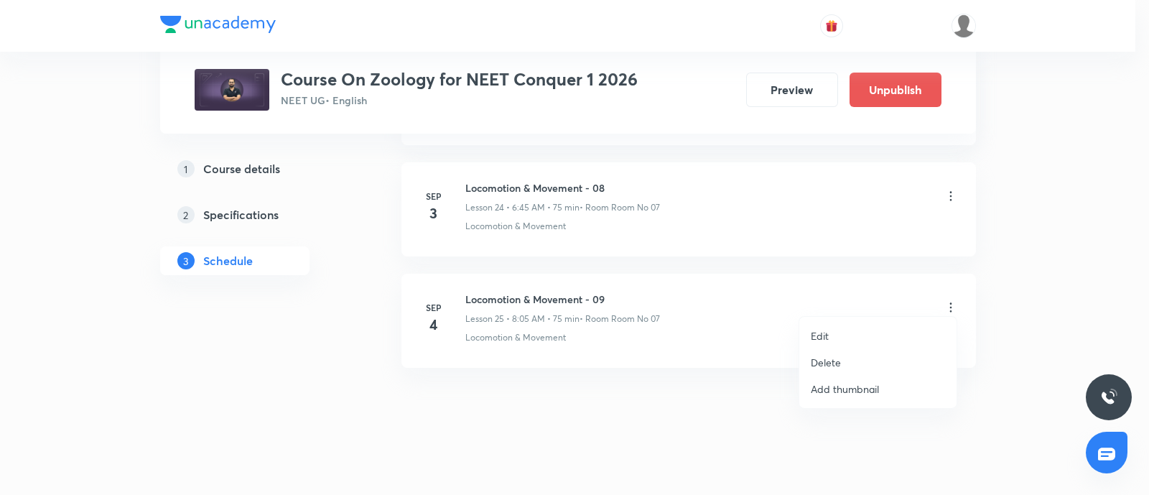
click at [834, 328] on li "Edit" at bounding box center [877, 335] width 157 height 27
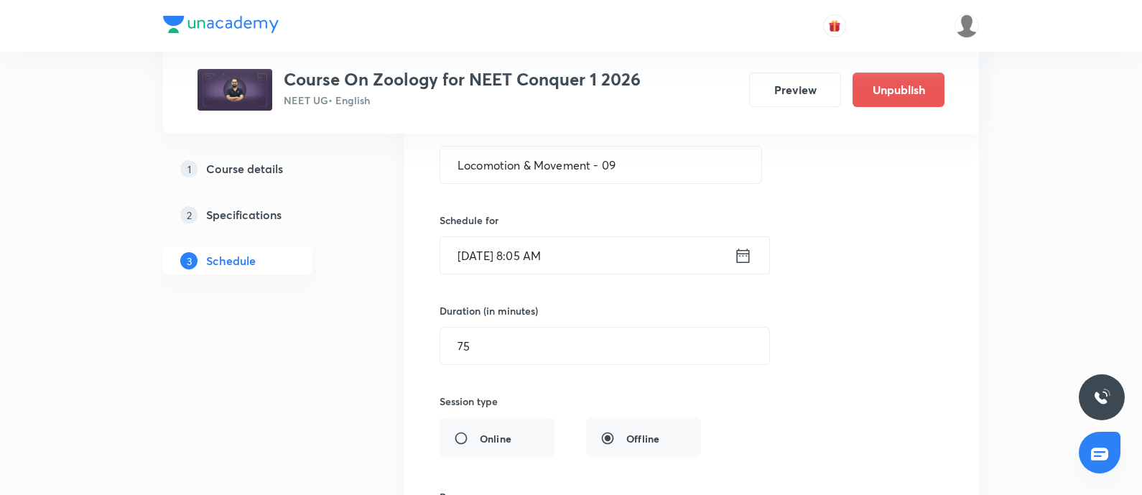
scroll to position [2947, 0]
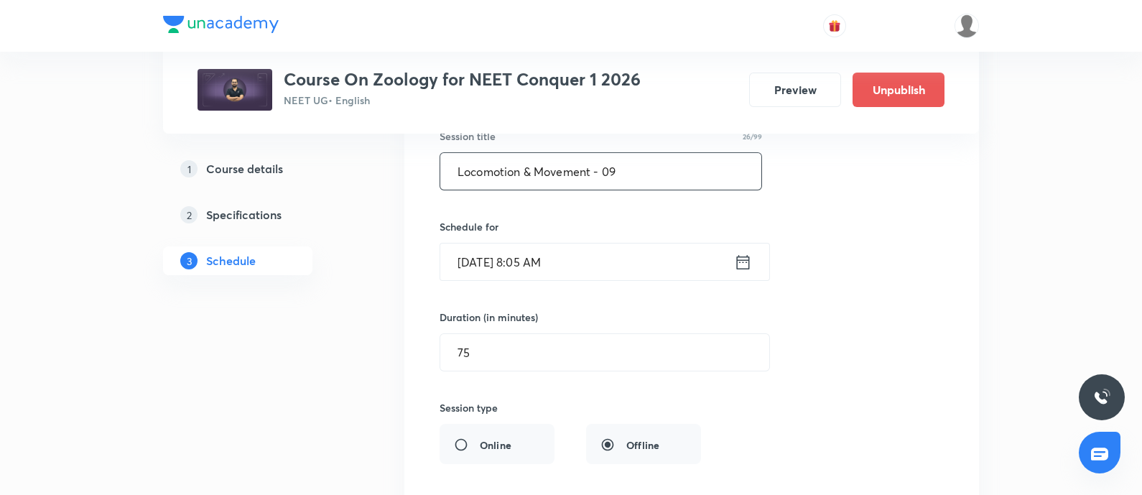
click at [626, 164] on input "Locomotion & Movement - 09" at bounding box center [600, 171] width 321 height 37
paste input "chemical coordination and integration"
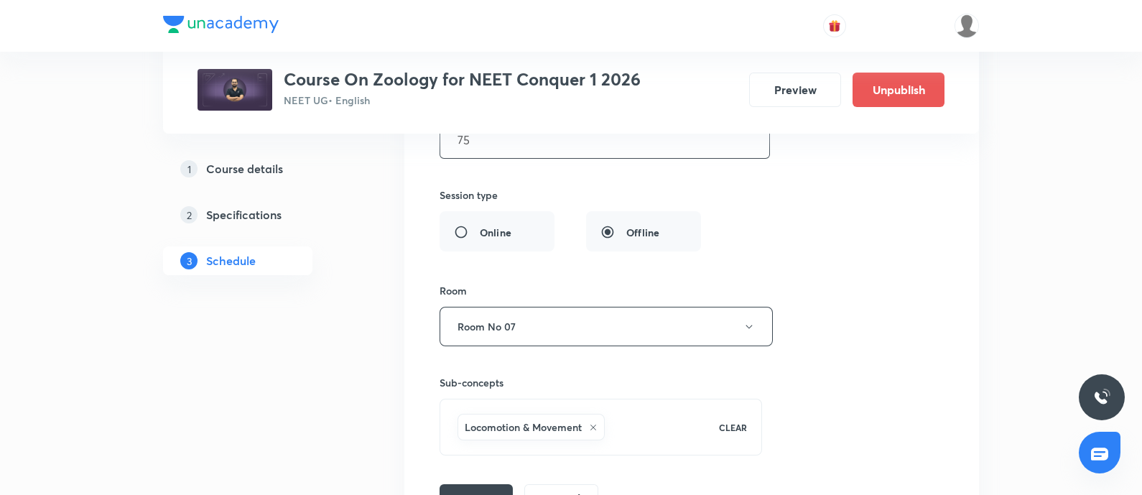
scroll to position [3322, 0]
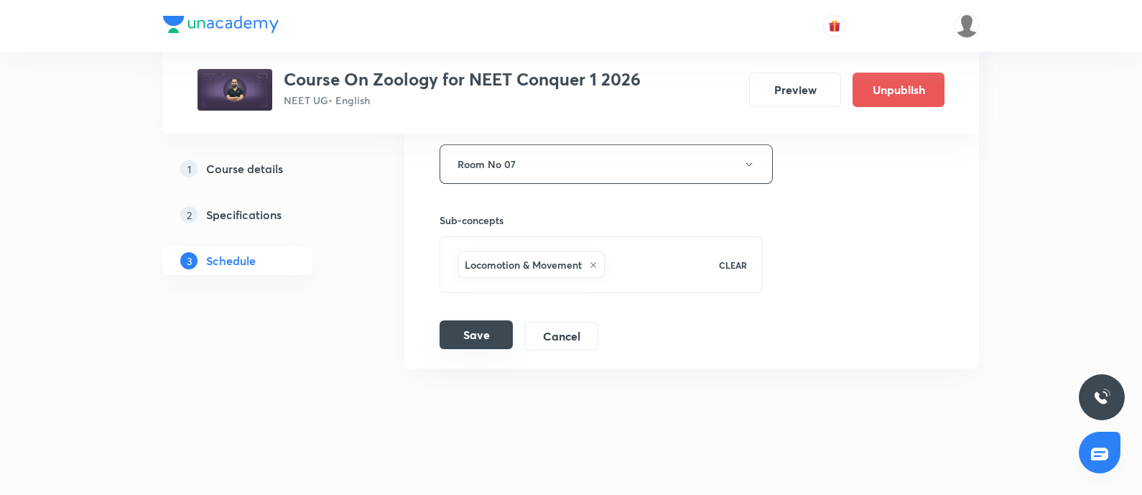
type input "chemical coordination and integration - 01"
click at [486, 327] on button "Save" at bounding box center [475, 334] width 73 height 29
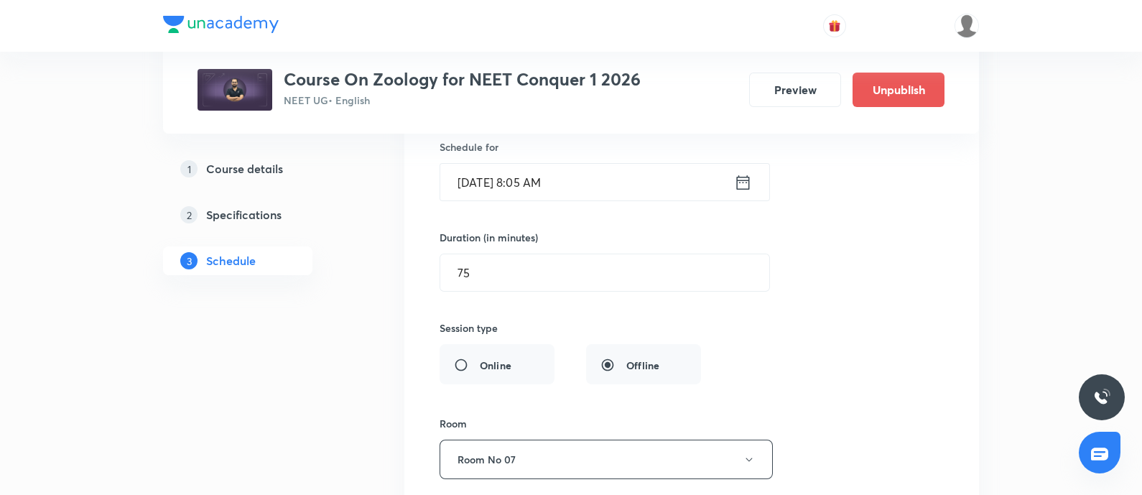
scroll to position [3031, 0]
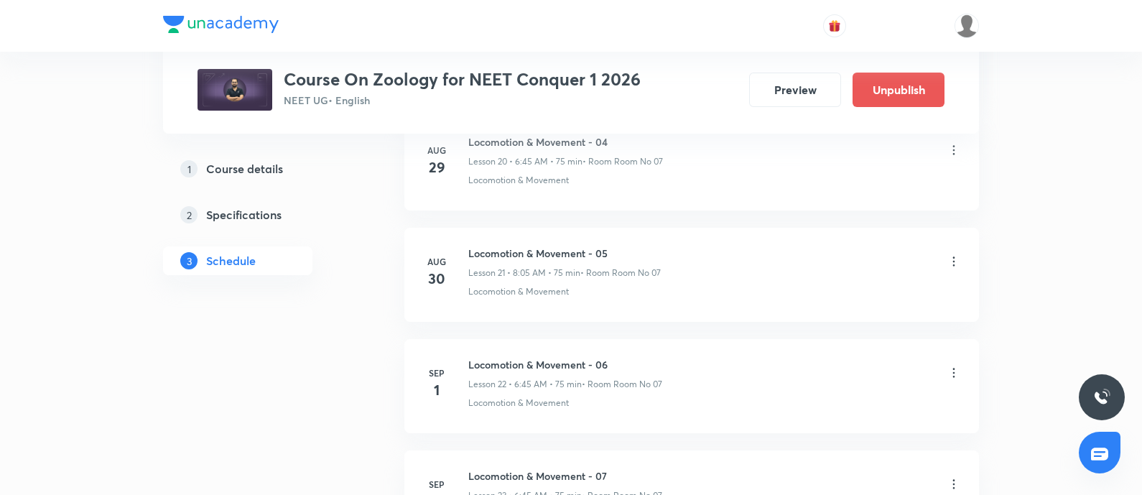
scroll to position [3430, 0]
